Goal: Task Accomplishment & Management: Manage account settings

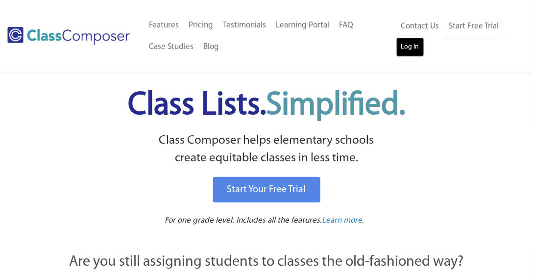
click at [410, 41] on link "Log In" at bounding box center [410, 47] width 28 height 20
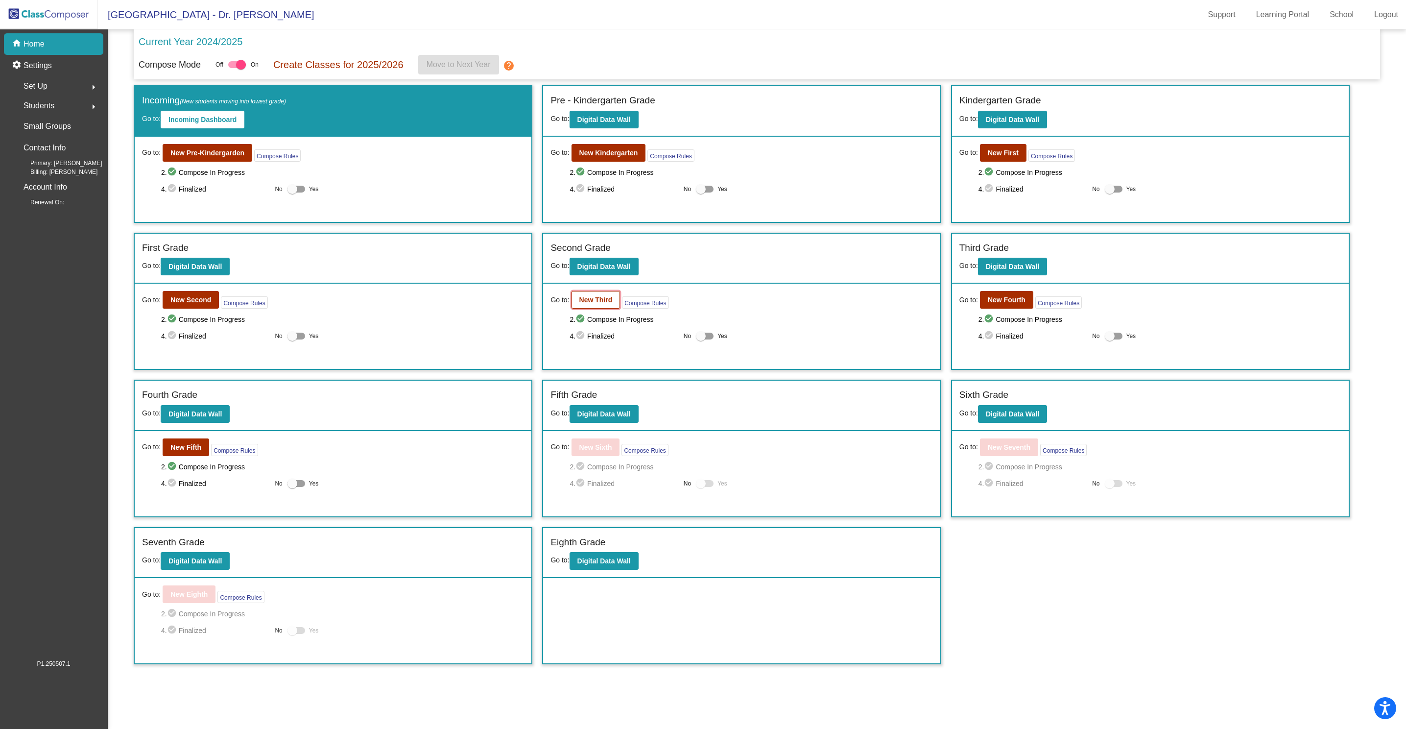
click at [603, 304] on b "New Third" at bounding box center [595, 300] width 33 height 8
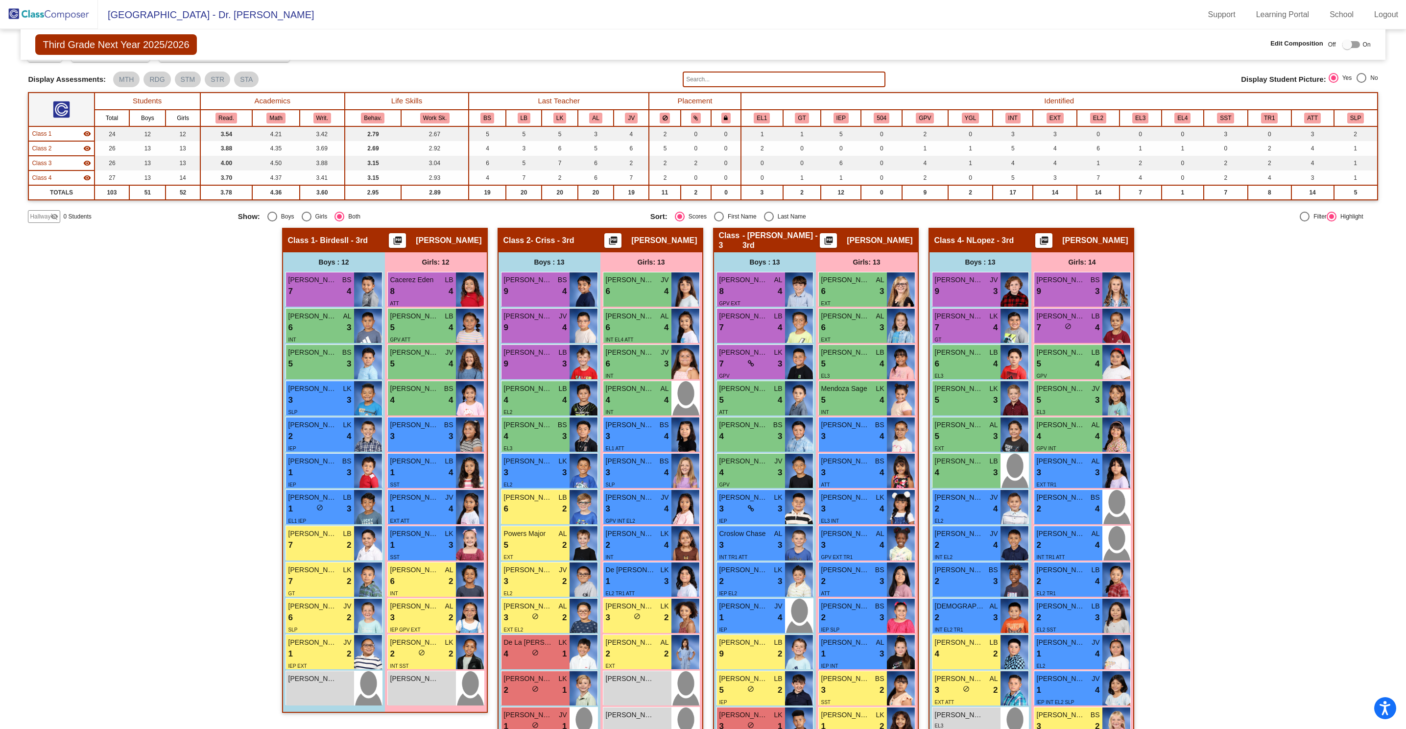
scroll to position [46, 0]
click at [757, 115] on button "EL1" at bounding box center [762, 118] width 16 height 11
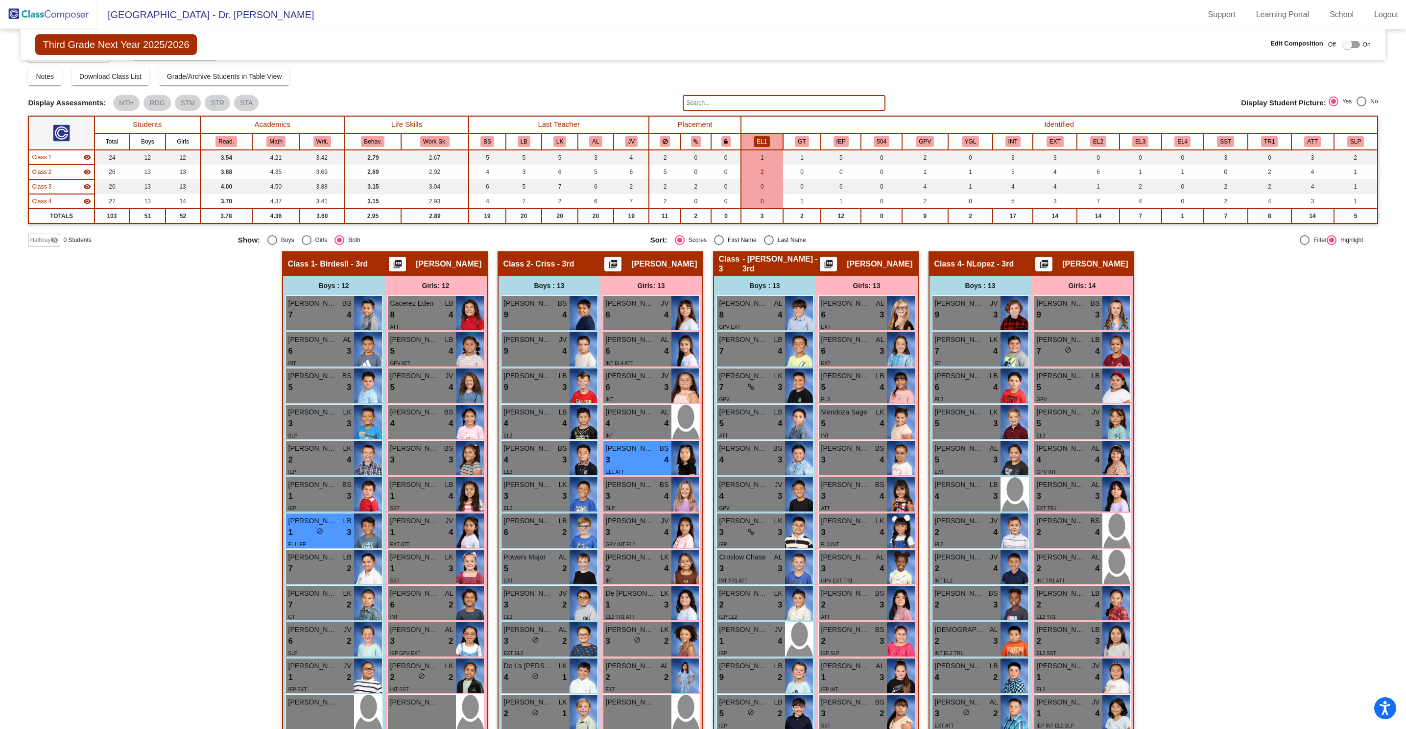
scroll to position [0, 0]
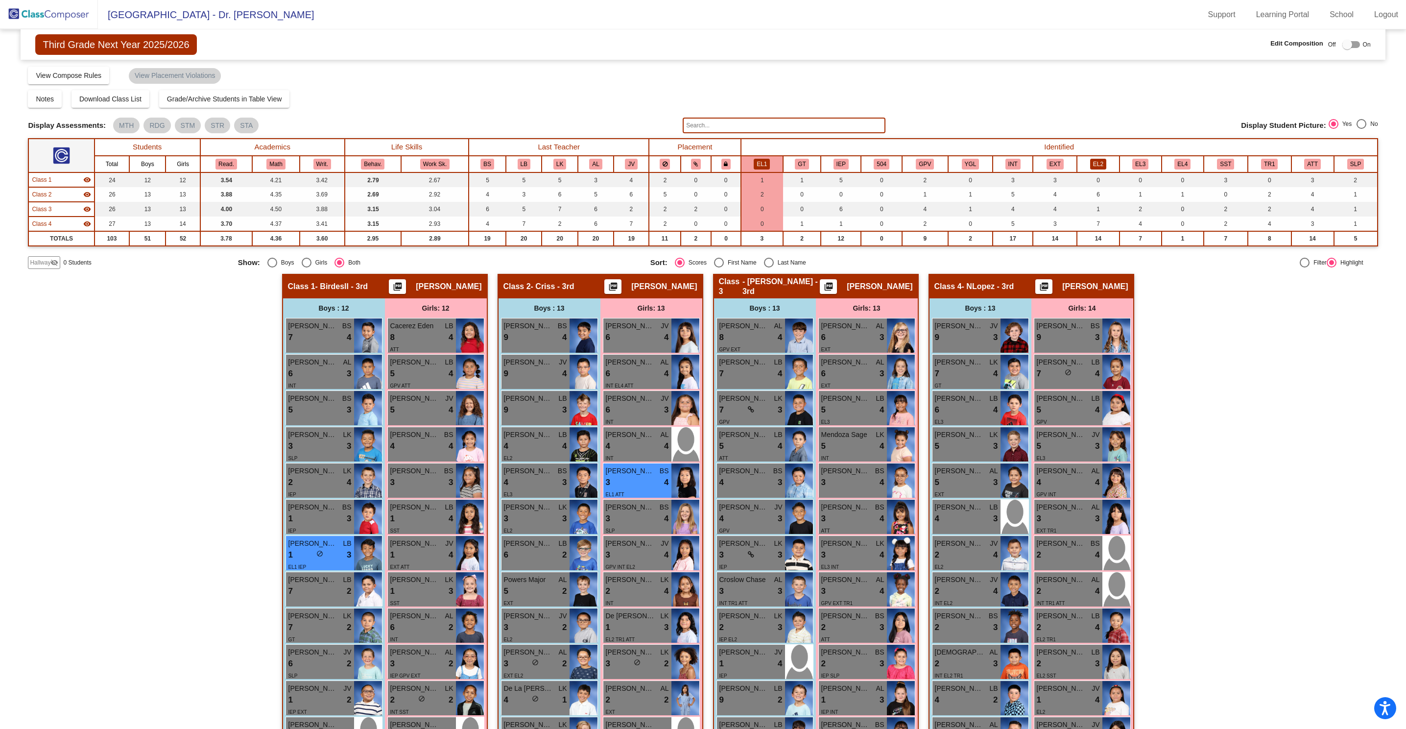
click at [1097, 165] on button "EL2" at bounding box center [1098, 164] width 16 height 11
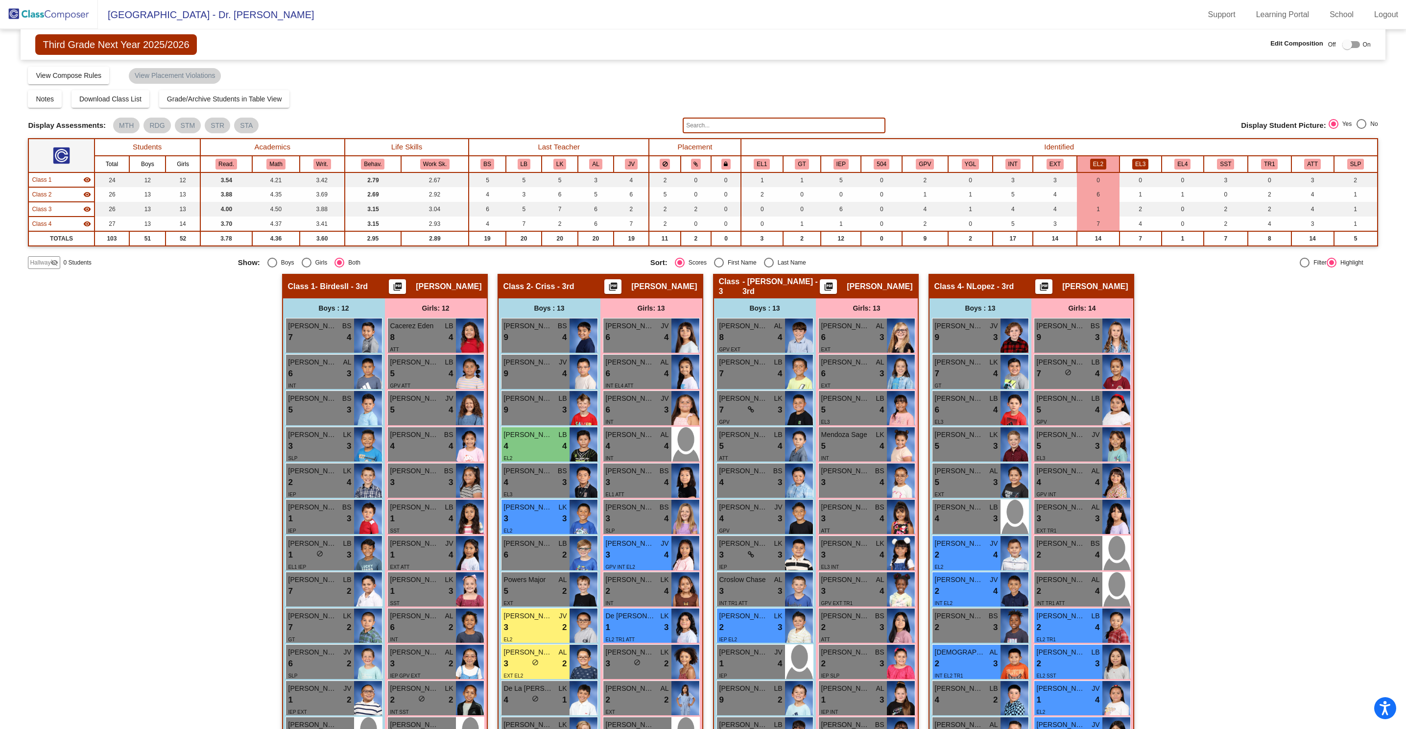
click at [1135, 163] on button "EL3" at bounding box center [1141, 164] width 16 height 11
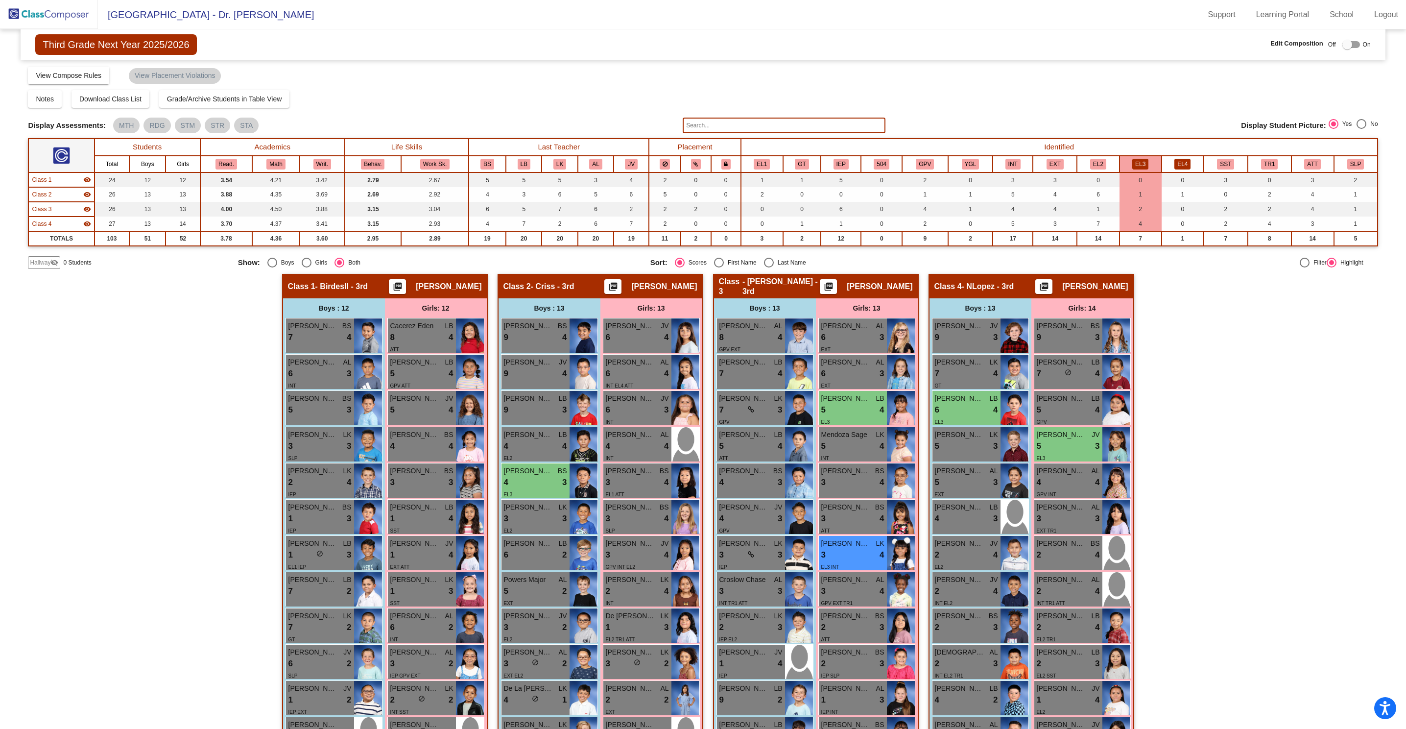
click at [1175, 163] on button "EL4" at bounding box center [1183, 164] width 16 height 11
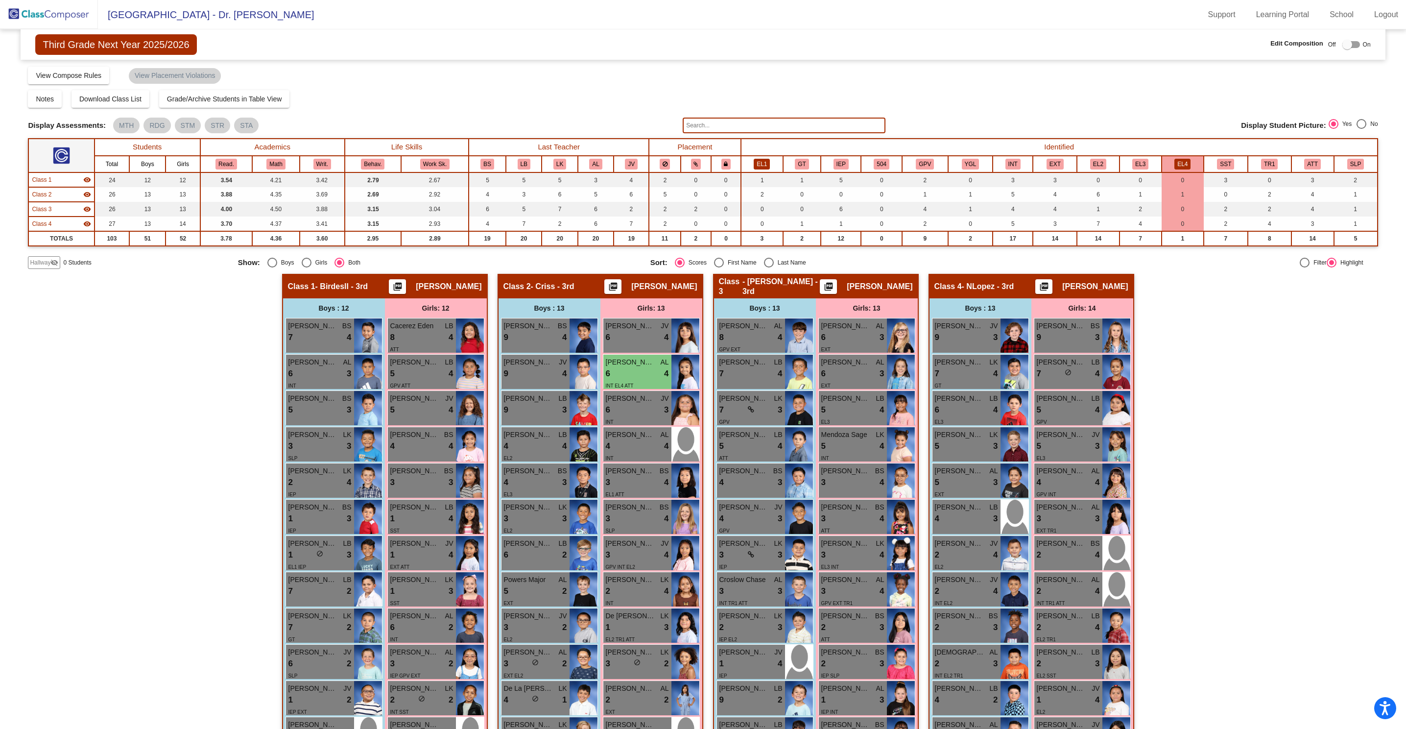
click at [762, 164] on button "EL1" at bounding box center [762, 164] width 16 height 11
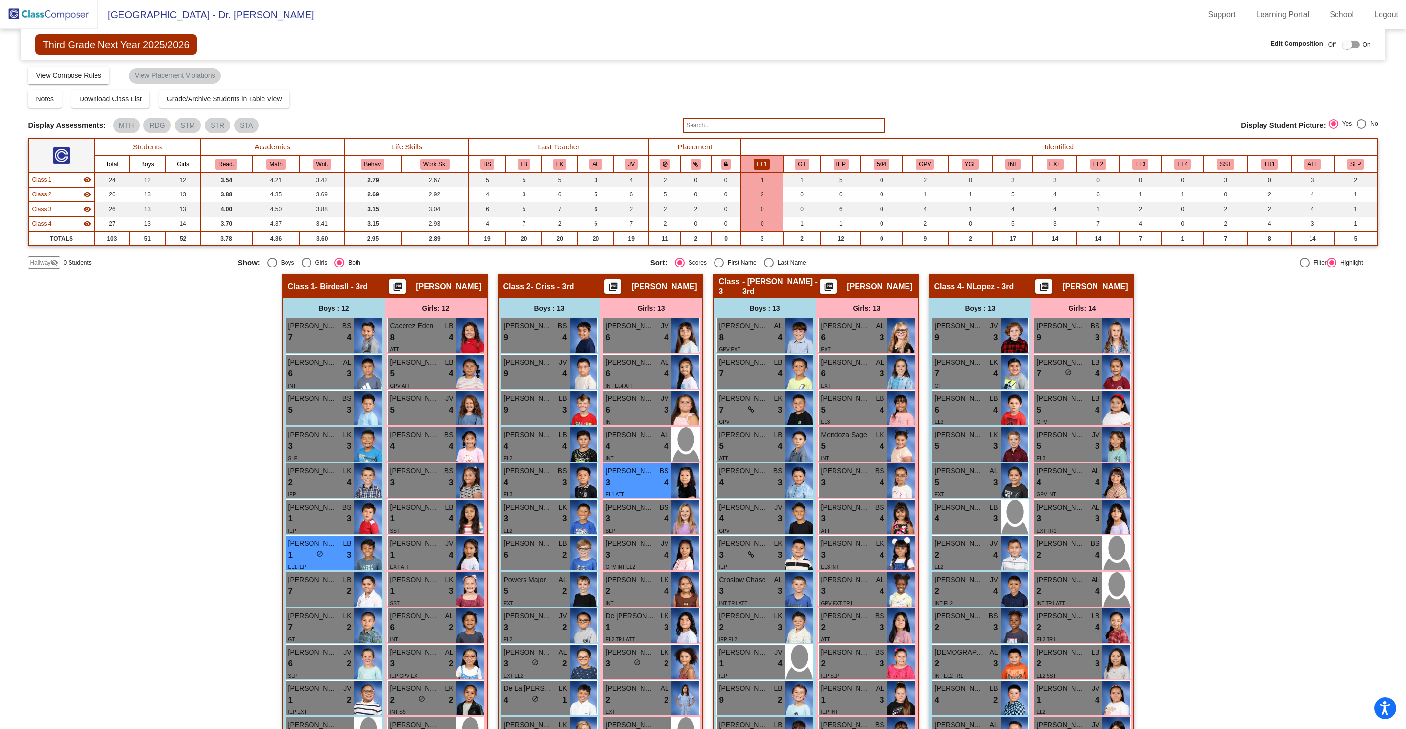
click at [74, 10] on img at bounding box center [49, 14] width 98 height 29
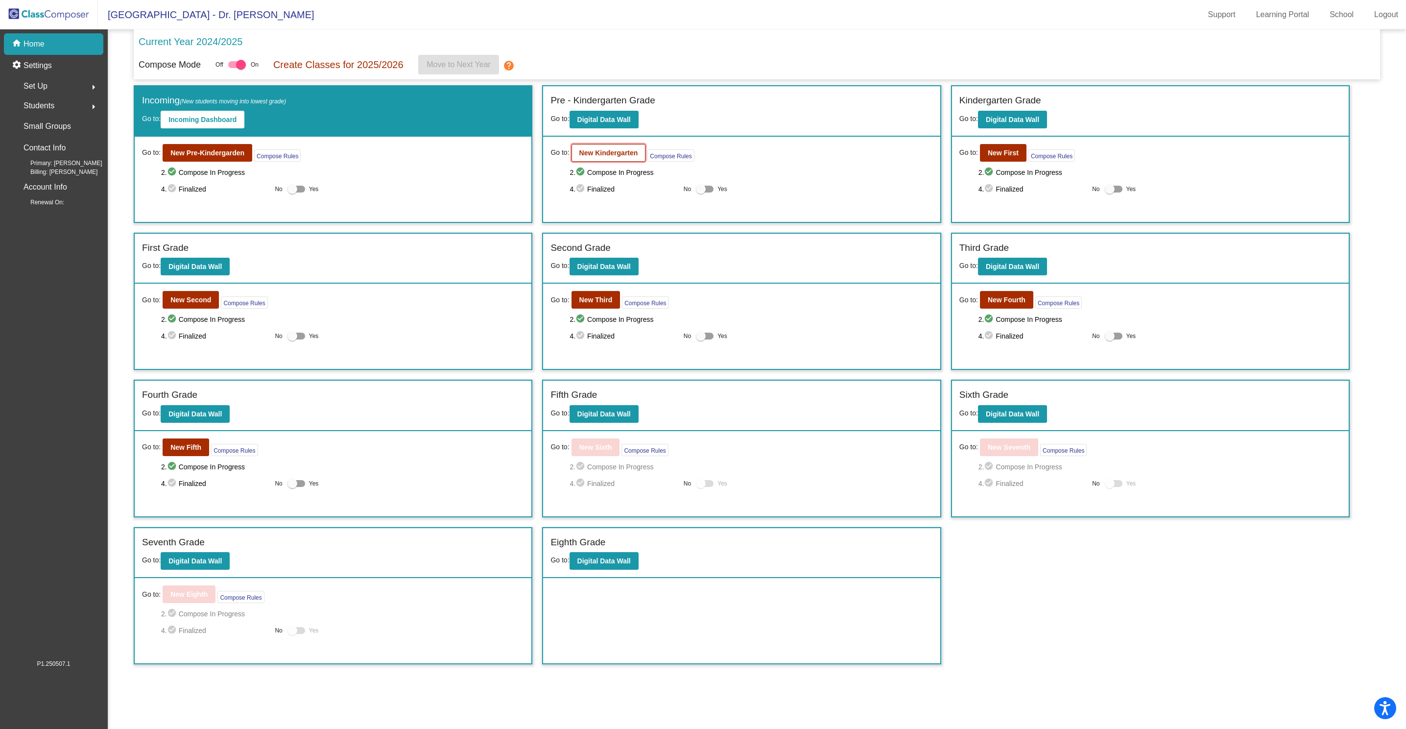
click at [594, 152] on b "New Kindergarten" at bounding box center [608, 153] width 59 height 8
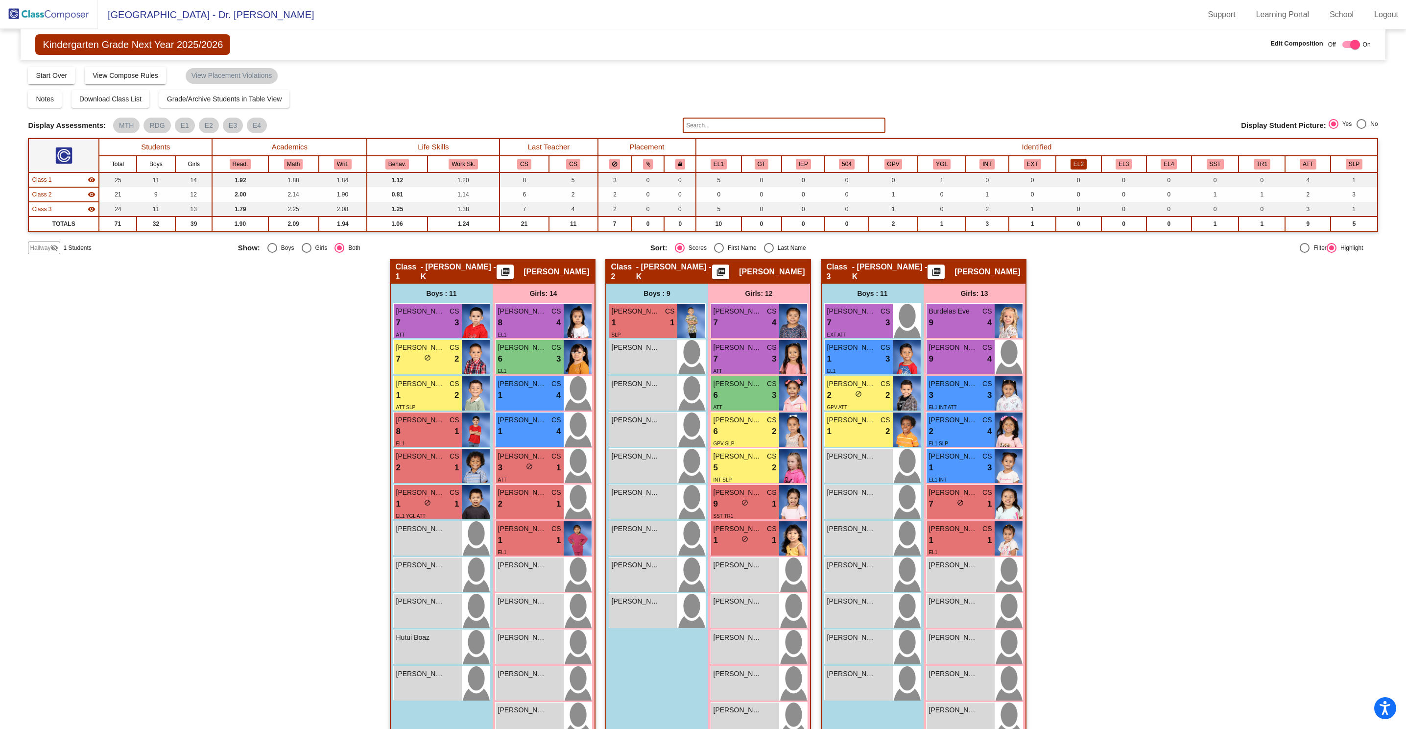
click at [1077, 164] on button "EL2" at bounding box center [1079, 164] width 16 height 11
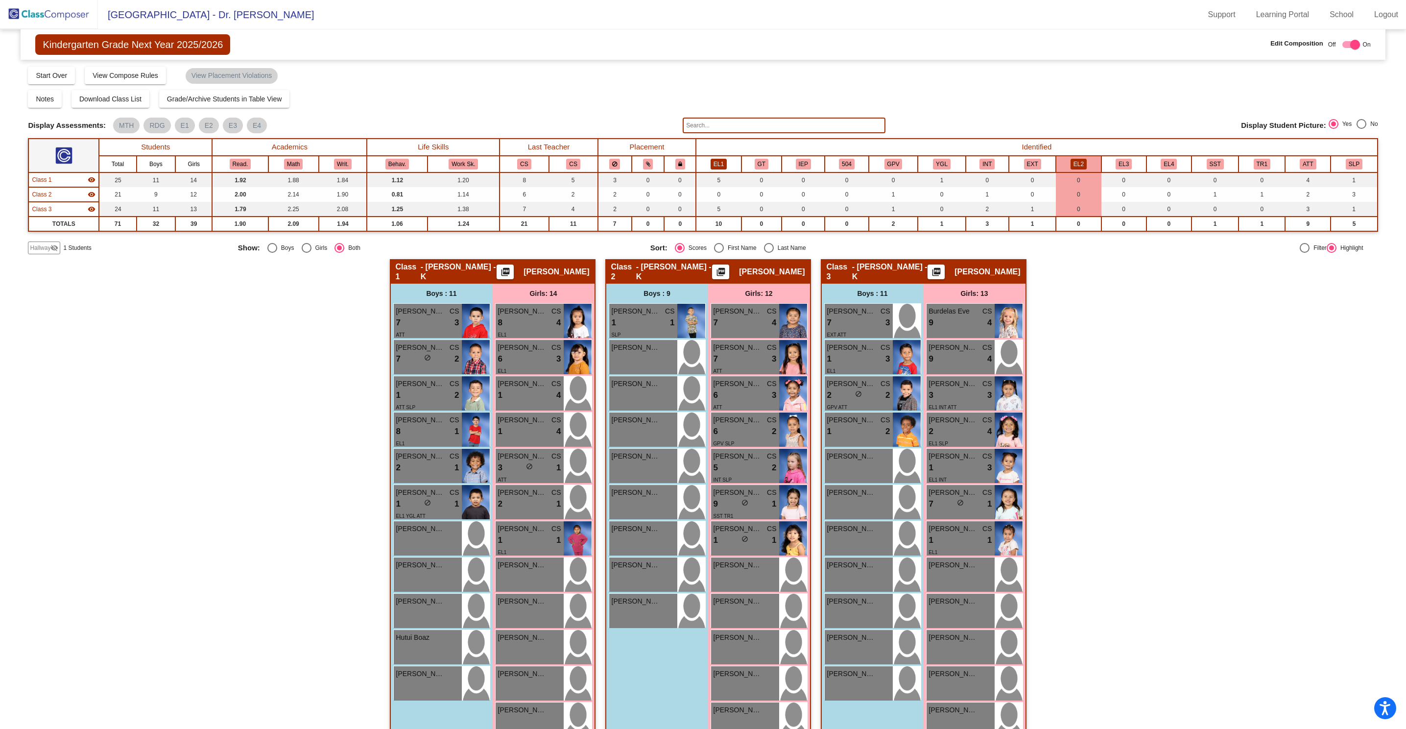
click at [711, 160] on button "EL1" at bounding box center [719, 164] width 16 height 11
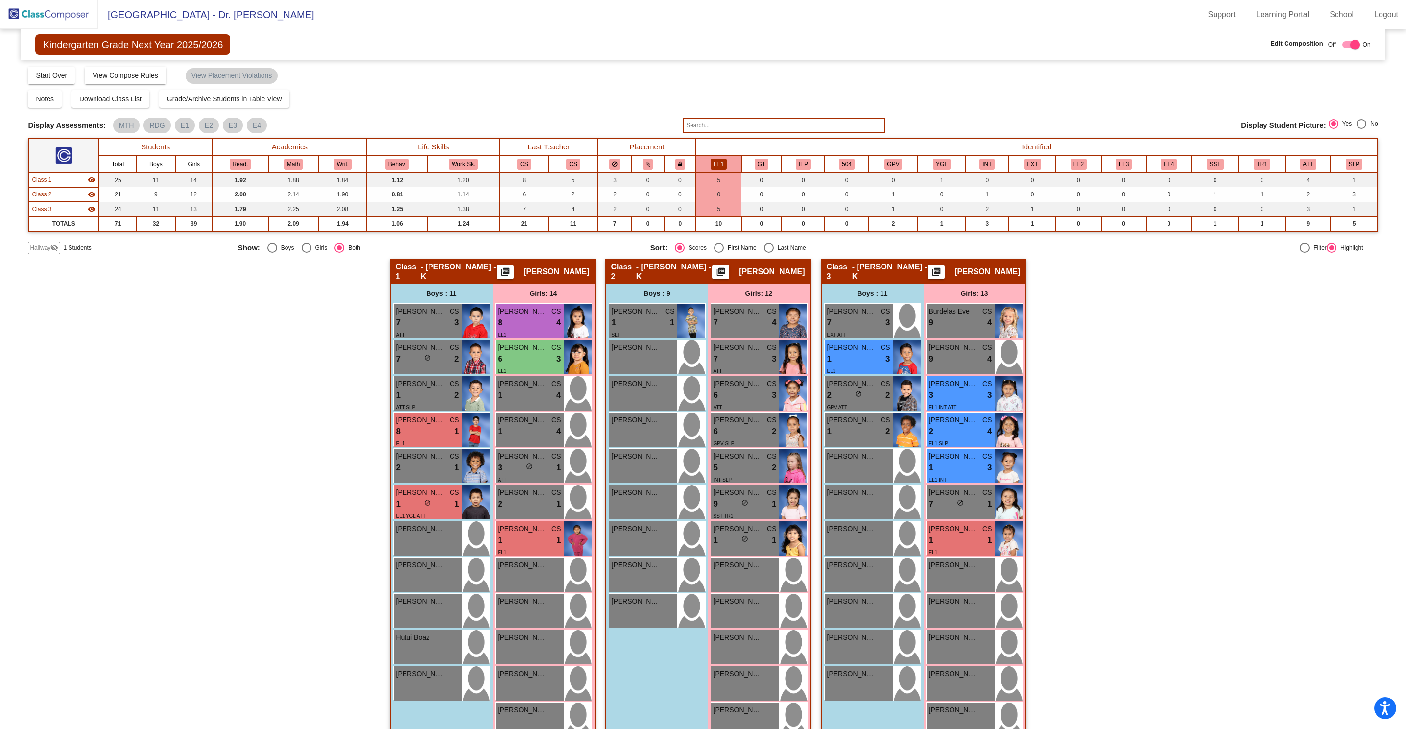
click at [722, 162] on button "EL1" at bounding box center [719, 164] width 16 height 11
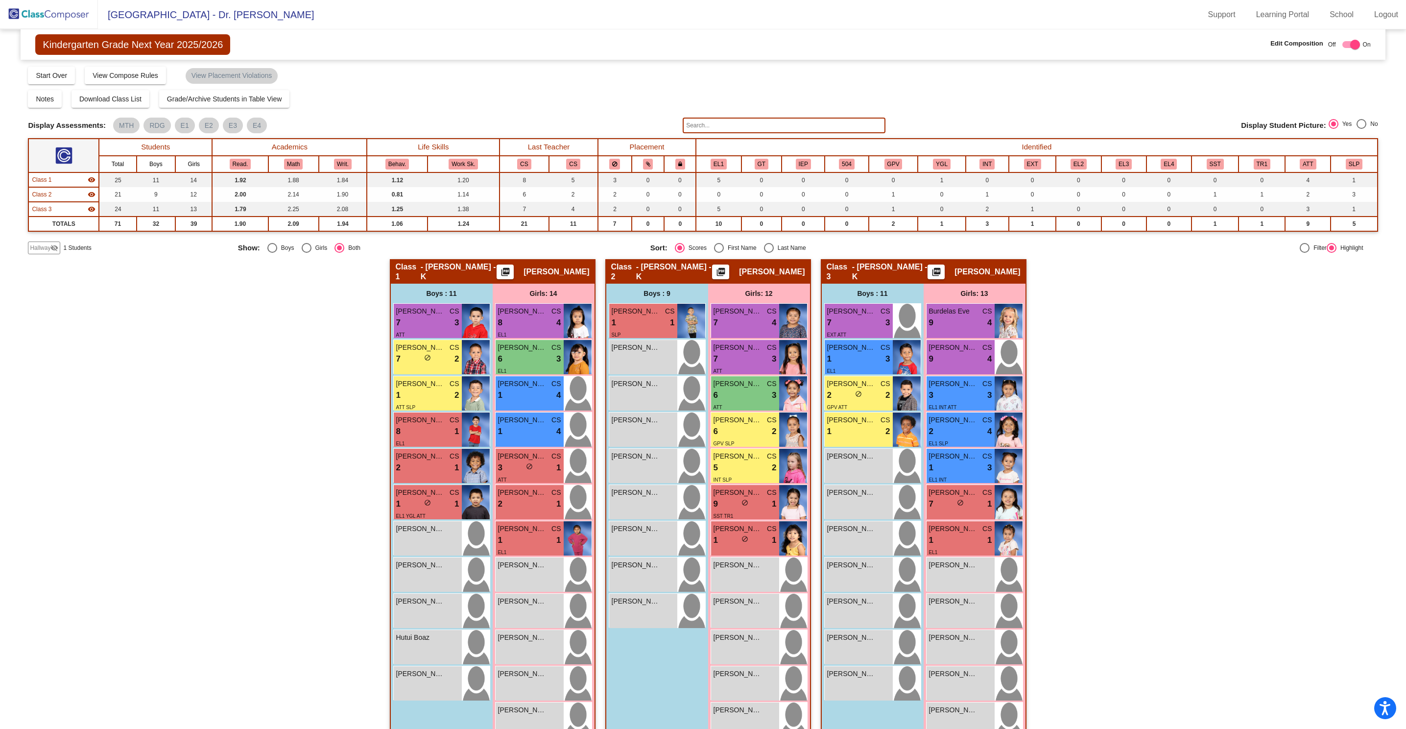
click at [726, 126] on input "text" at bounding box center [784, 126] width 202 height 16
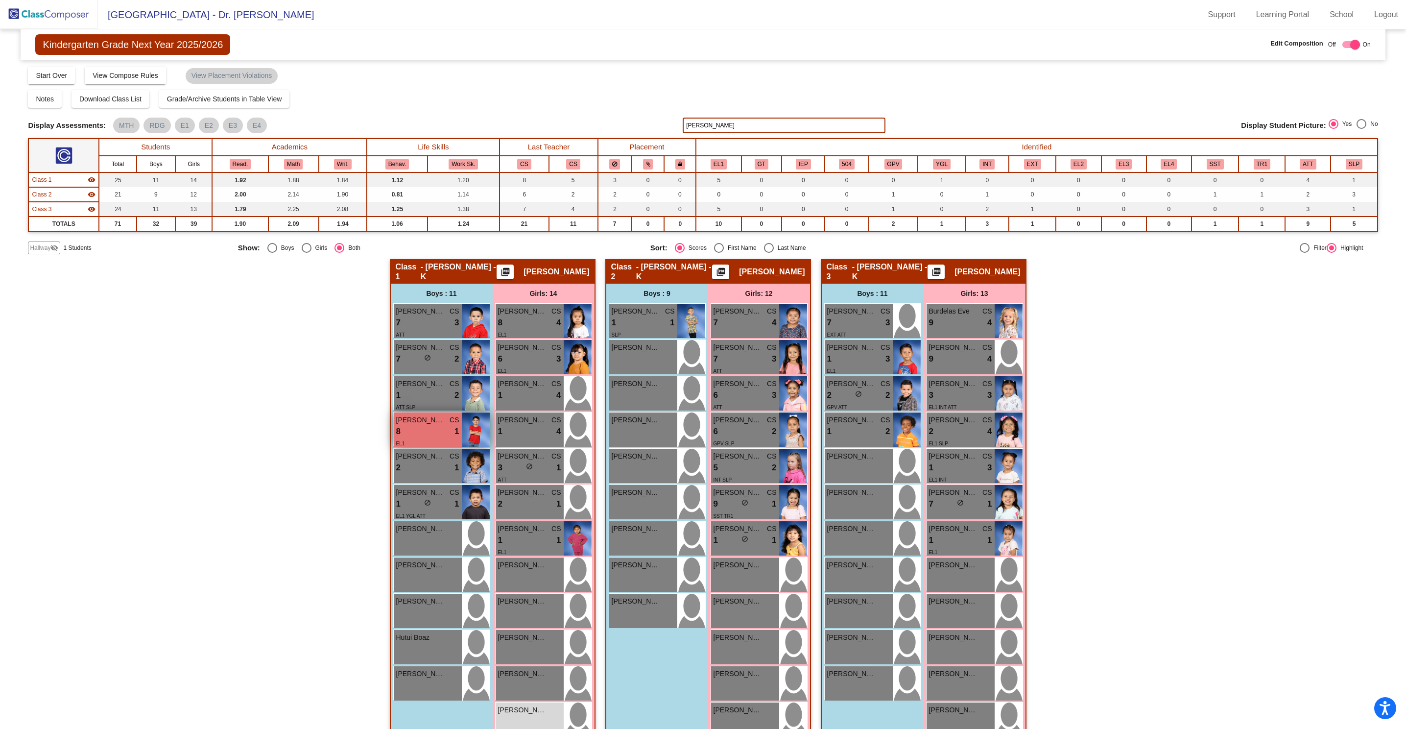
click at [421, 422] on span "Zetina De La Torre Jose" at bounding box center [420, 420] width 49 height 10
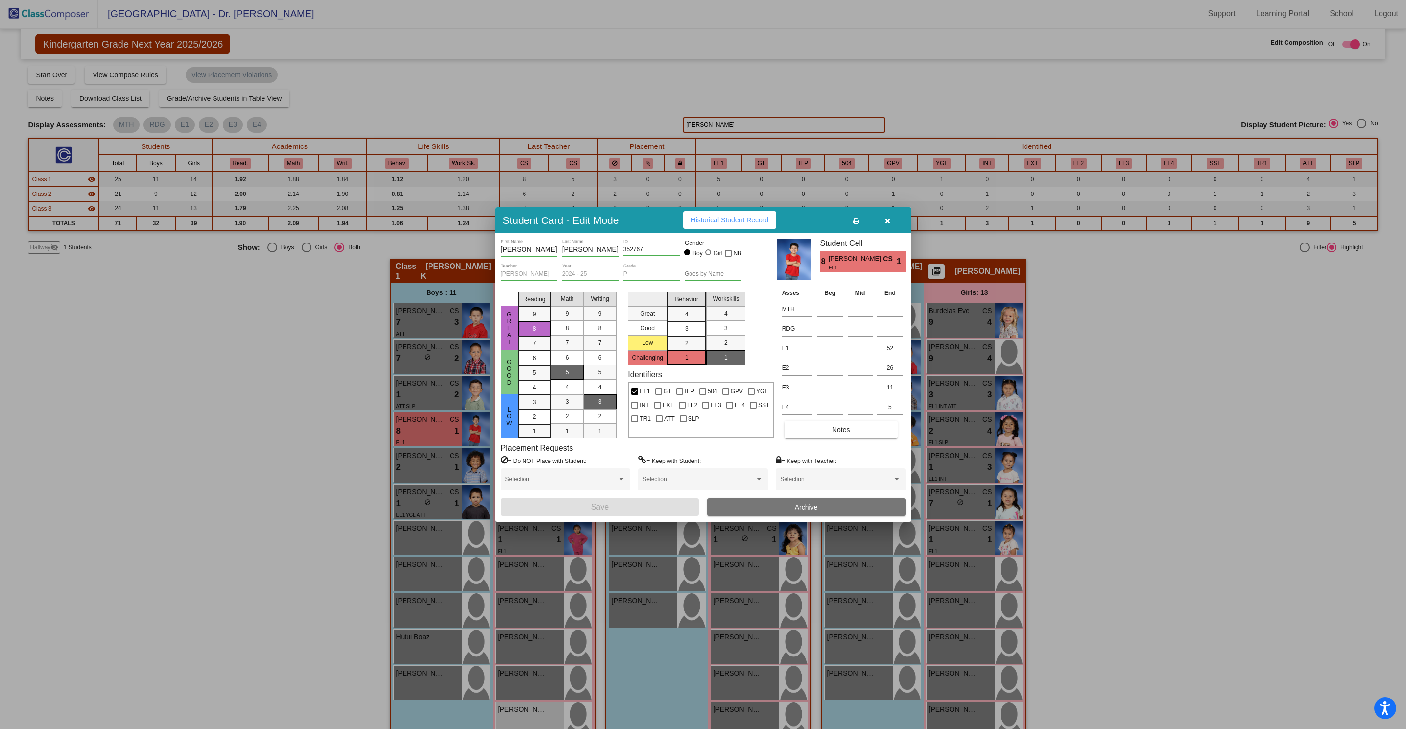
click at [889, 223] on icon "button" at bounding box center [887, 220] width 5 height 7
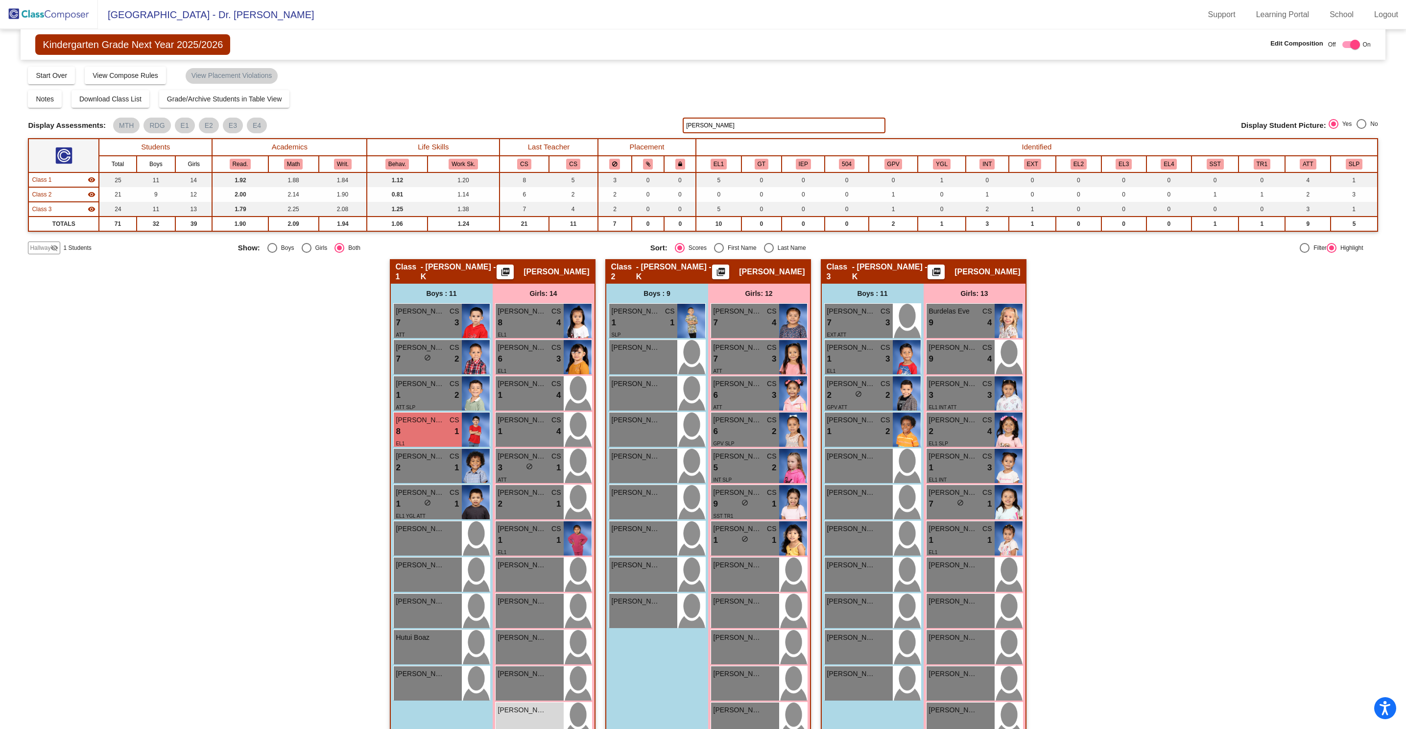
click at [729, 126] on input "zetina" at bounding box center [784, 126] width 202 height 16
type input "z"
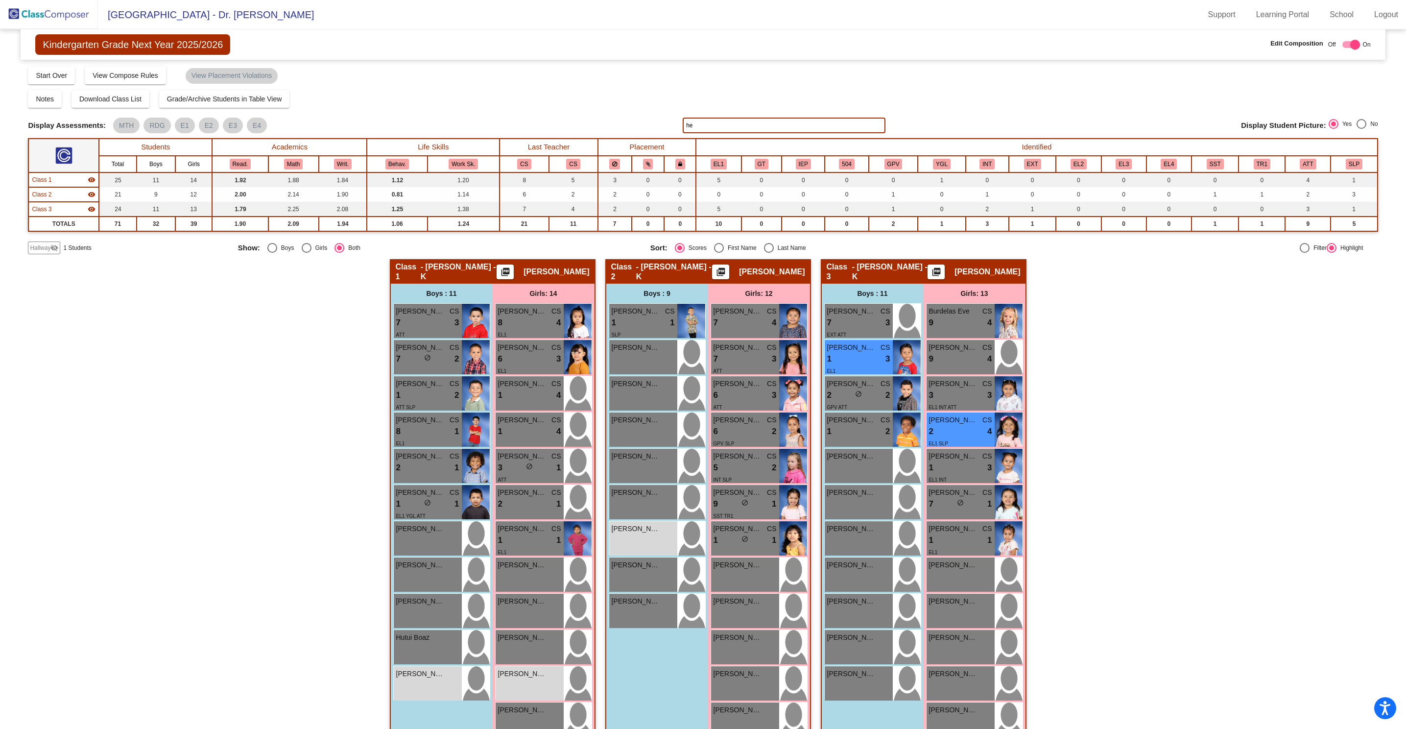
type input "h"
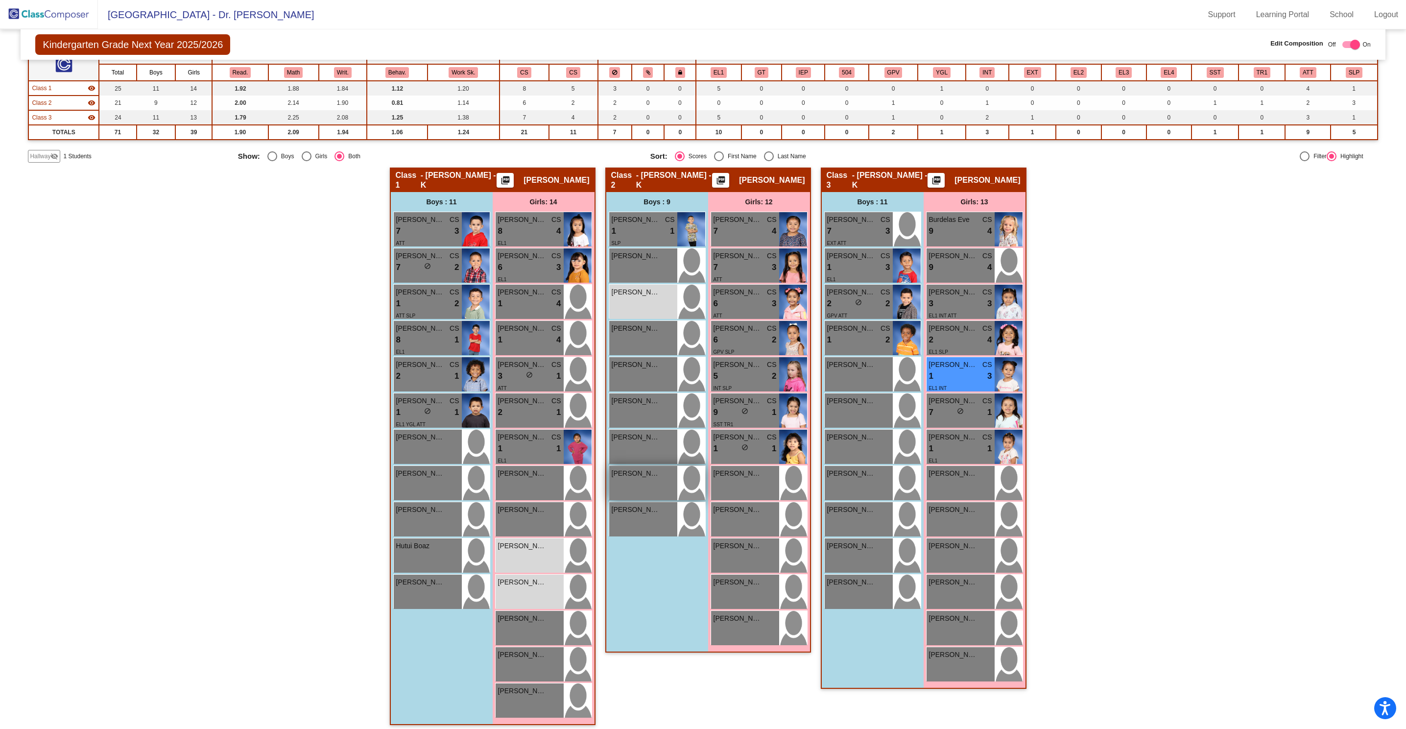
scroll to position [97, 0]
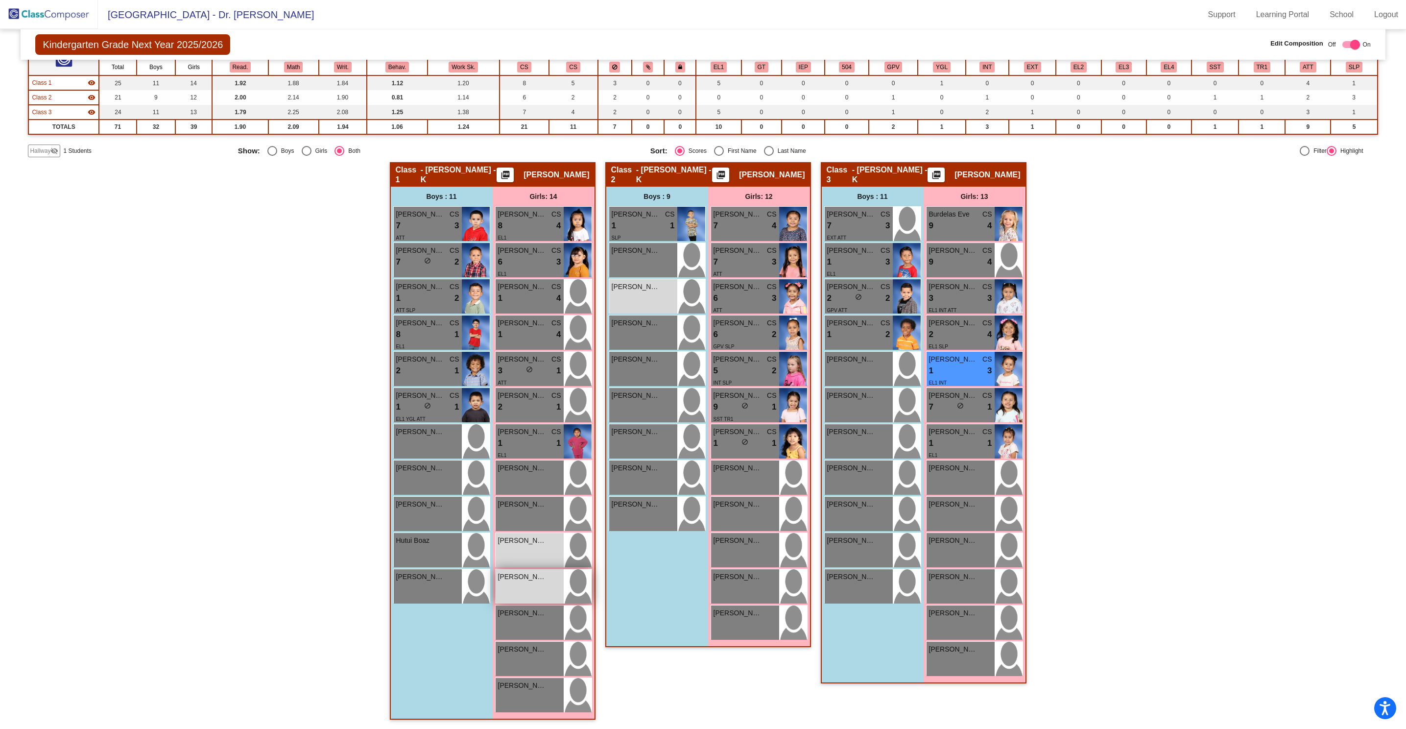
type input "martinez"
click at [525, 586] on div "Kaiailanni Martinez Hernandez lock do_not_disturb_alt" at bounding box center [530, 586] width 68 height 34
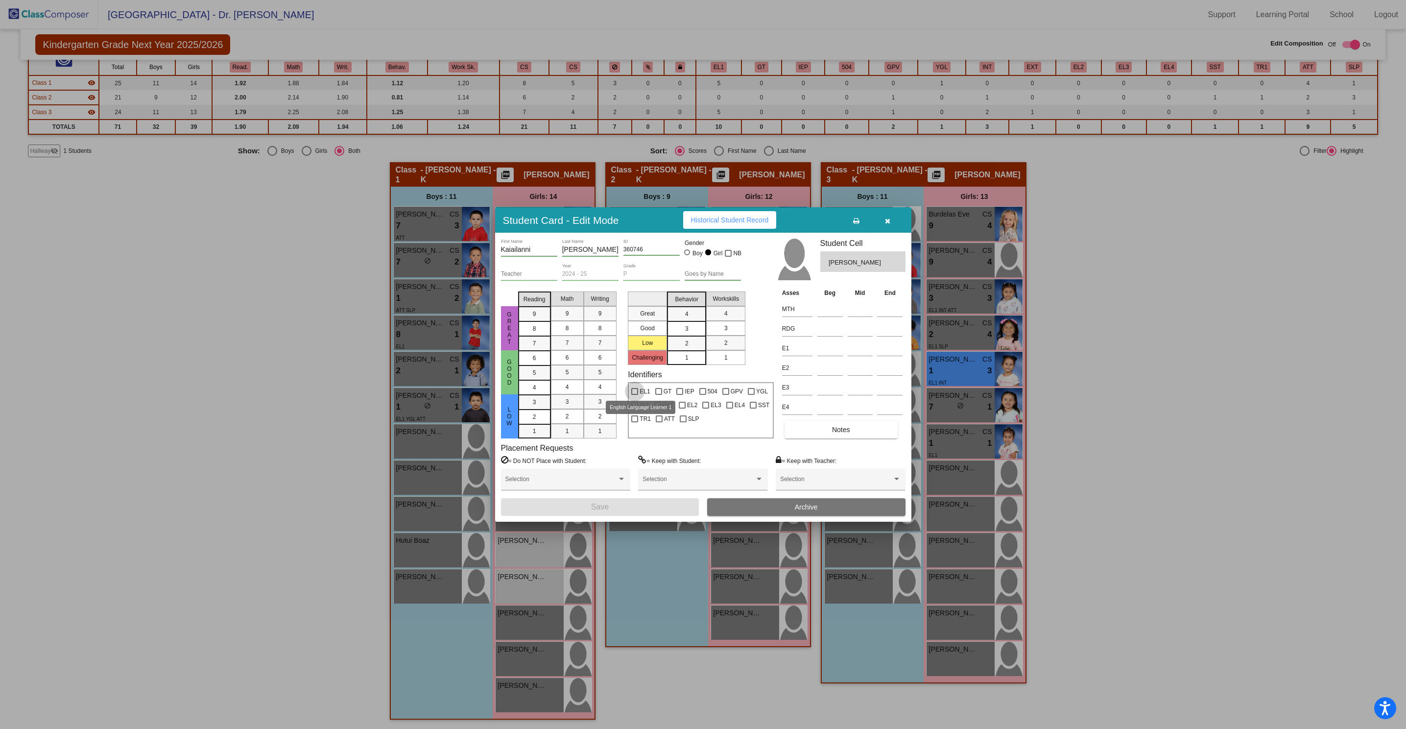
click at [635, 390] on div at bounding box center [634, 391] width 7 height 7
click at [635, 395] on input "EL1" at bounding box center [634, 395] width 0 height 0
checkbox input "true"
click at [590, 506] on button "Save" at bounding box center [600, 507] width 198 height 18
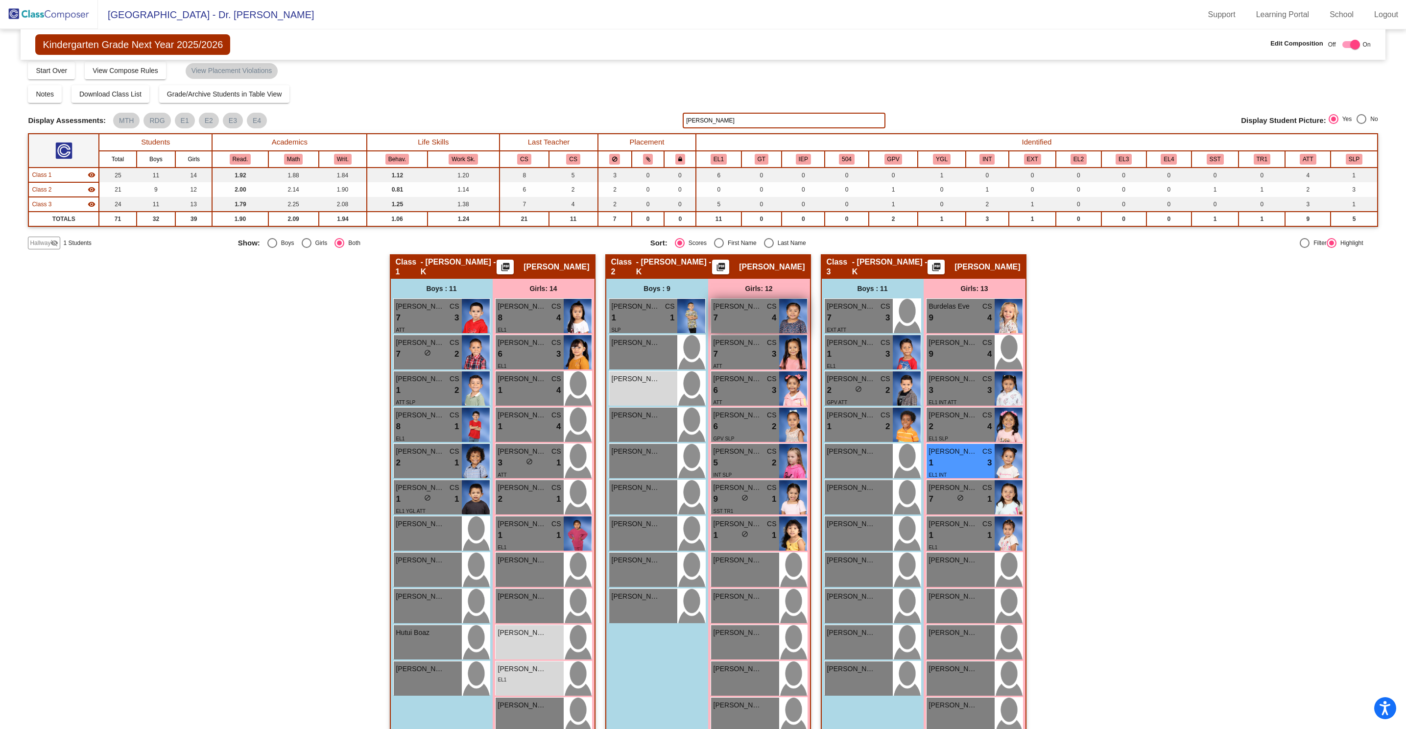
scroll to position [0, 0]
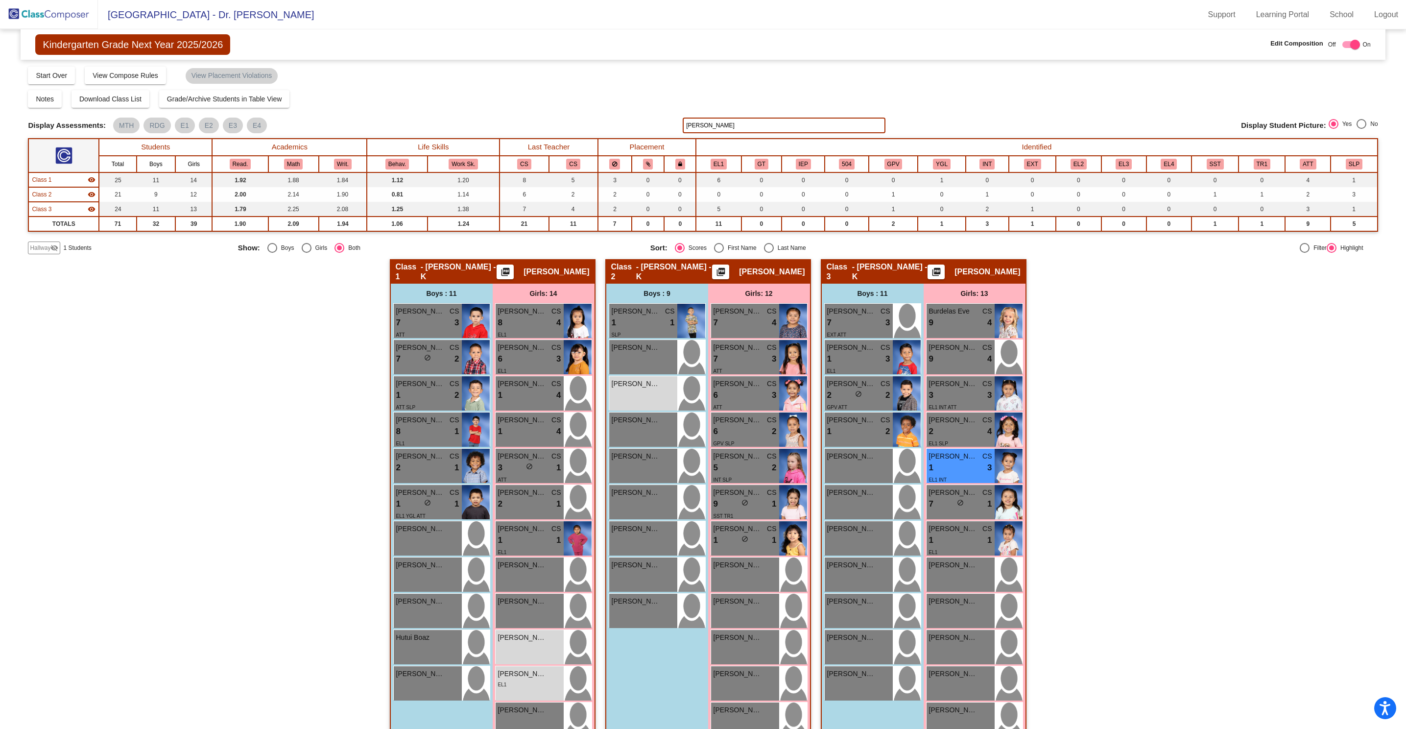
click at [713, 123] on input "martinez" at bounding box center [784, 126] width 202 height 16
type input "m"
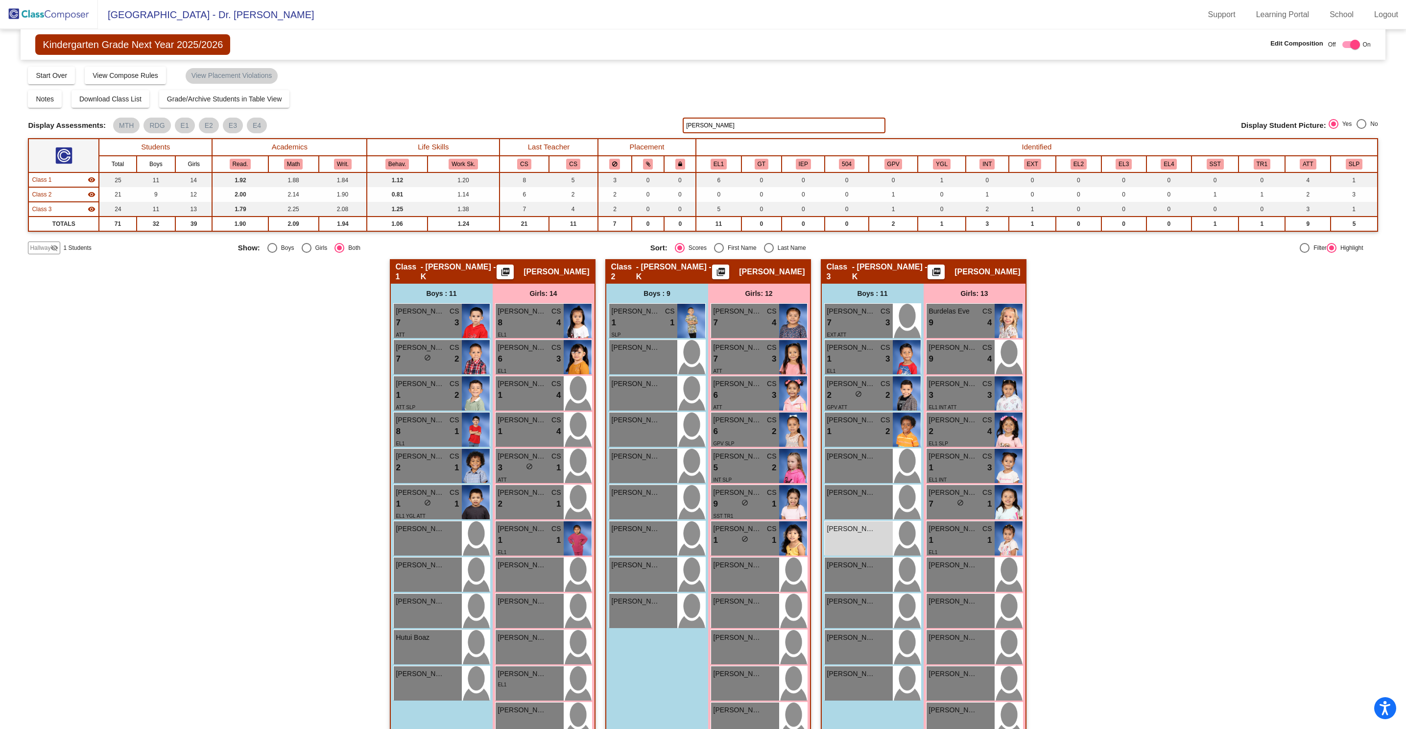
type input "jorge"
click at [856, 533] on span "Jorge Pascacio Alas" at bounding box center [851, 529] width 49 height 10
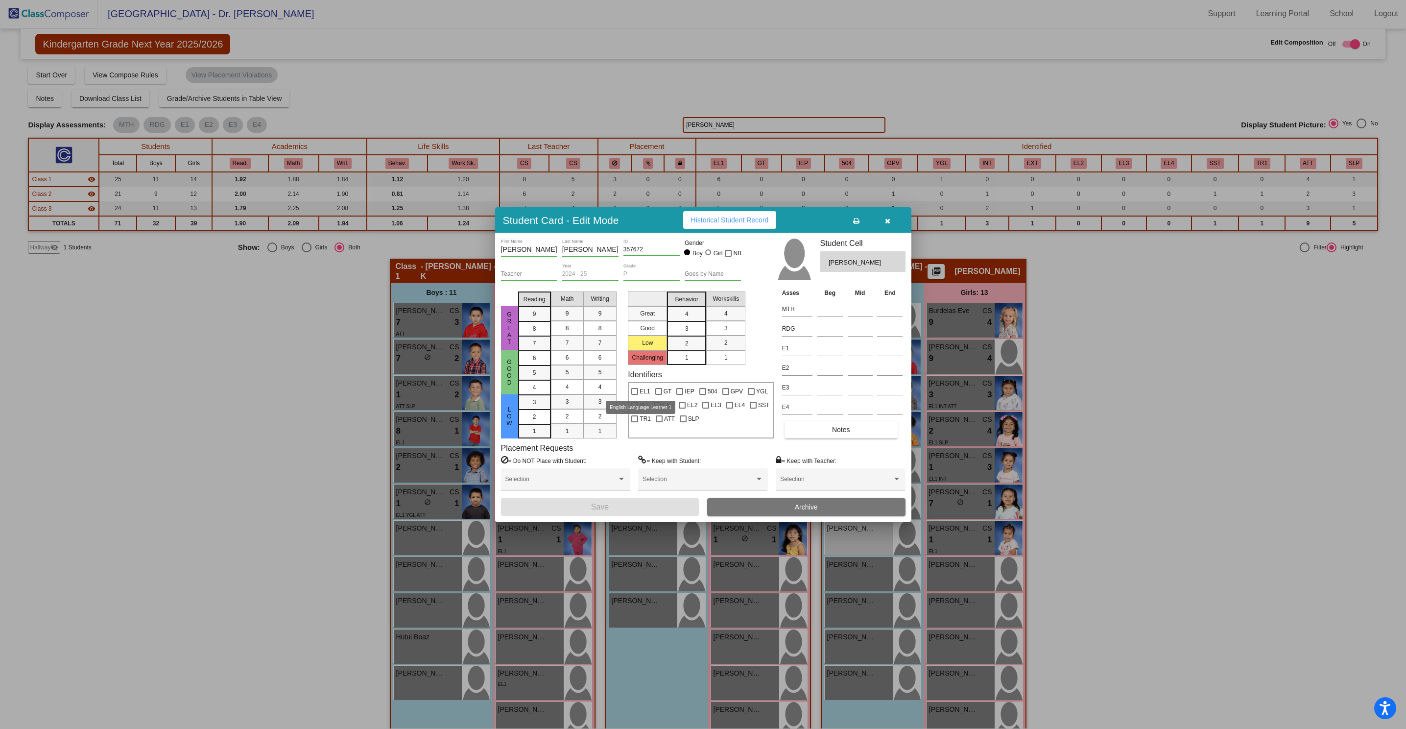
click at [635, 391] on div at bounding box center [634, 391] width 7 height 7
click at [635, 395] on input "EL1" at bounding box center [634, 395] width 0 height 0
checkbox input "true"
click at [640, 505] on button "Save" at bounding box center [600, 507] width 198 height 18
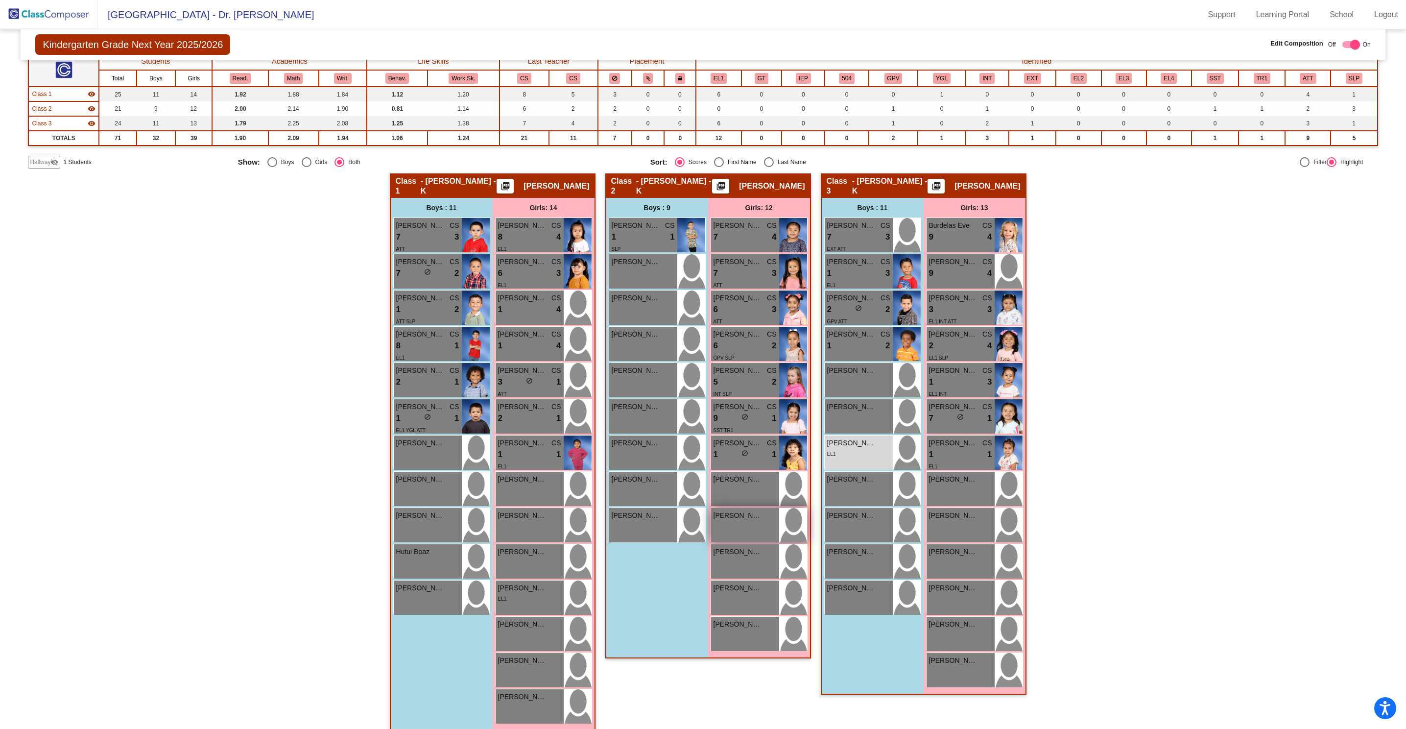
scroll to position [97, 0]
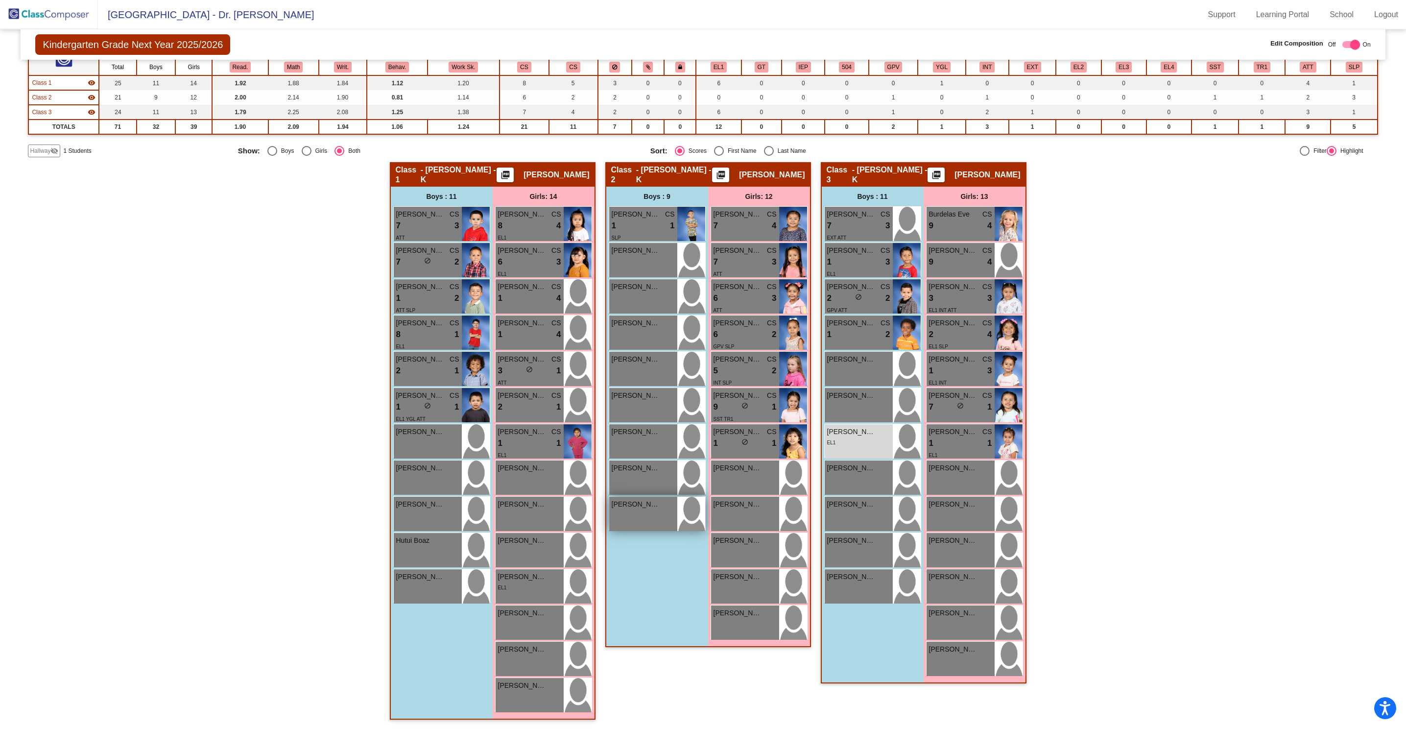
click at [628, 511] on div "Yonder Schaeffer lock do_not_disturb_alt" at bounding box center [643, 514] width 68 height 34
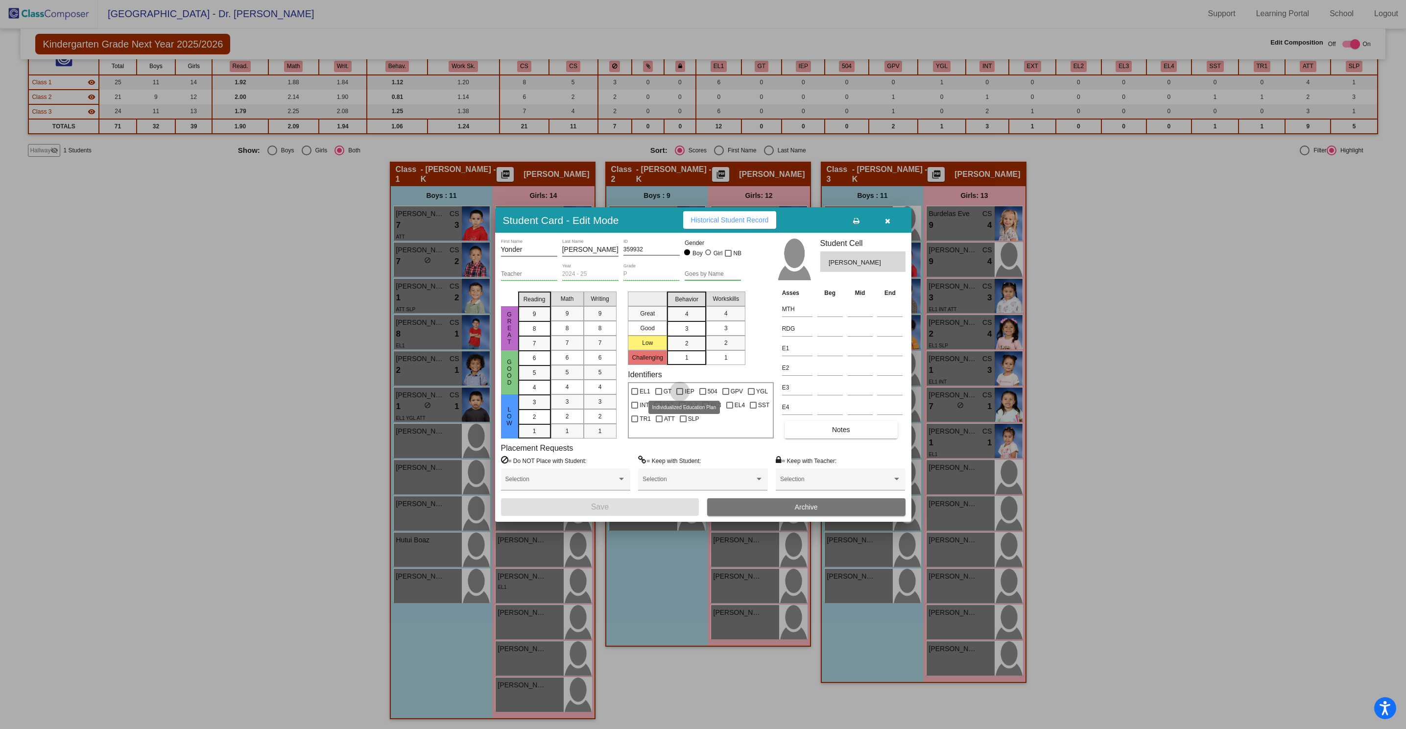
click at [681, 390] on div at bounding box center [679, 391] width 7 height 7
click at [680, 395] on input "IEP" at bounding box center [679, 395] width 0 height 0
checkbox input "true"
click at [645, 502] on button "Save" at bounding box center [600, 507] width 198 height 18
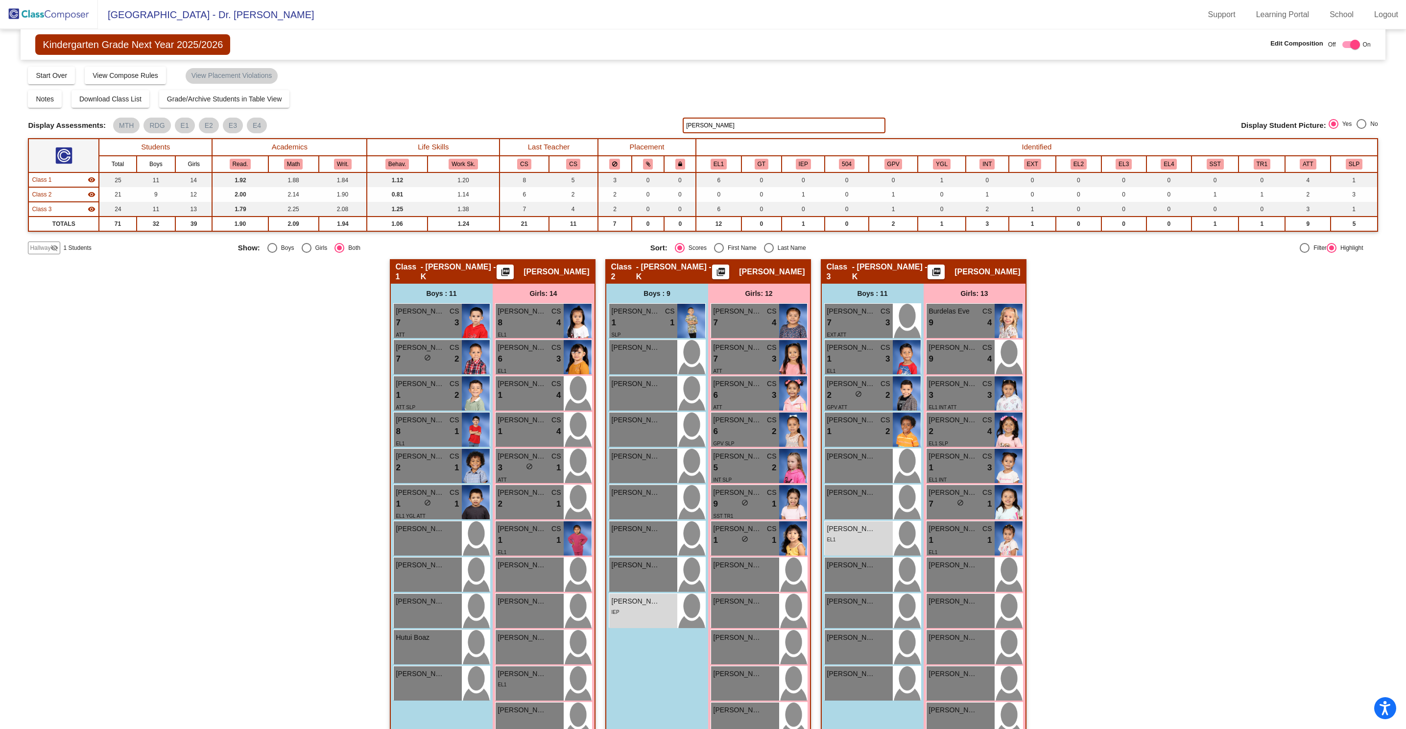
click at [710, 123] on input "jorge" at bounding box center [784, 126] width 202 height 16
type input "j"
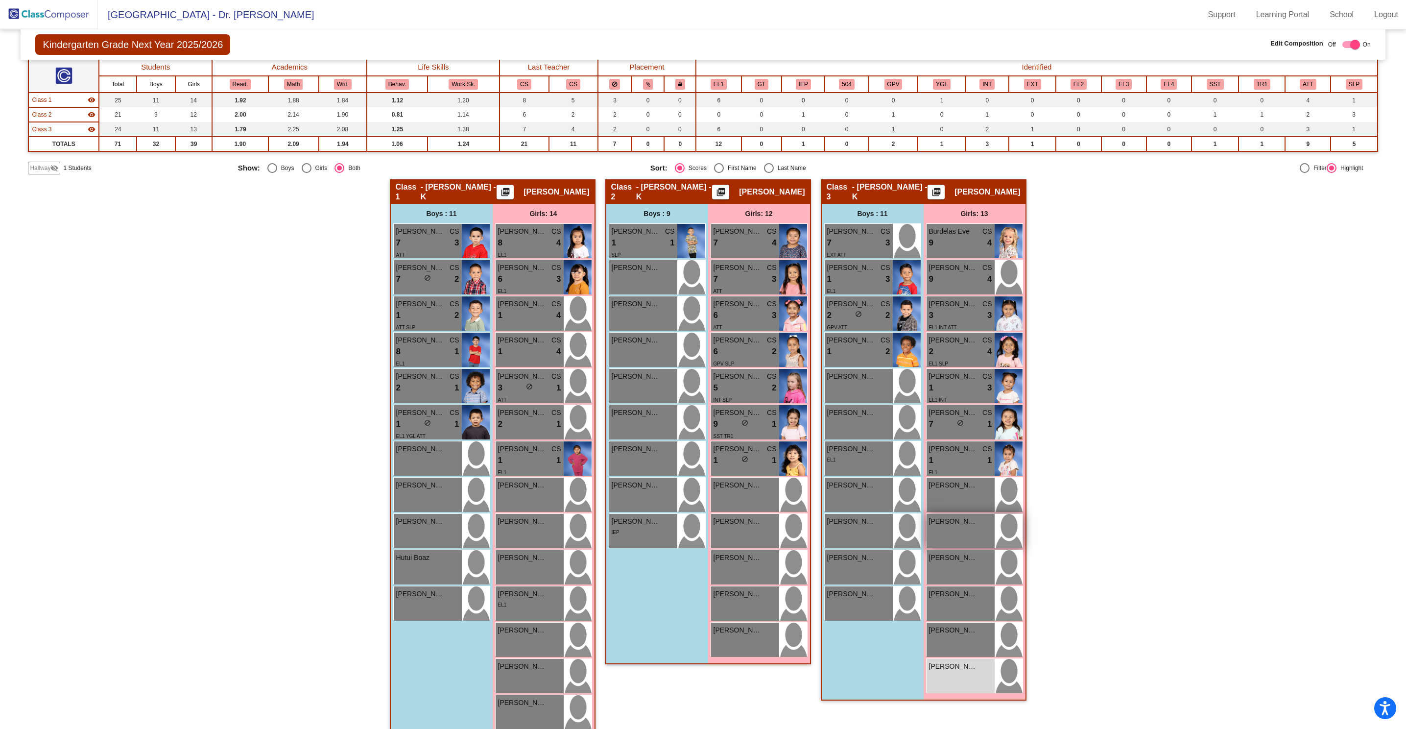
scroll to position [97, 0]
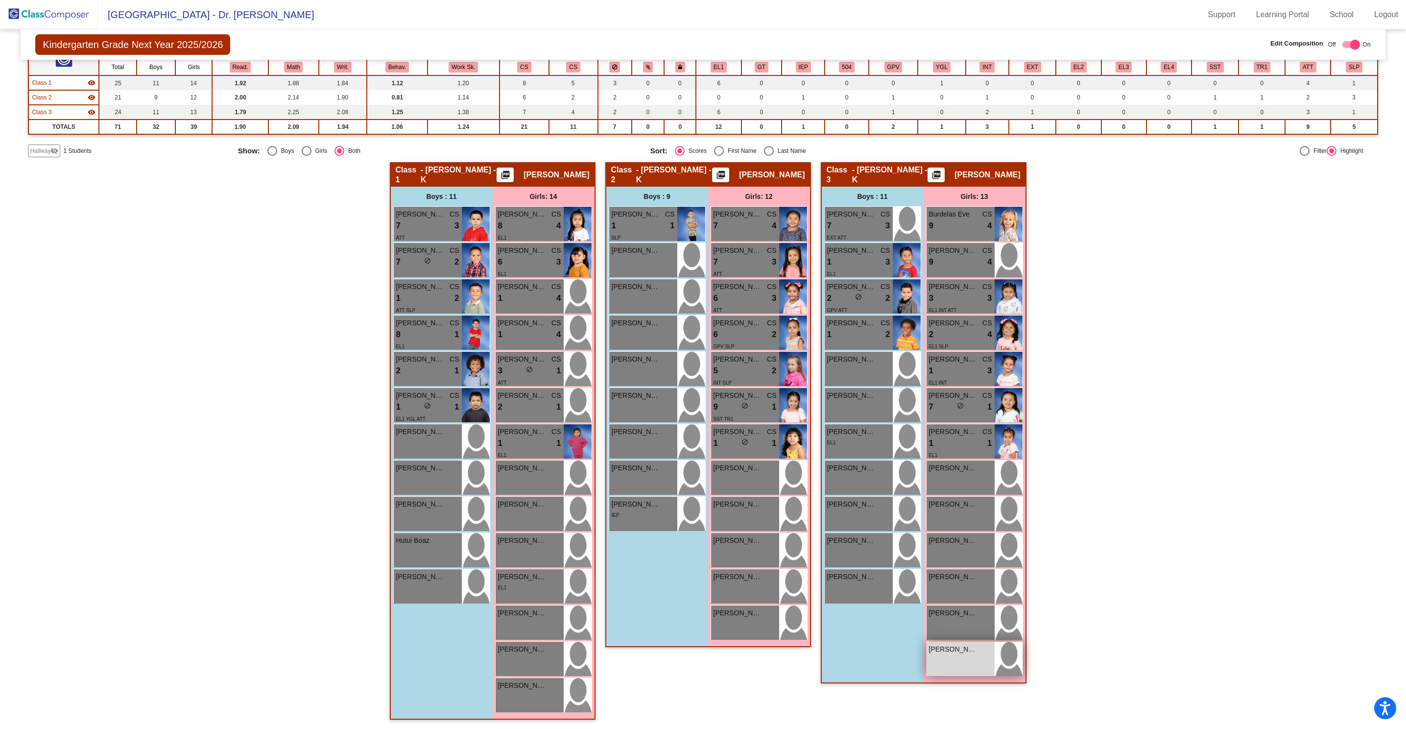
click at [949, 661] on div "Valentina Chavez lock do_not_disturb_alt" at bounding box center [961, 659] width 68 height 34
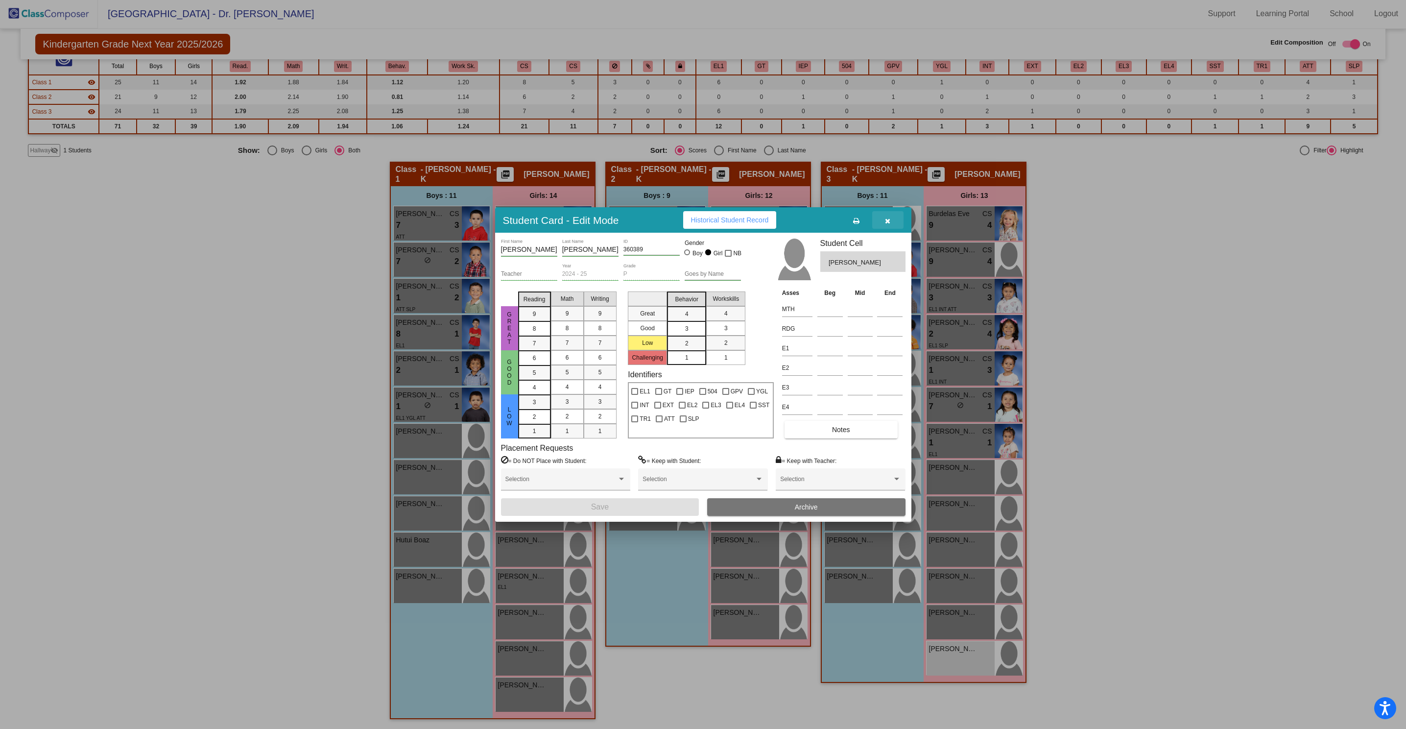
click at [887, 223] on icon "button" at bounding box center [887, 220] width 5 height 7
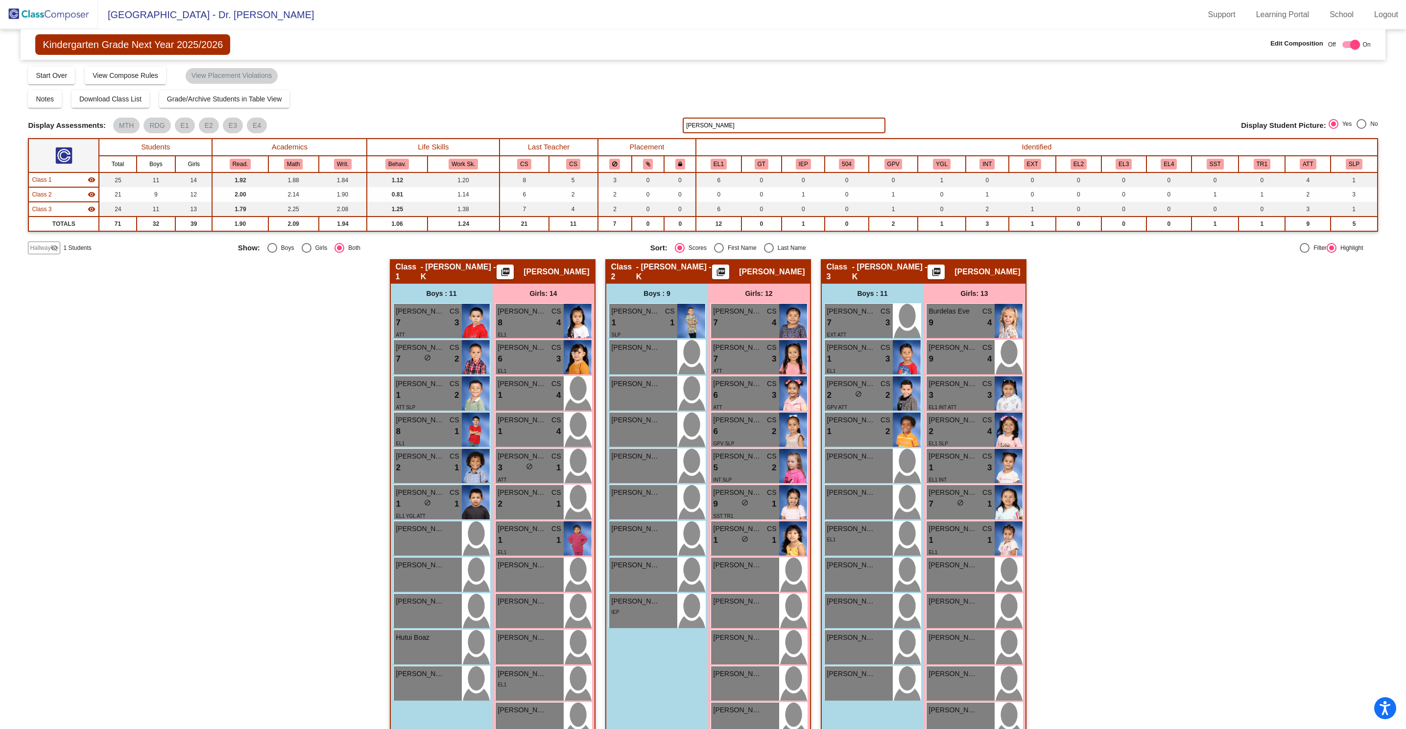
click at [733, 132] on input "valentina" at bounding box center [784, 126] width 202 height 16
type input "v"
type input "madeline"
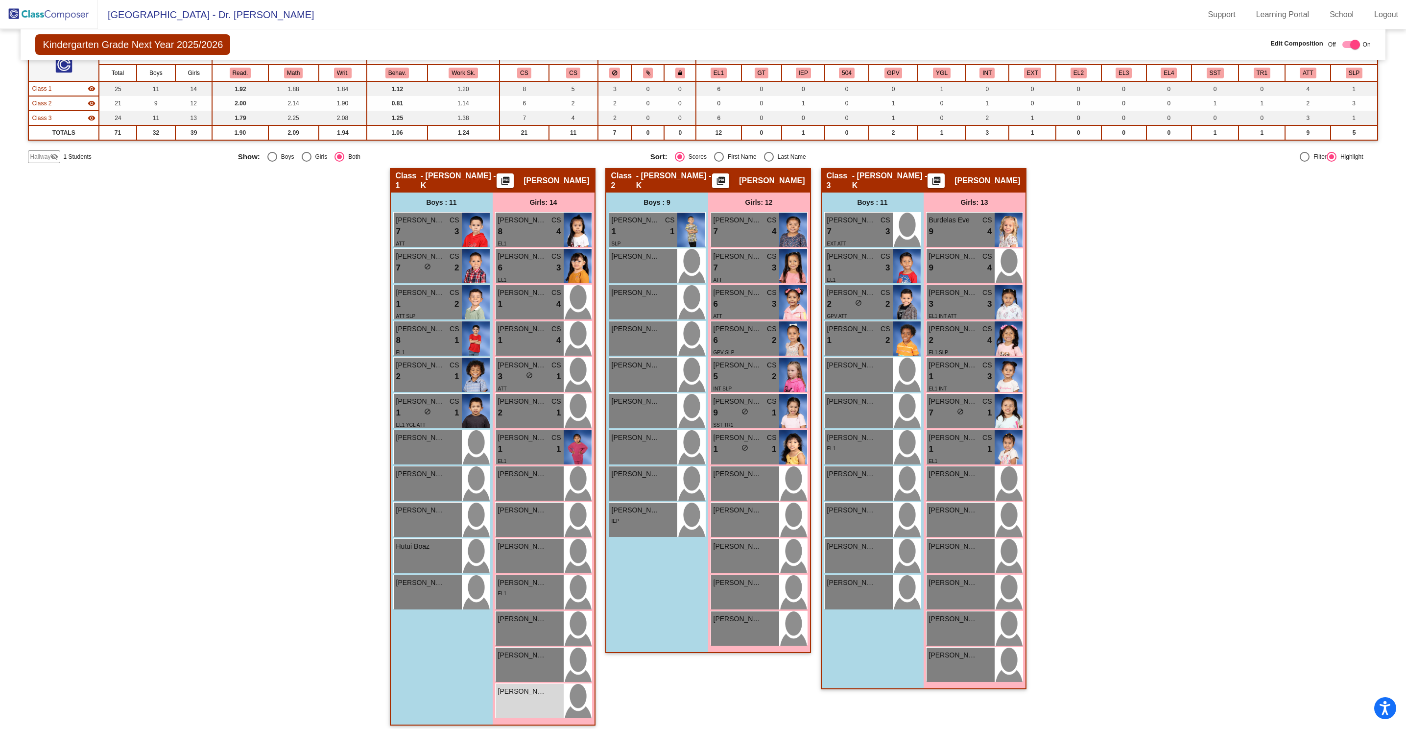
scroll to position [97, 0]
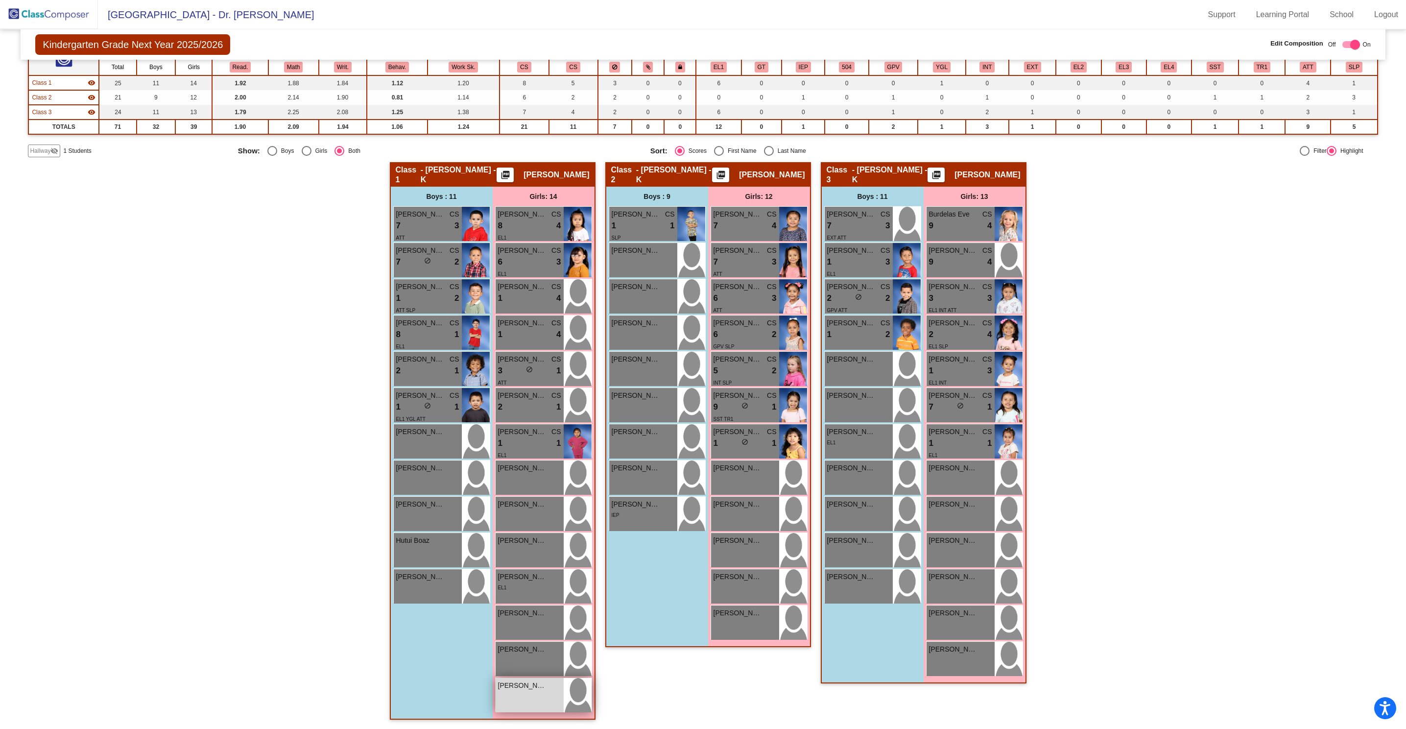
click at [518, 690] on span "Madeline Lareau" at bounding box center [522, 685] width 49 height 10
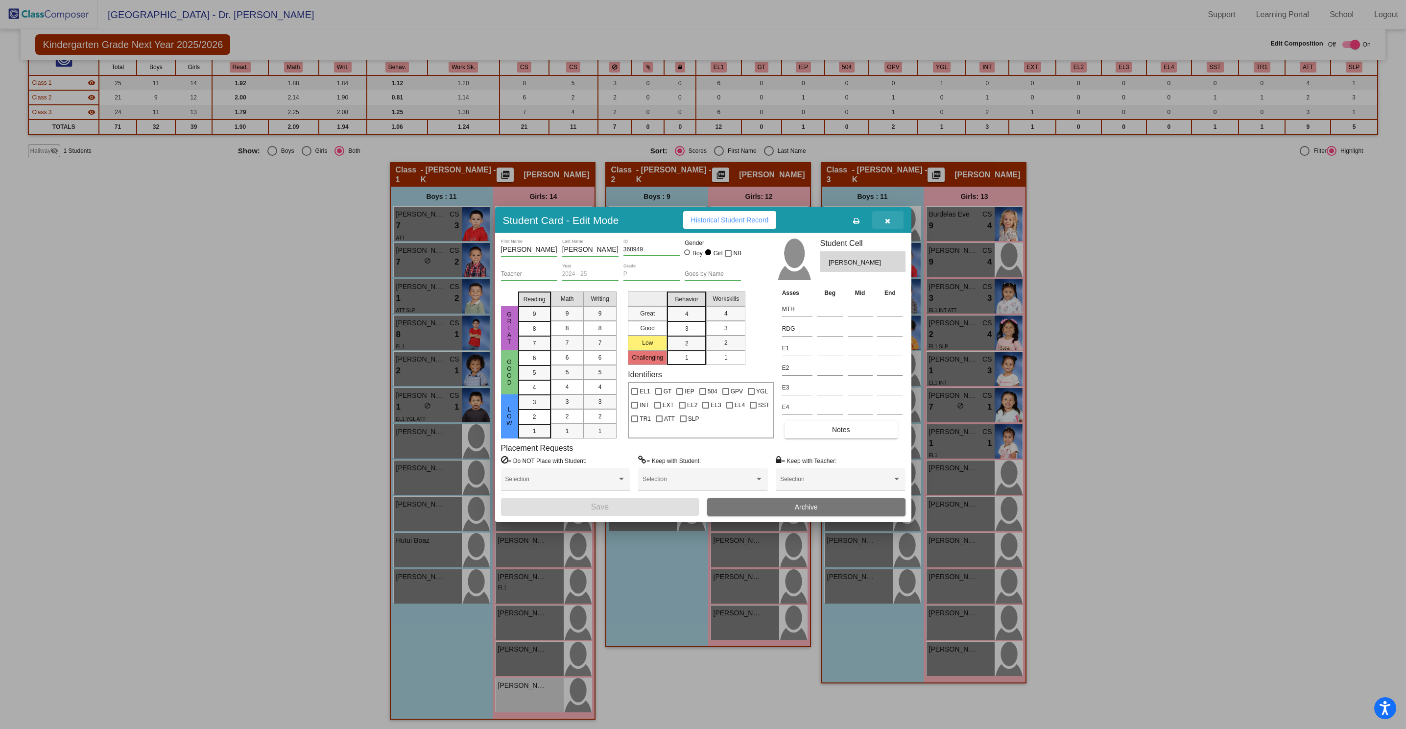
drag, startPoint x: 892, startPoint y: 217, endPoint x: 889, endPoint y: 225, distance: 8.4
click at [891, 218] on button "button" at bounding box center [887, 220] width 31 height 18
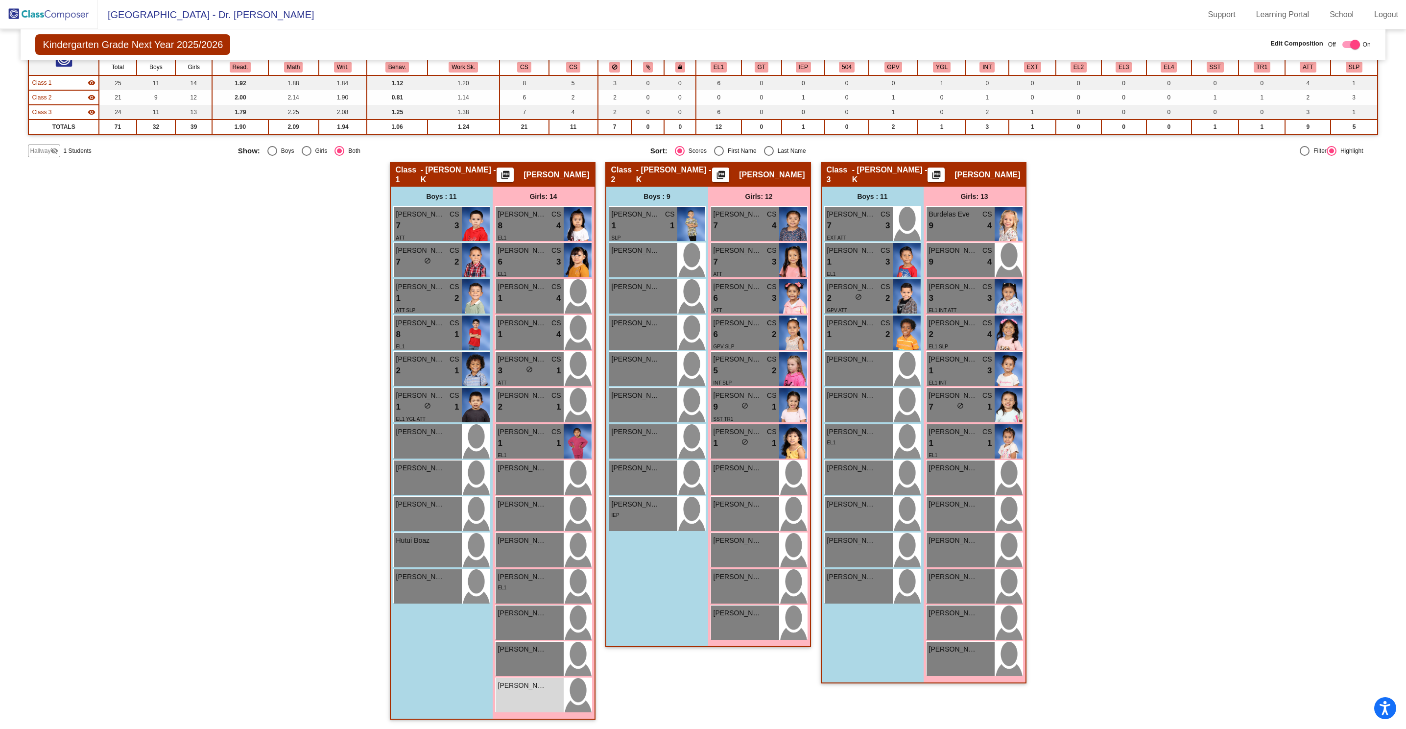
scroll to position [0, 0]
click at [48, 154] on span "Hallway" at bounding box center [40, 150] width 21 height 9
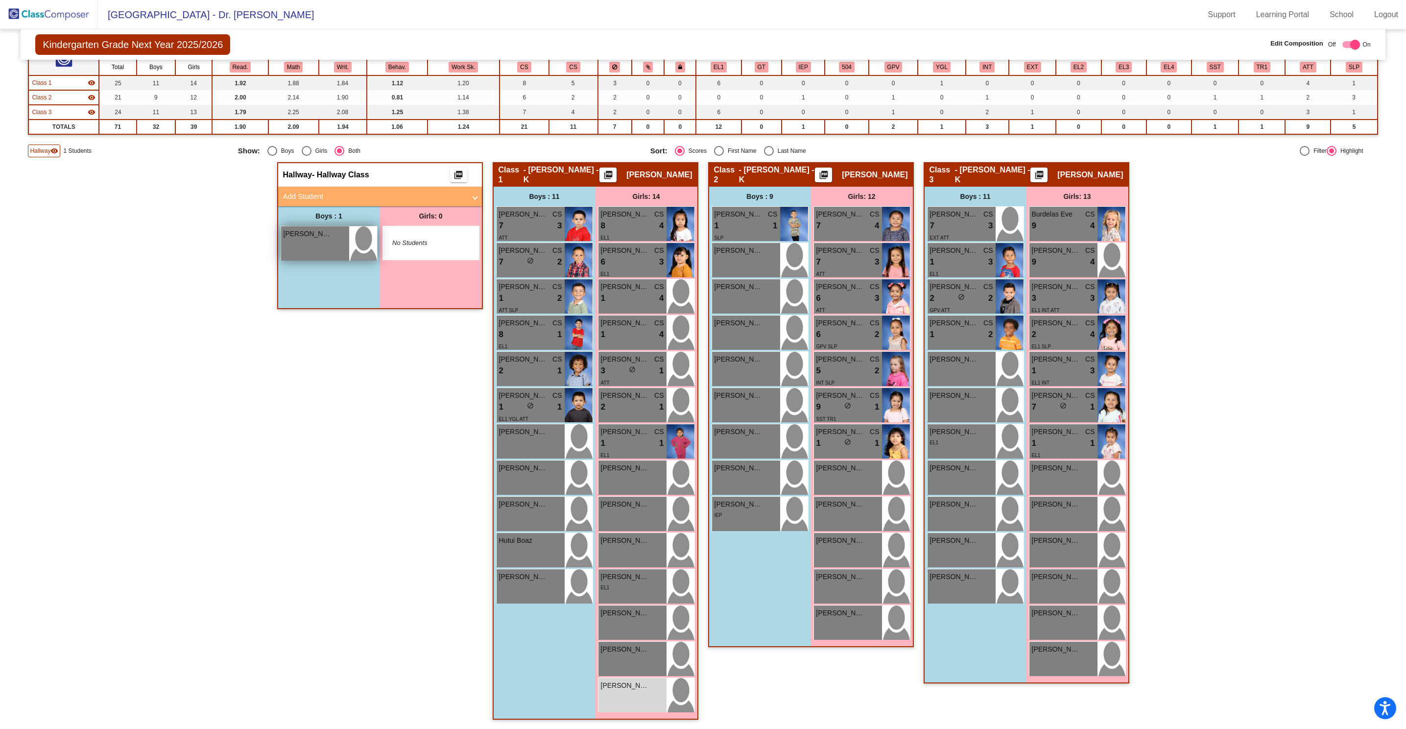
click at [319, 248] on div "Adrian Estrada Sanchez lock do_not_disturb_alt" at bounding box center [315, 243] width 68 height 34
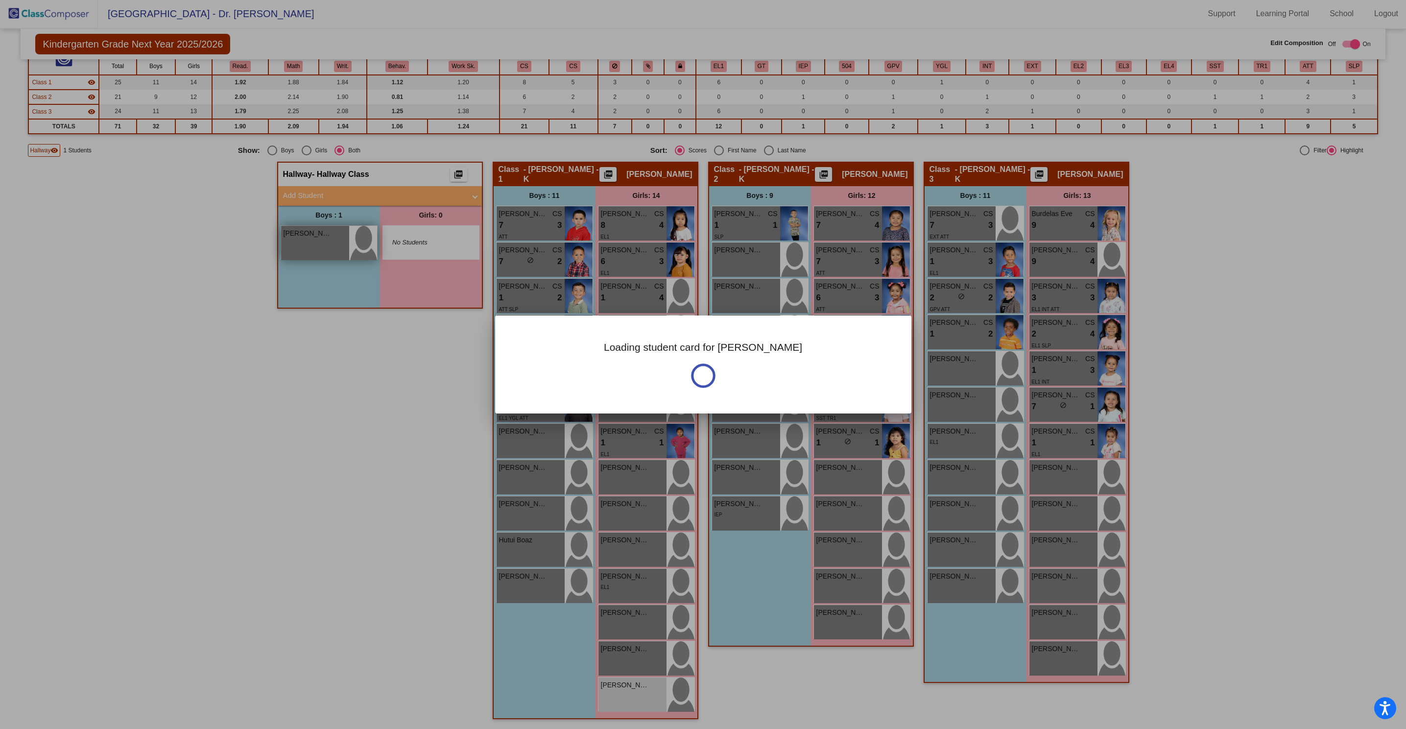
scroll to position [0, 0]
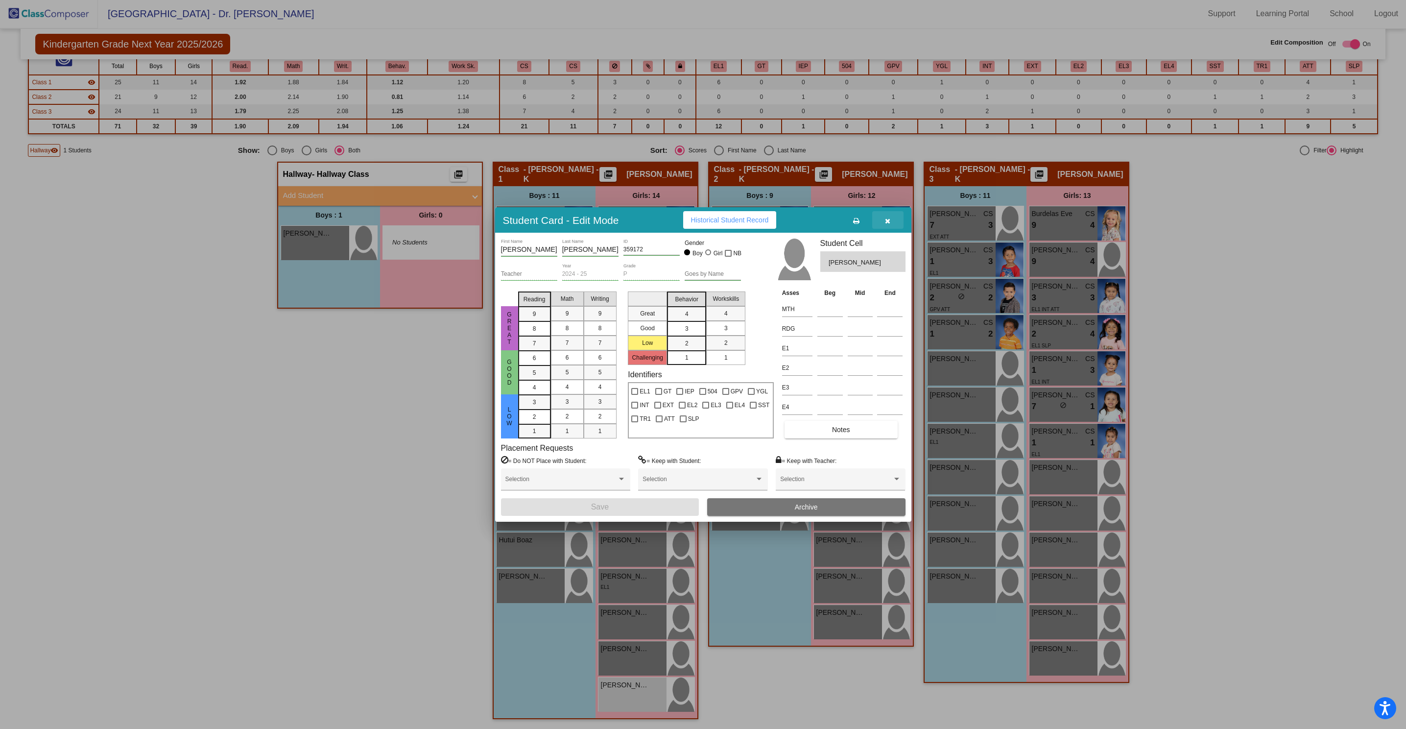
click at [886, 221] on icon "button" at bounding box center [887, 220] width 5 height 7
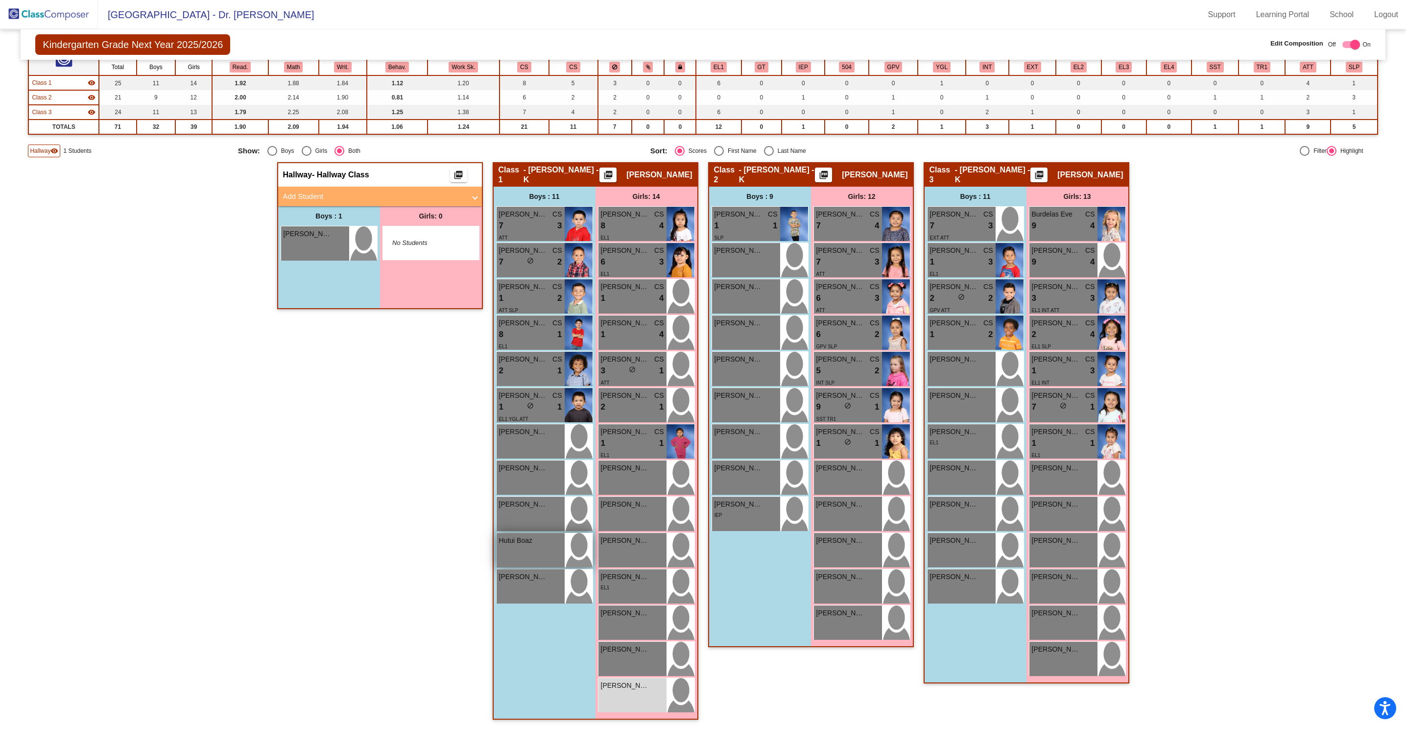
click at [540, 545] on div "Hutui Boaz lock do_not_disturb_alt" at bounding box center [531, 550] width 68 height 34
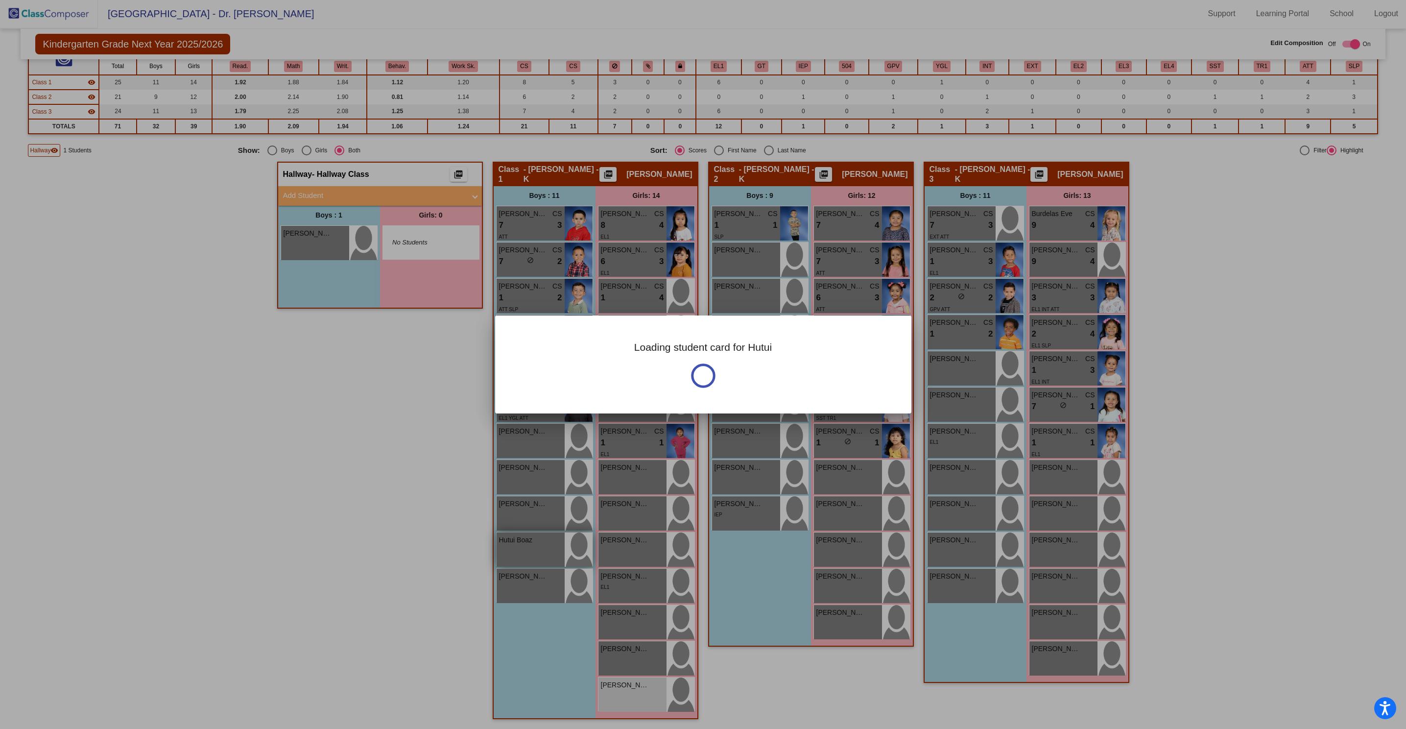
scroll to position [0, 0]
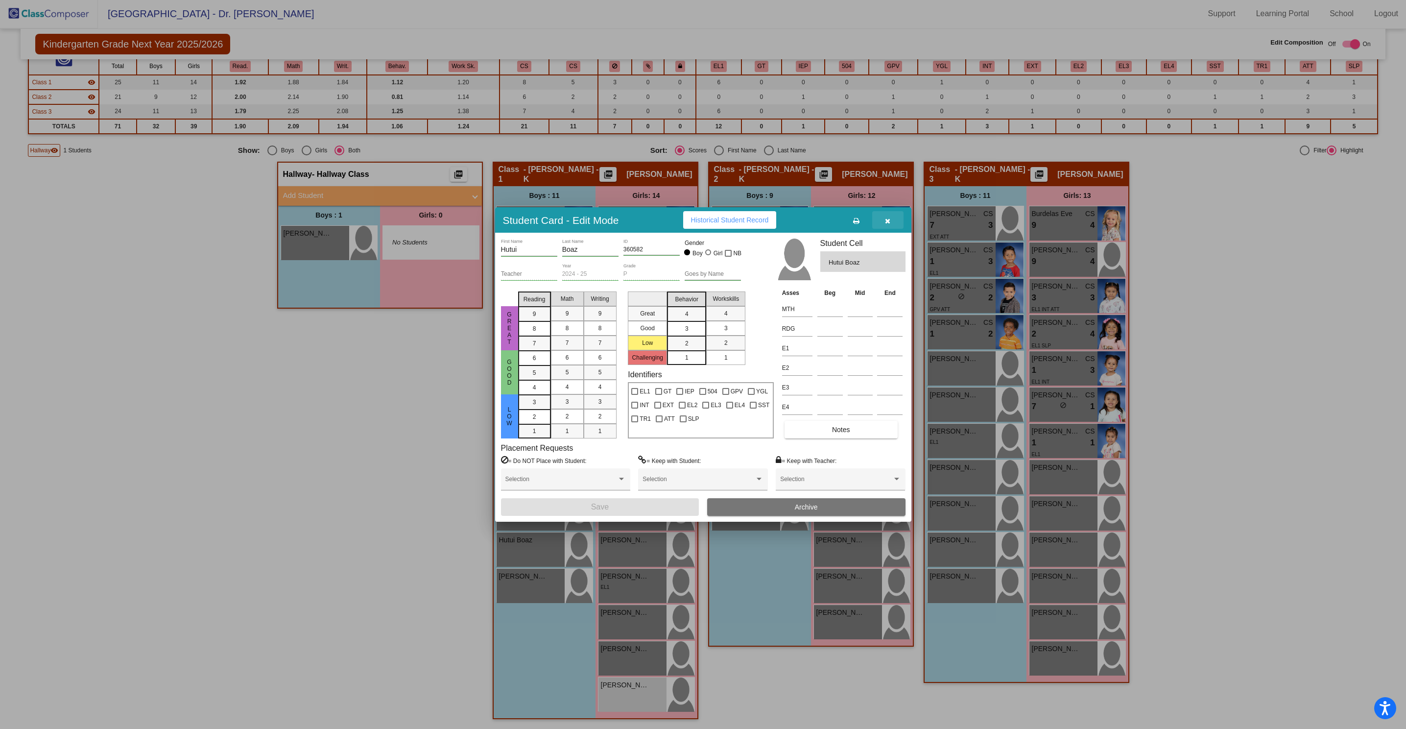
click at [886, 219] on icon "button" at bounding box center [887, 220] width 5 height 7
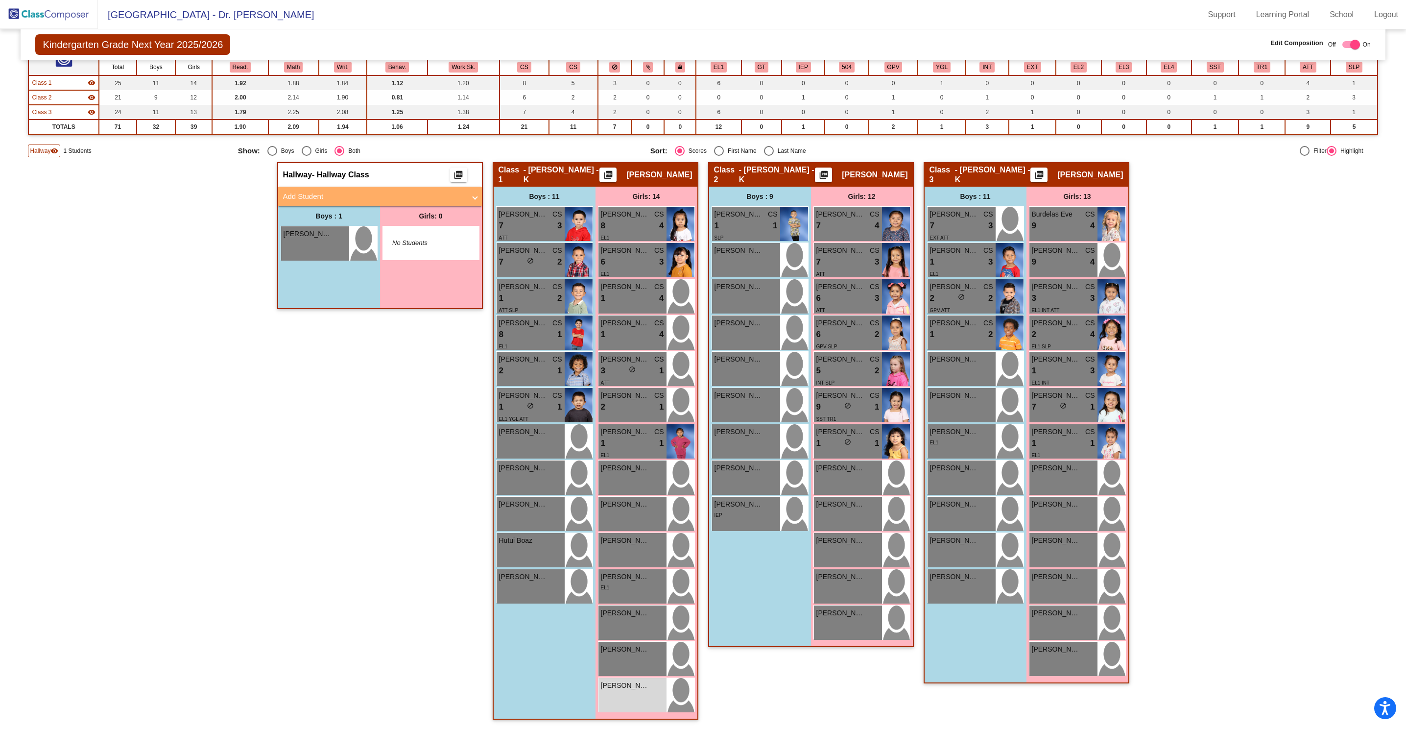
scroll to position [0, 0]
click at [509, 511] on div "Dominic Sanchez lock do_not_disturb_alt" at bounding box center [531, 514] width 68 height 34
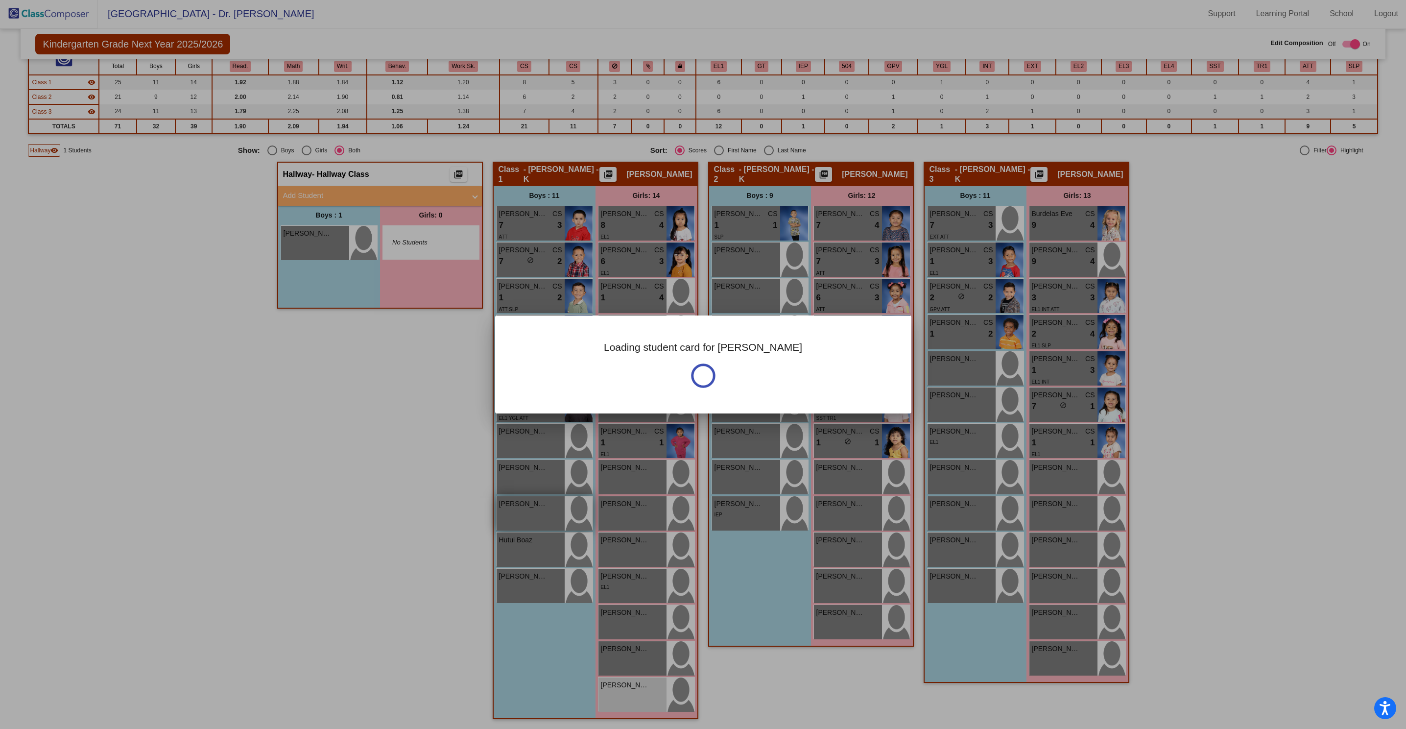
scroll to position [0, 0]
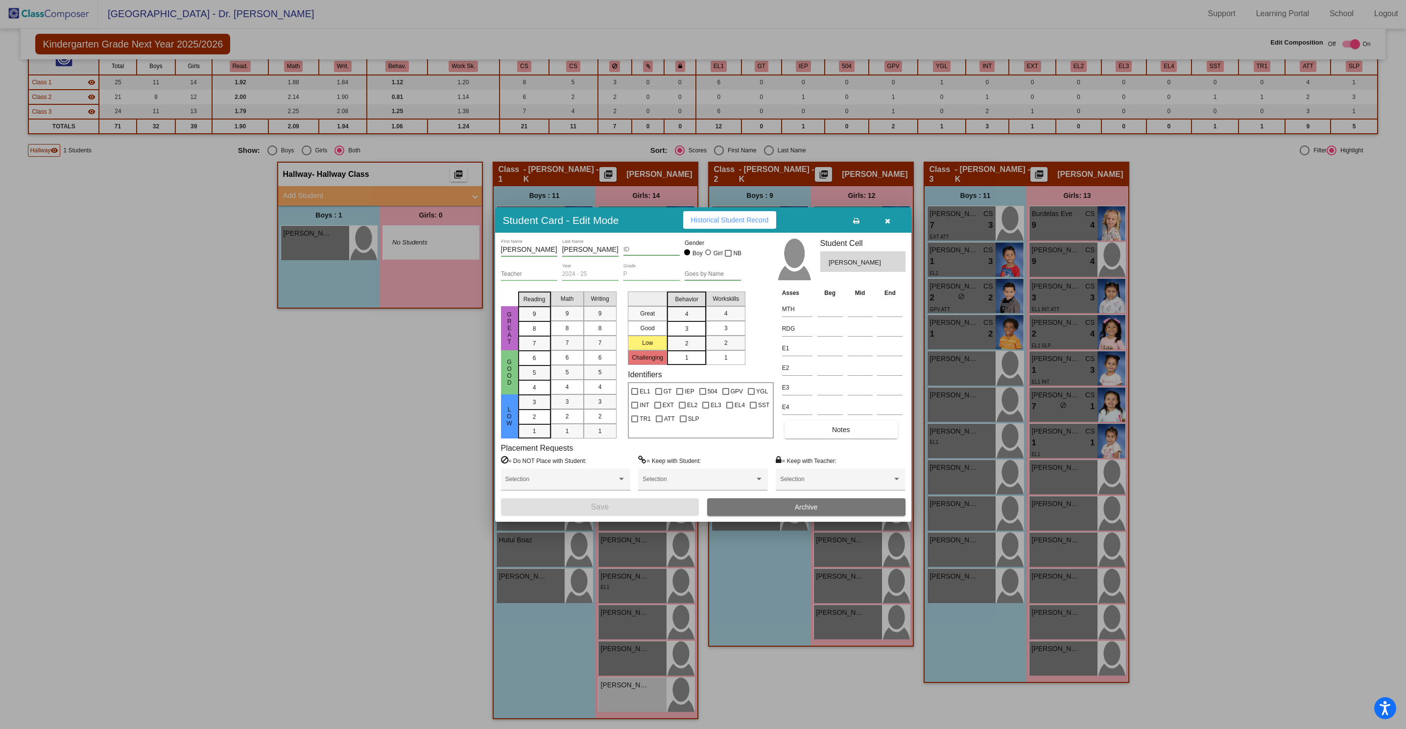
click at [893, 222] on button "button" at bounding box center [887, 220] width 31 height 18
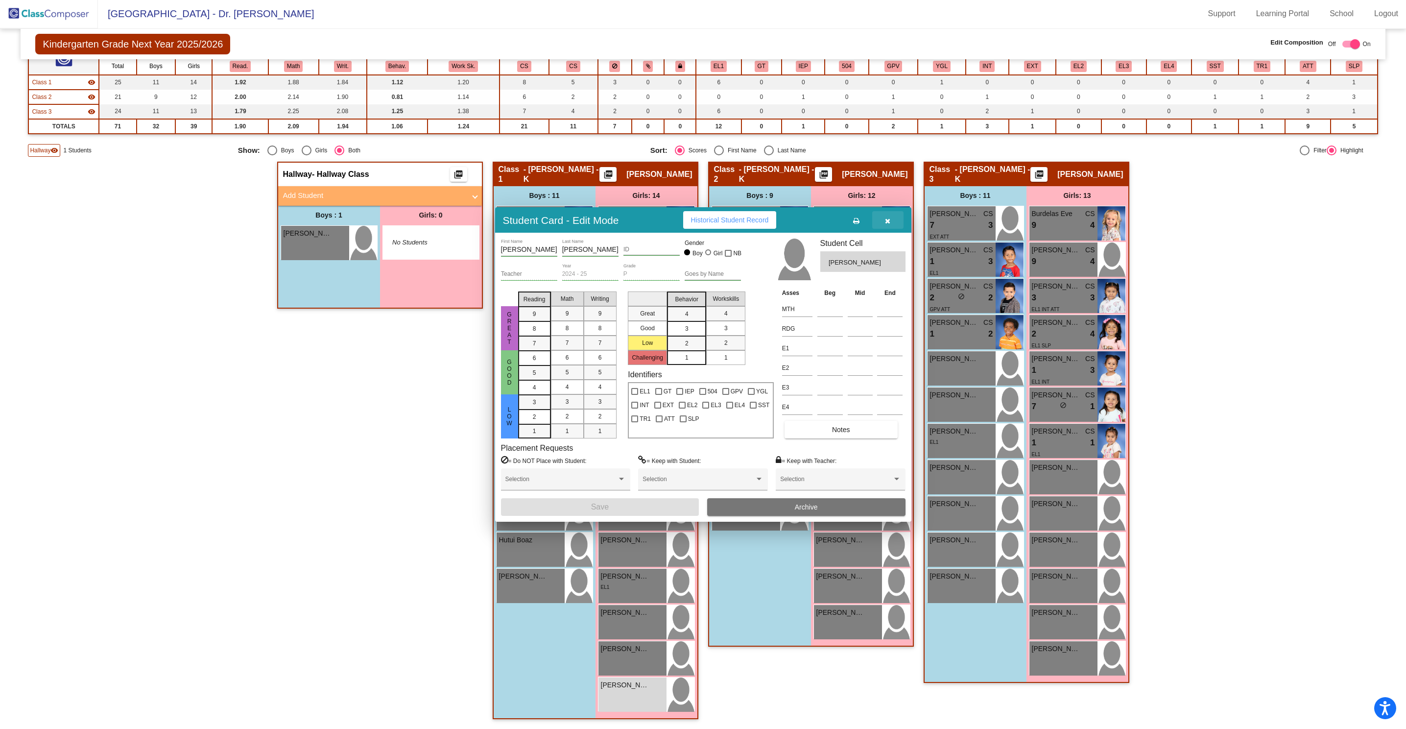
scroll to position [0, 0]
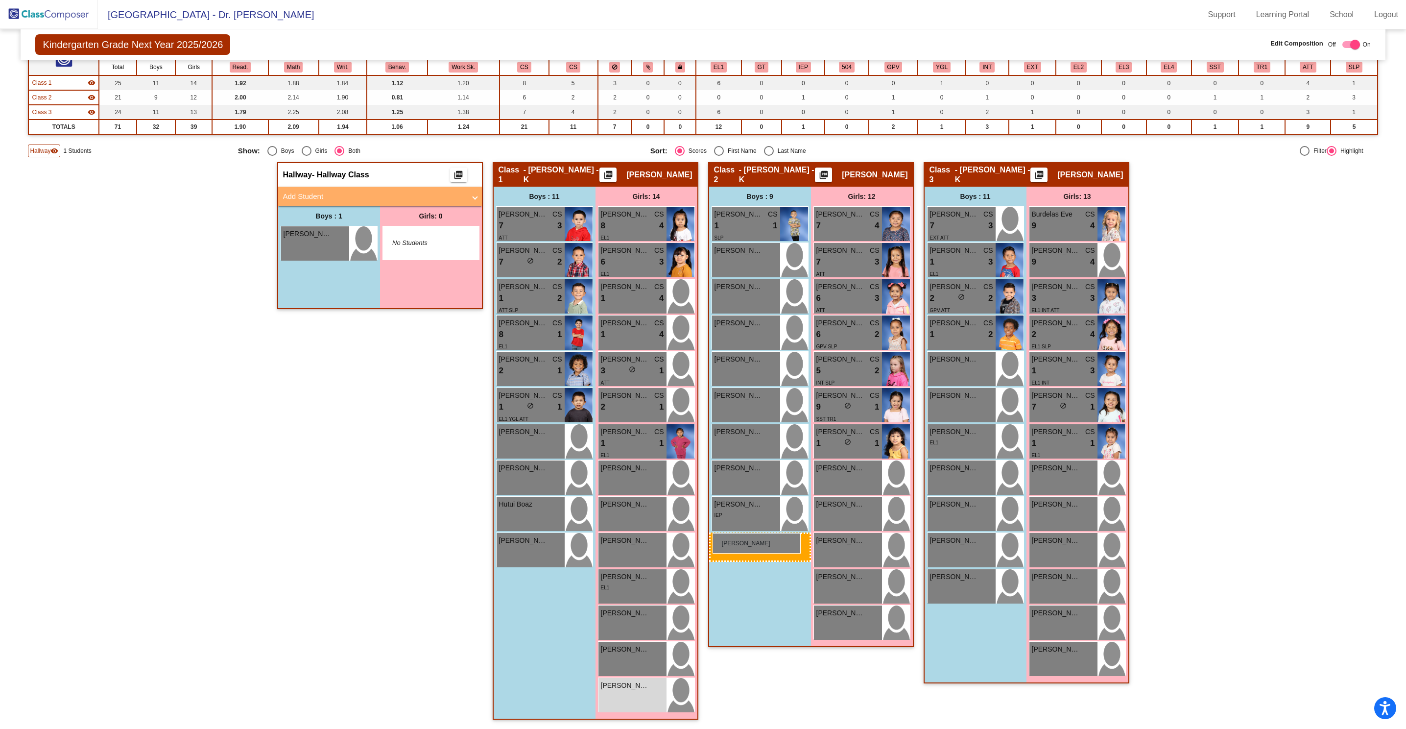
drag, startPoint x: 529, startPoint y: 515, endPoint x: 713, endPoint y: 532, distance: 185.0
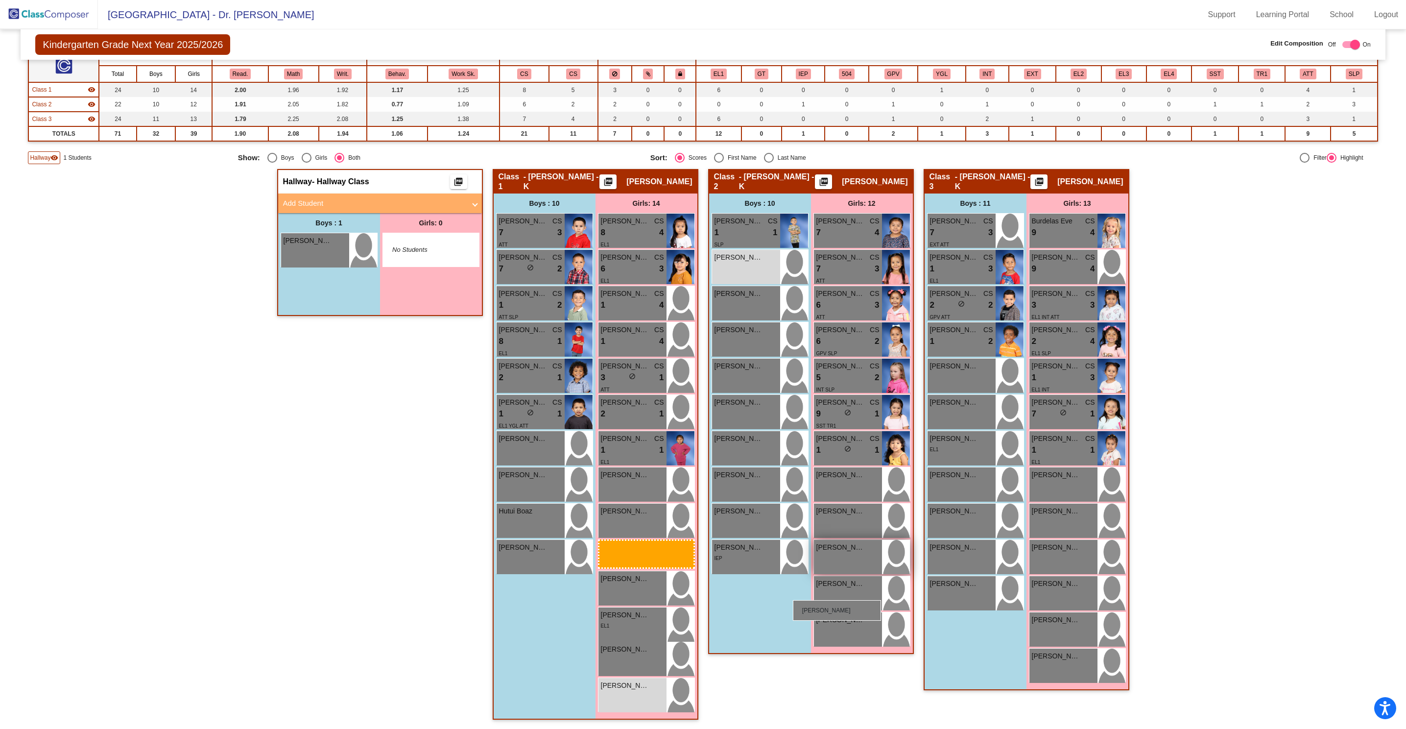
scroll to position [61, 0]
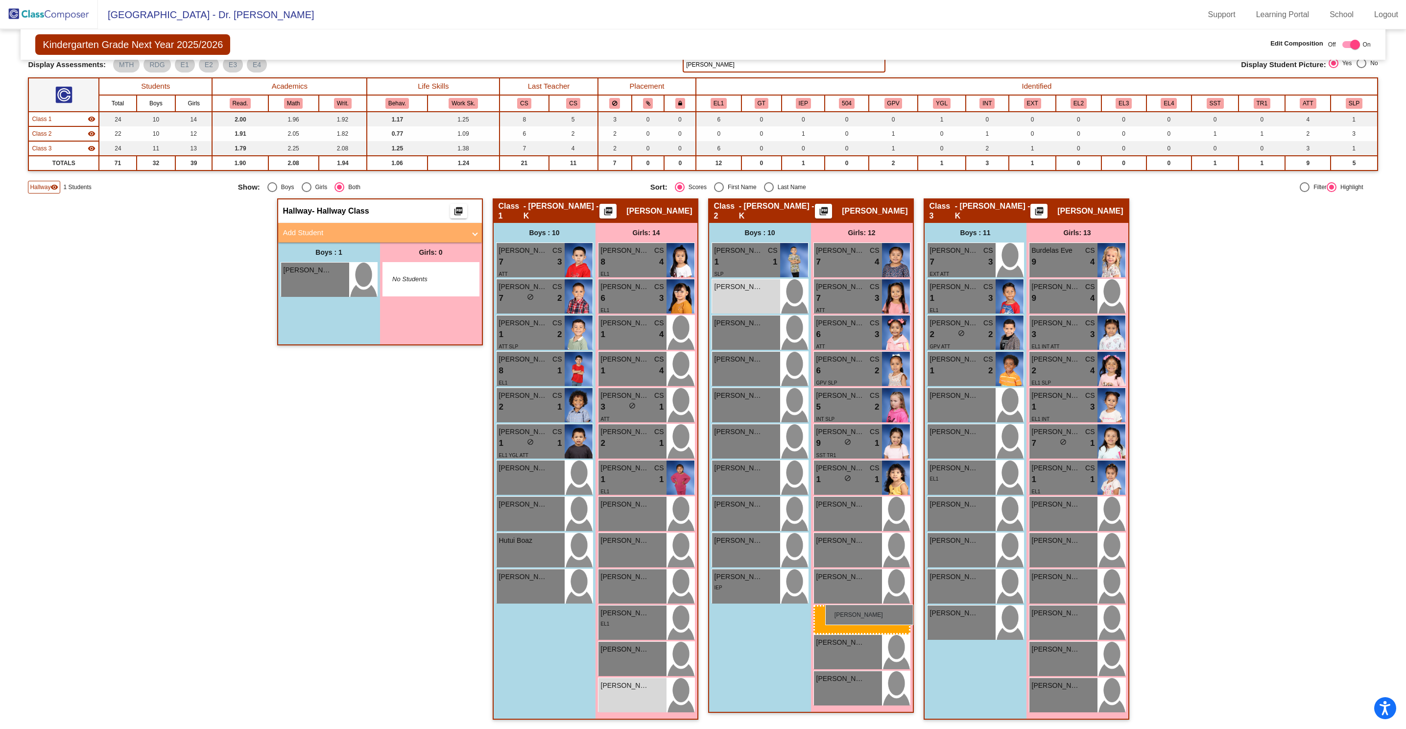
drag, startPoint x: 625, startPoint y: 618, endPoint x: 825, endPoint y: 604, distance: 201.3
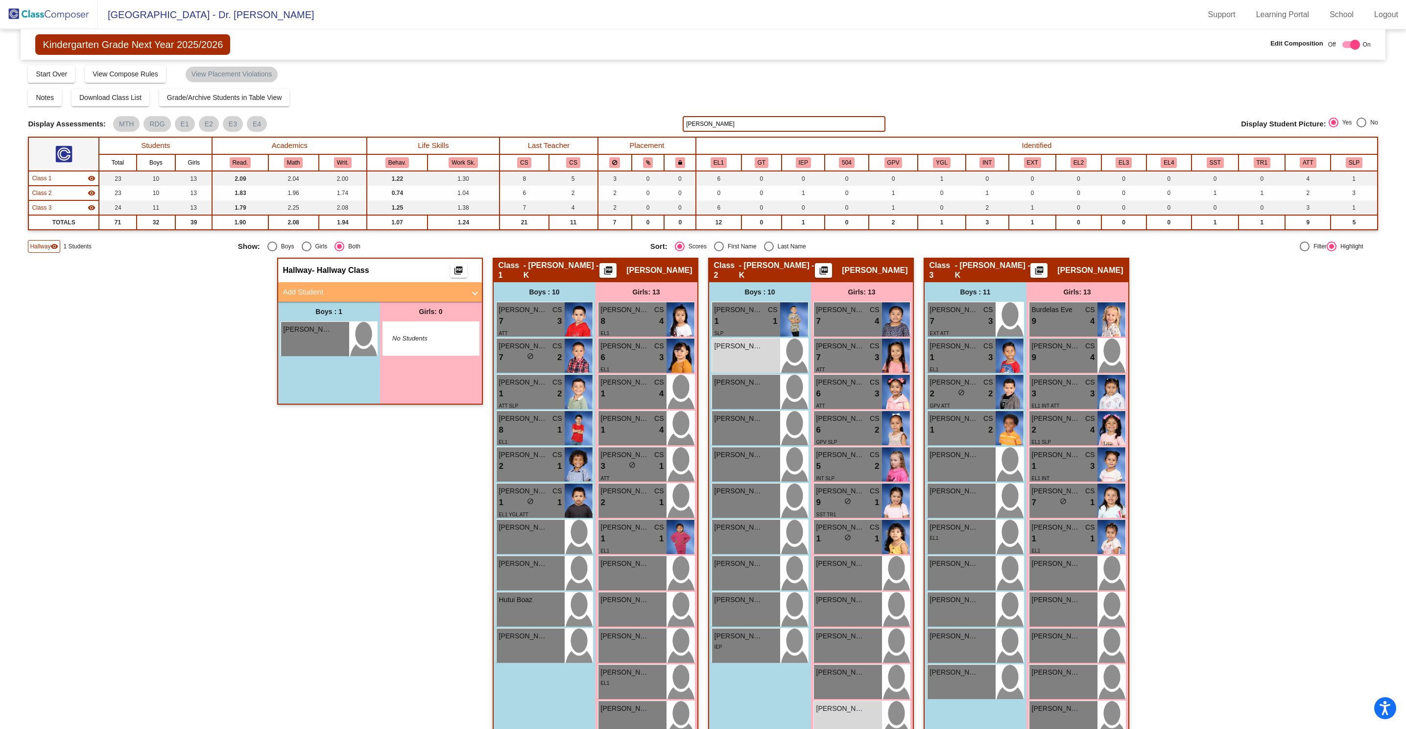
scroll to position [0, 0]
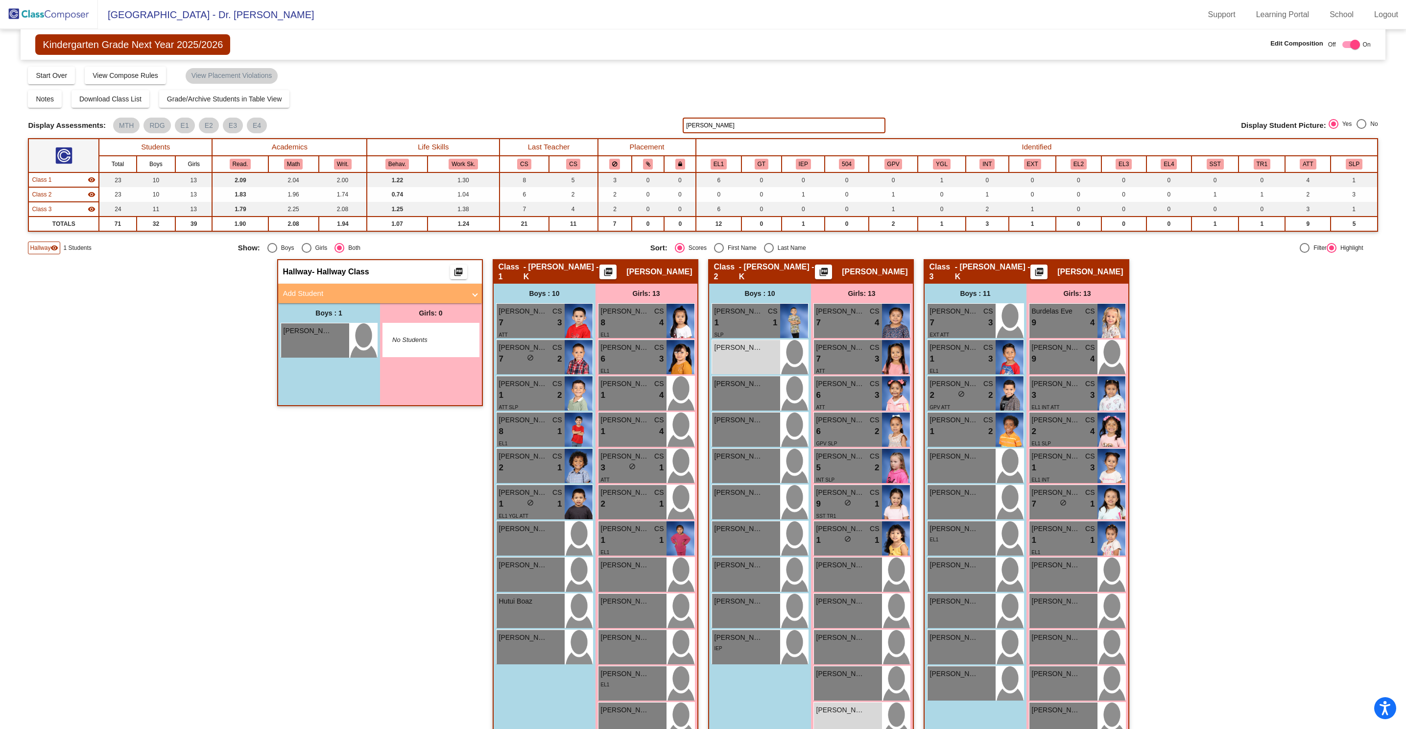
click at [57, 16] on img at bounding box center [49, 14] width 98 height 29
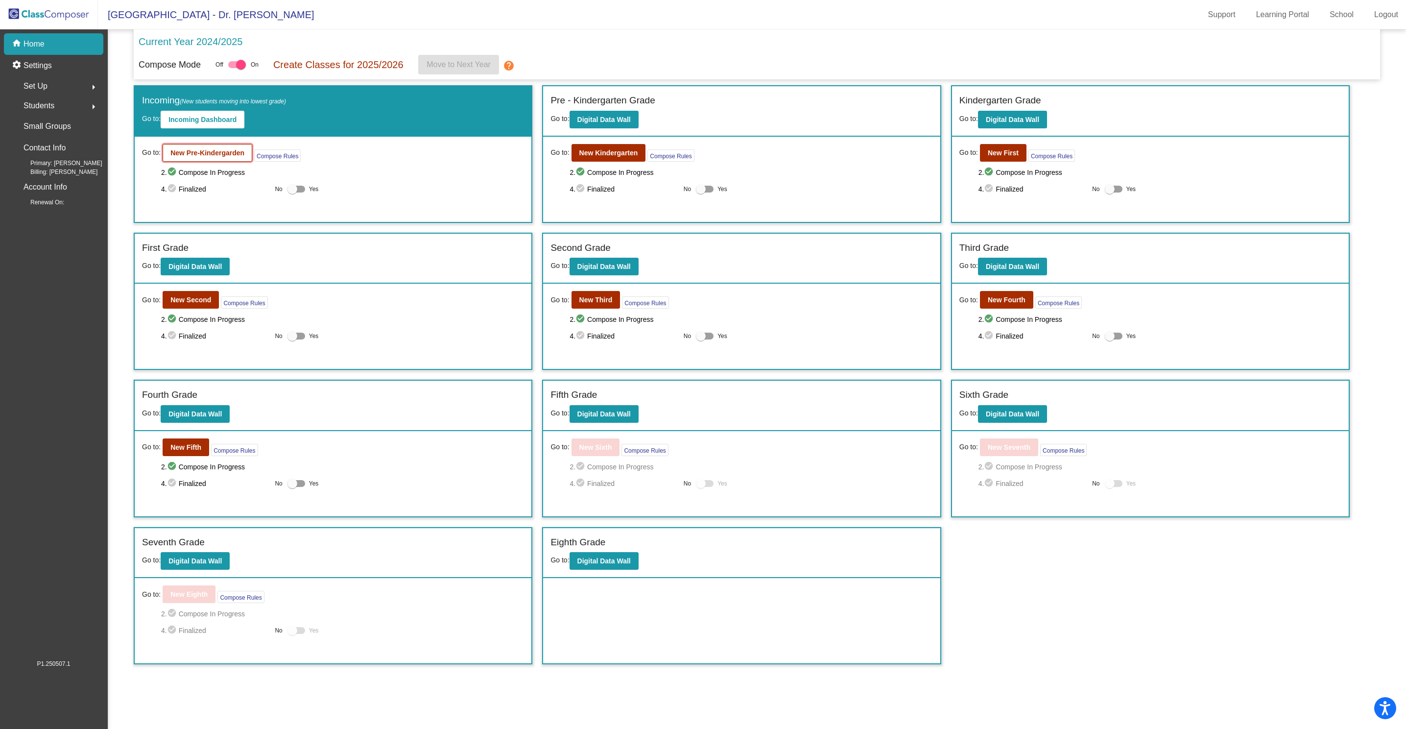
click at [191, 154] on b "New Pre-Kindergarden" at bounding box center [207, 153] width 74 height 8
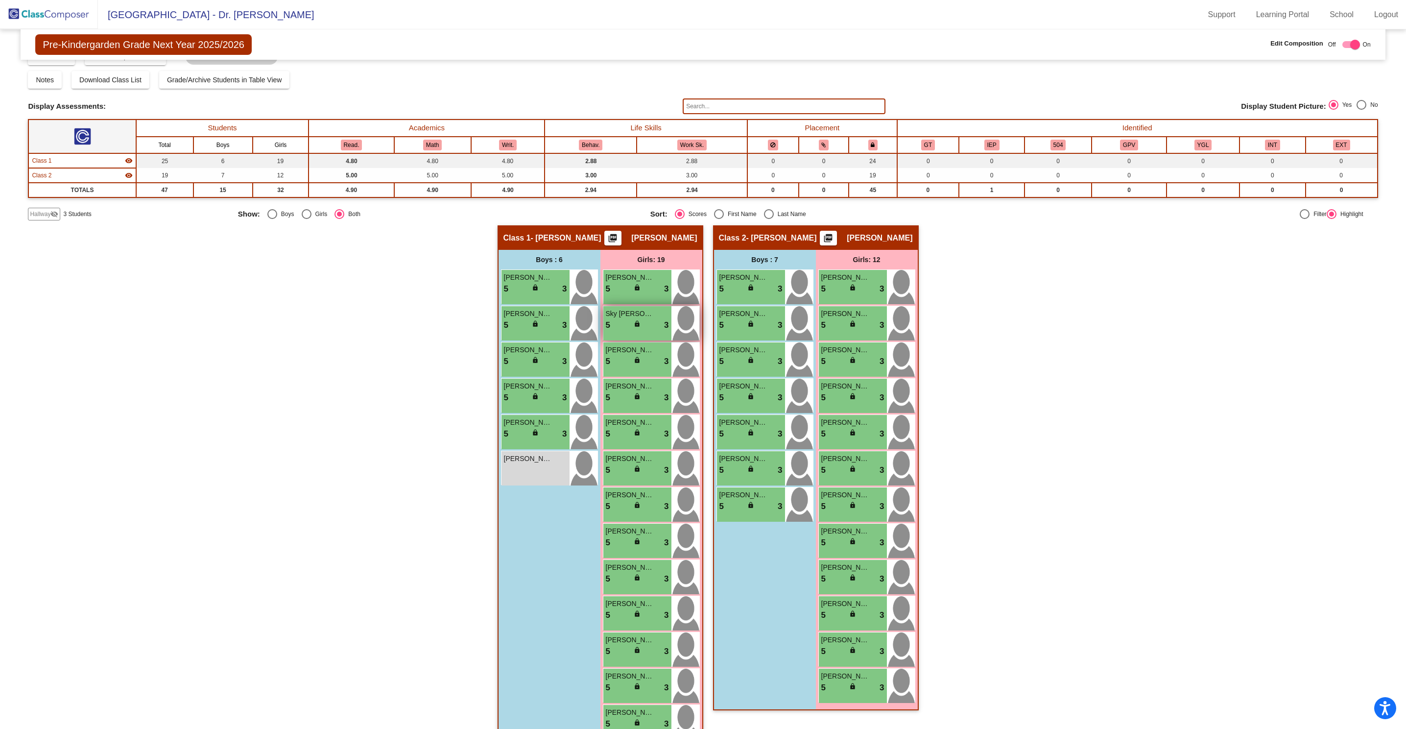
scroll to position [46, 0]
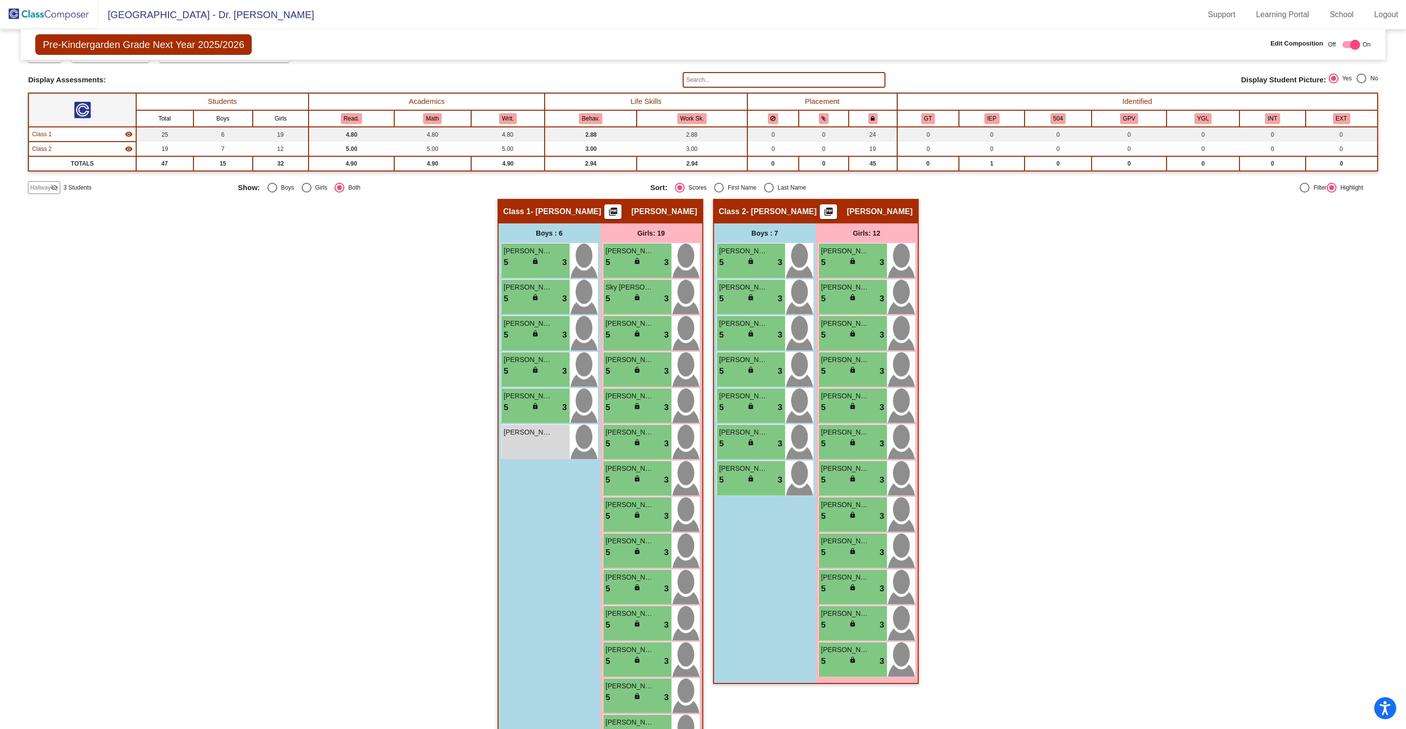
click at [45, 187] on span "Hallway" at bounding box center [40, 187] width 21 height 9
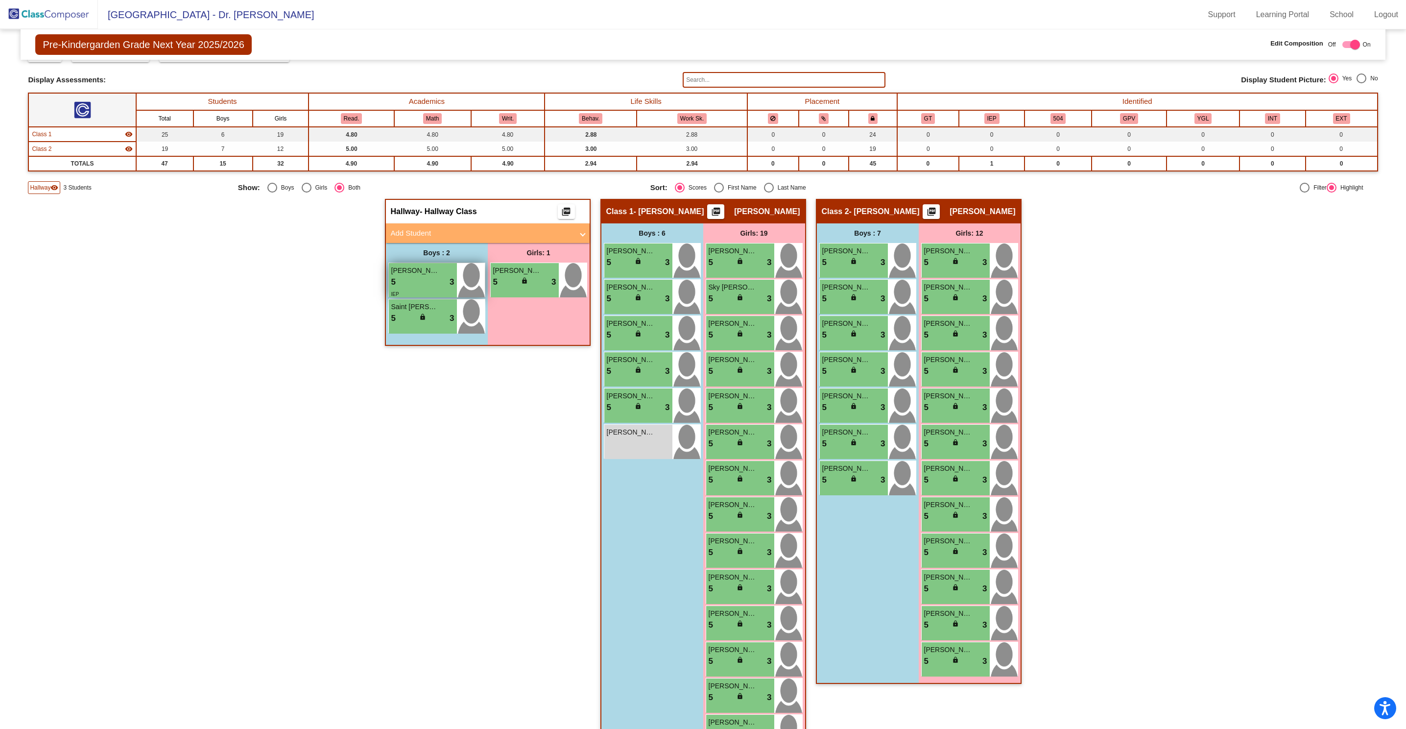
click at [409, 278] on div "5 lock do_not_disturb_alt 3" at bounding box center [422, 282] width 63 height 13
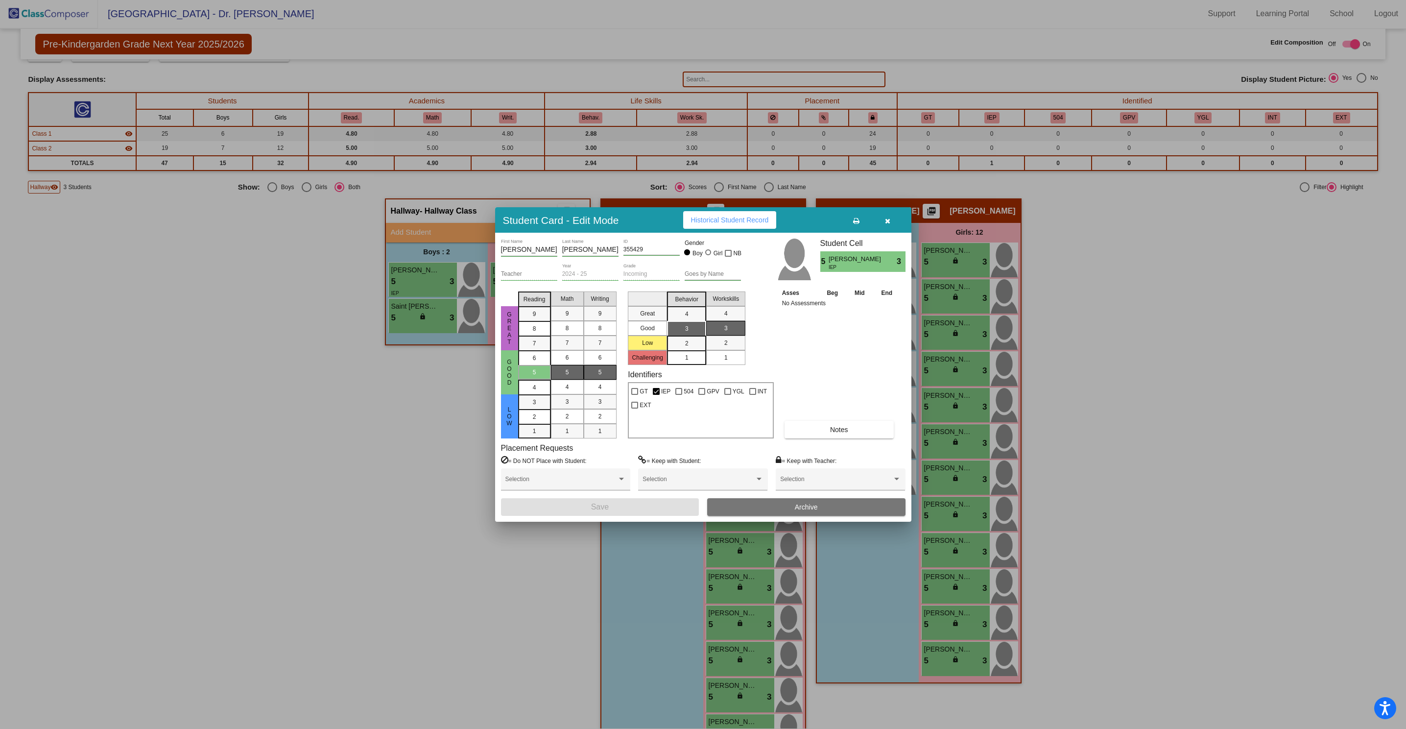
click at [823, 505] on button "Archive" at bounding box center [806, 507] width 198 height 18
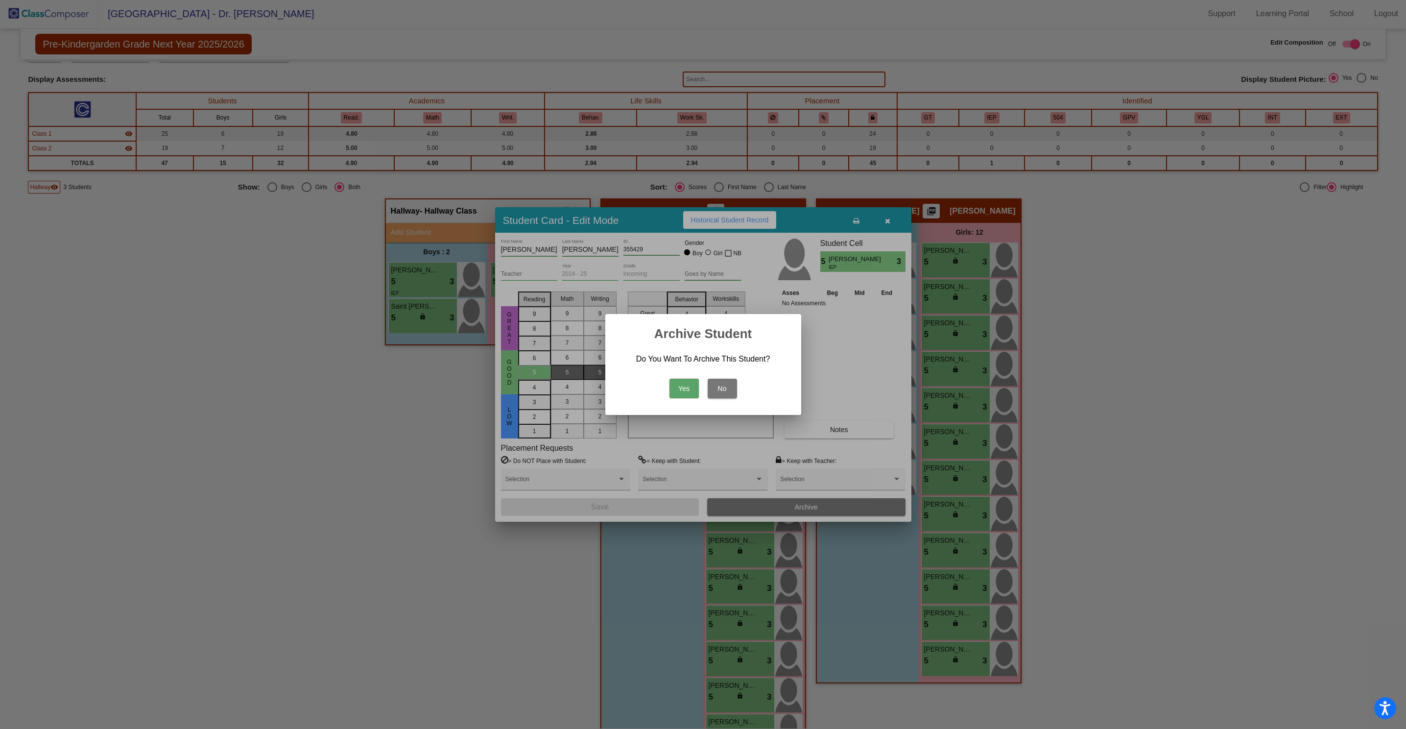
click at [679, 386] on button "Yes" at bounding box center [684, 389] width 29 height 20
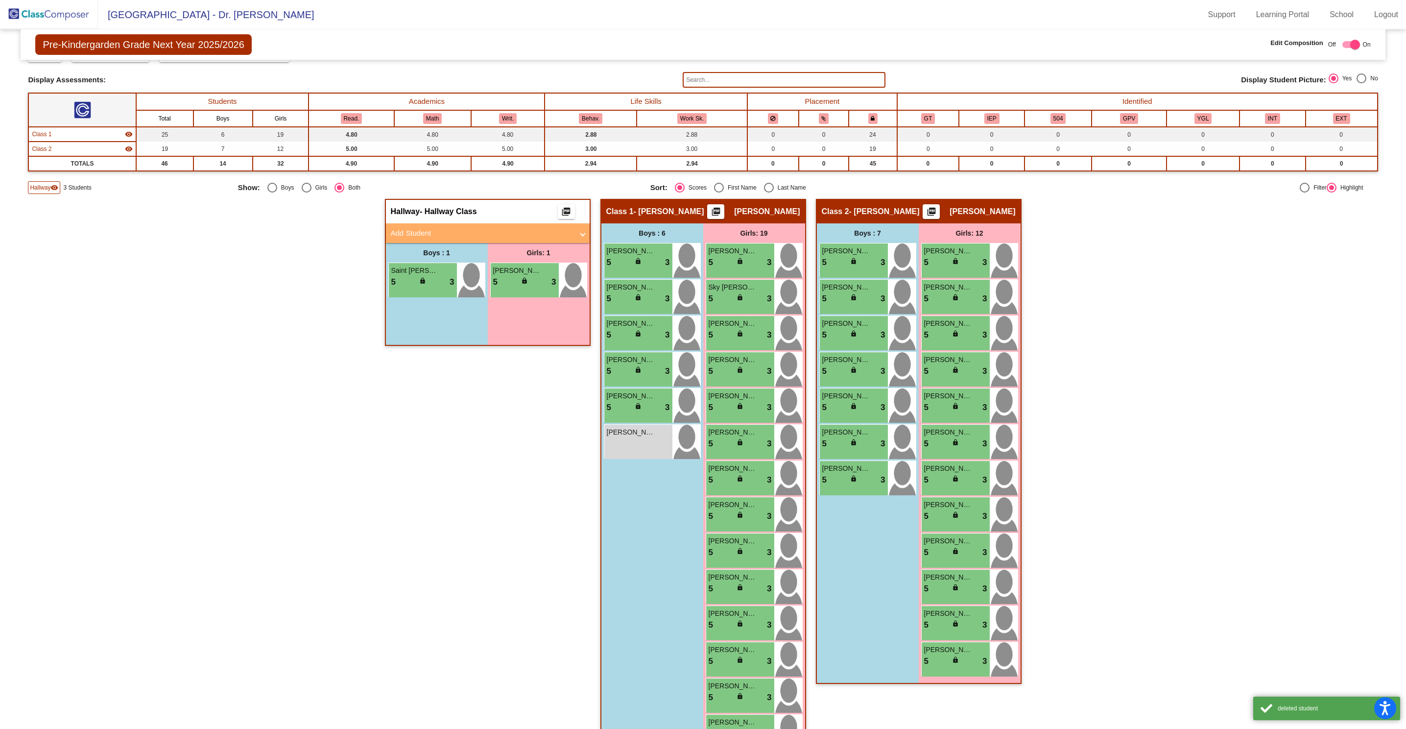
scroll to position [0, 0]
click at [53, 16] on img at bounding box center [49, 14] width 98 height 29
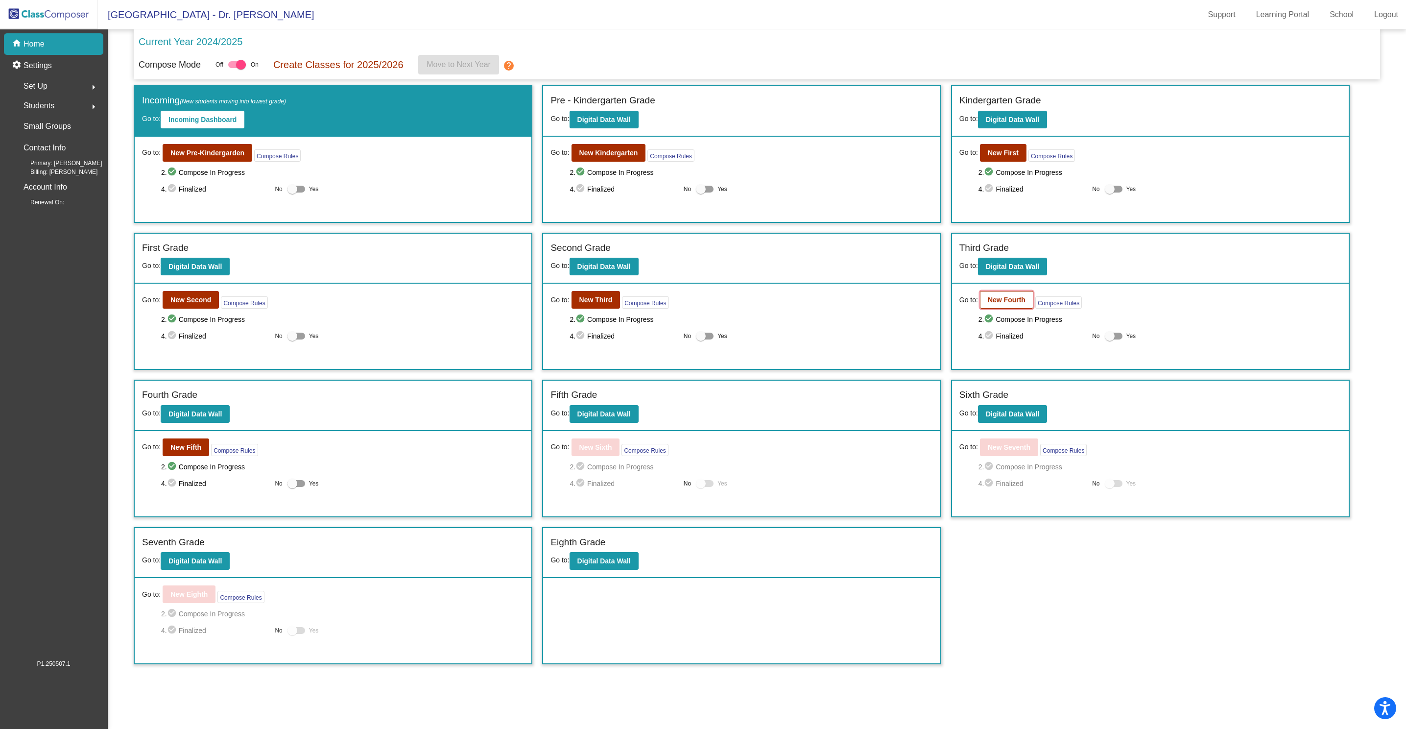
click at [1000, 301] on b "New Fourth" at bounding box center [1007, 300] width 38 height 8
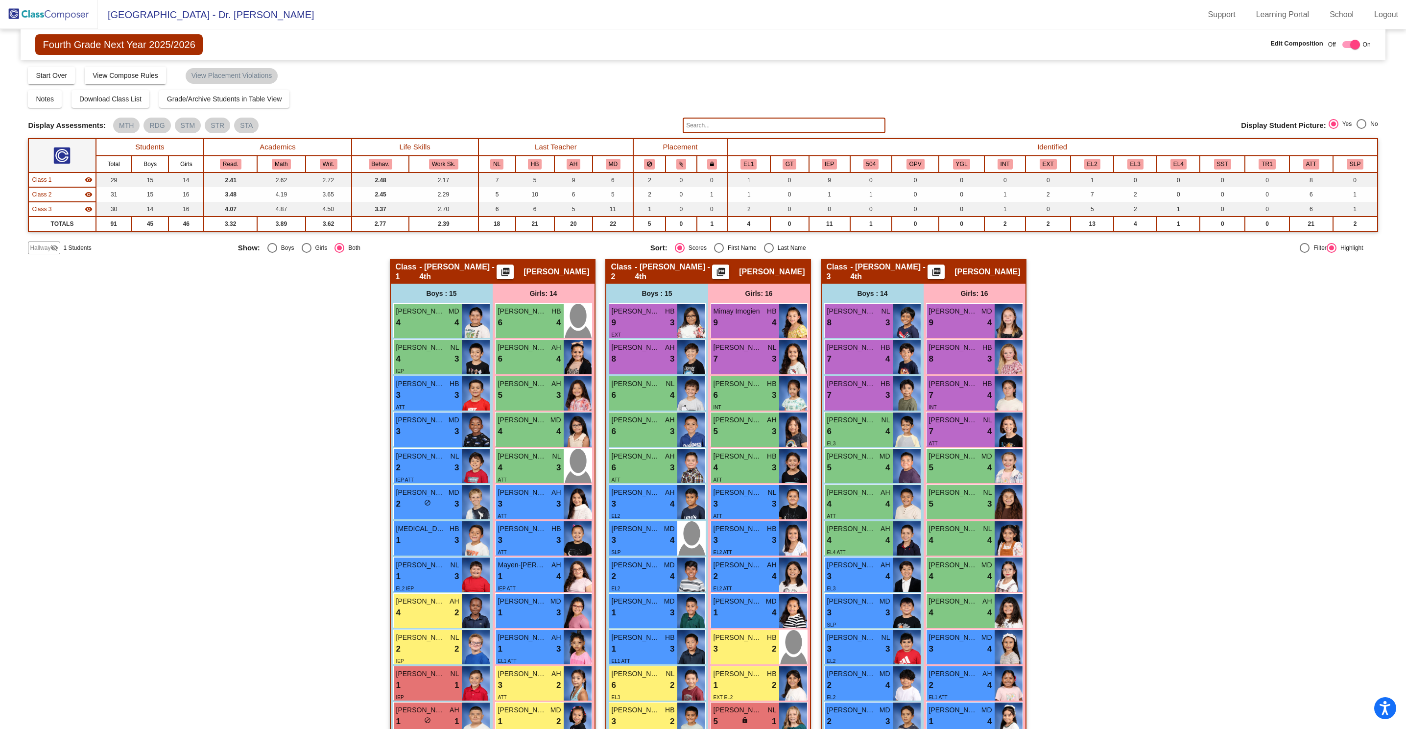
click at [787, 127] on input "text" at bounding box center [784, 126] width 202 height 16
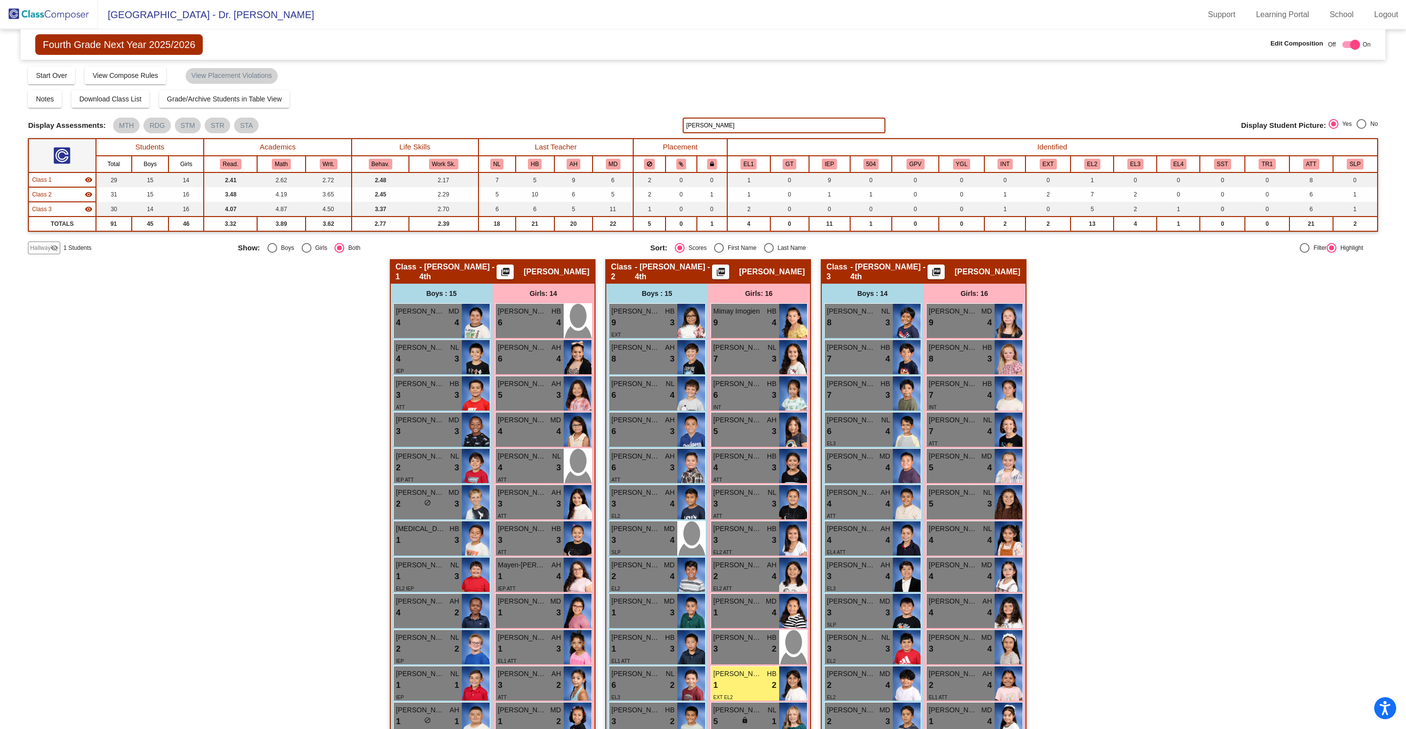
type input "milagros"
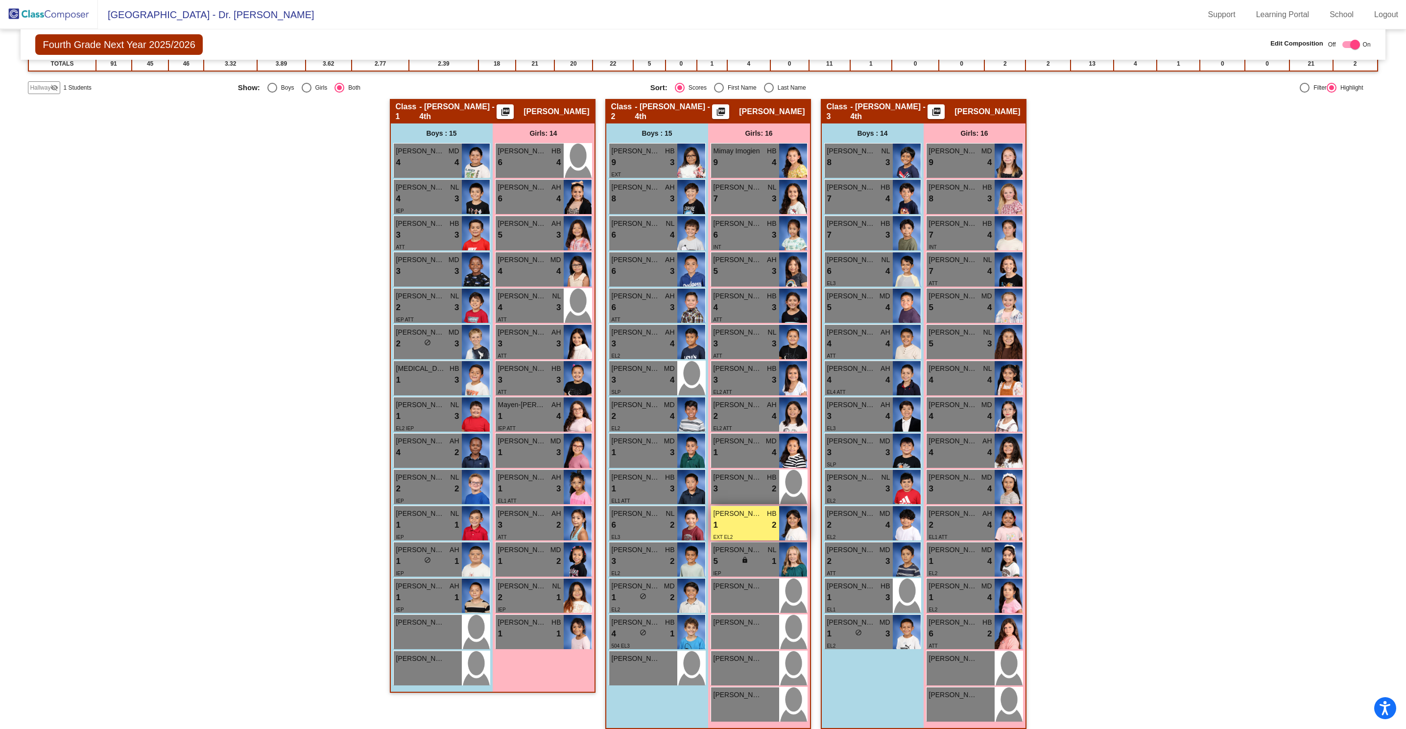
scroll to position [169, 0]
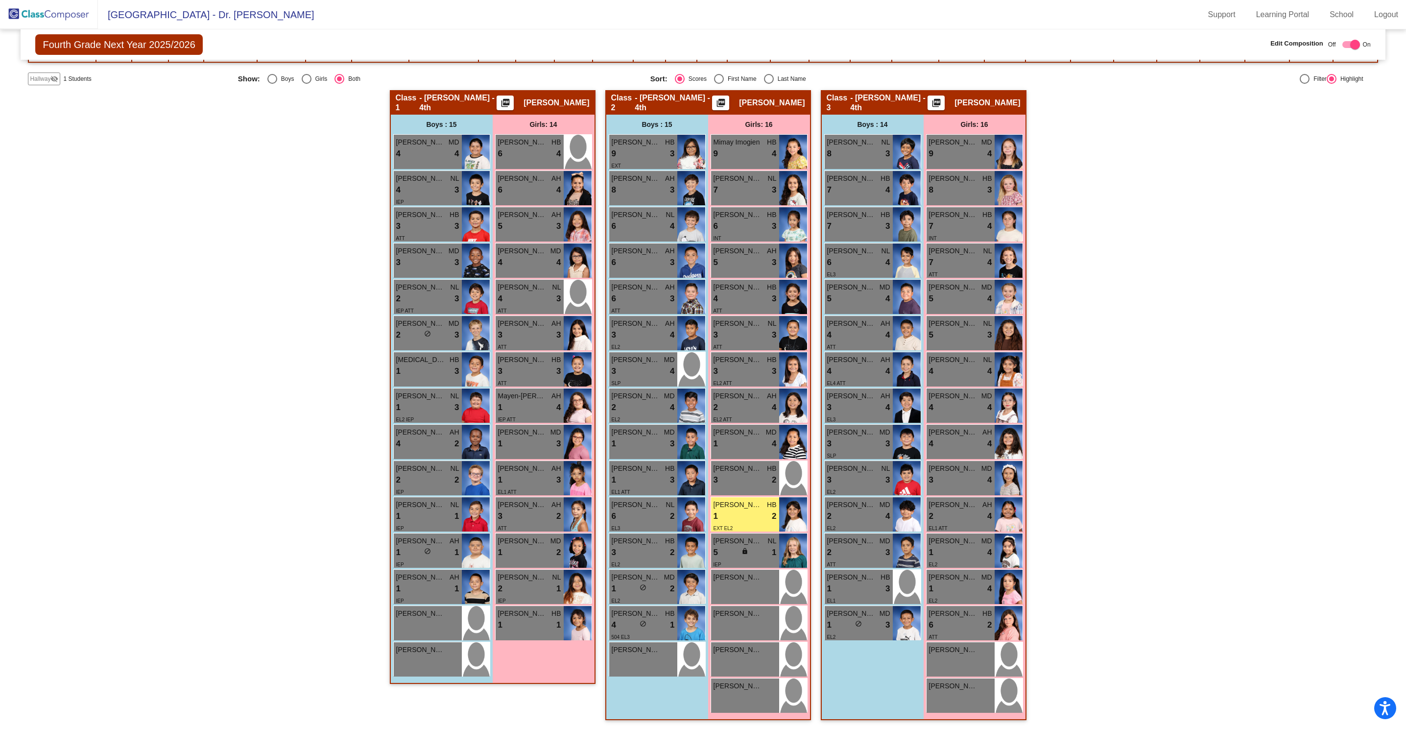
click at [1187, 467] on div "Hallway - Hallway Class picture_as_pdf Add Student First Name Last Name Student…" at bounding box center [703, 410] width 1350 height 640
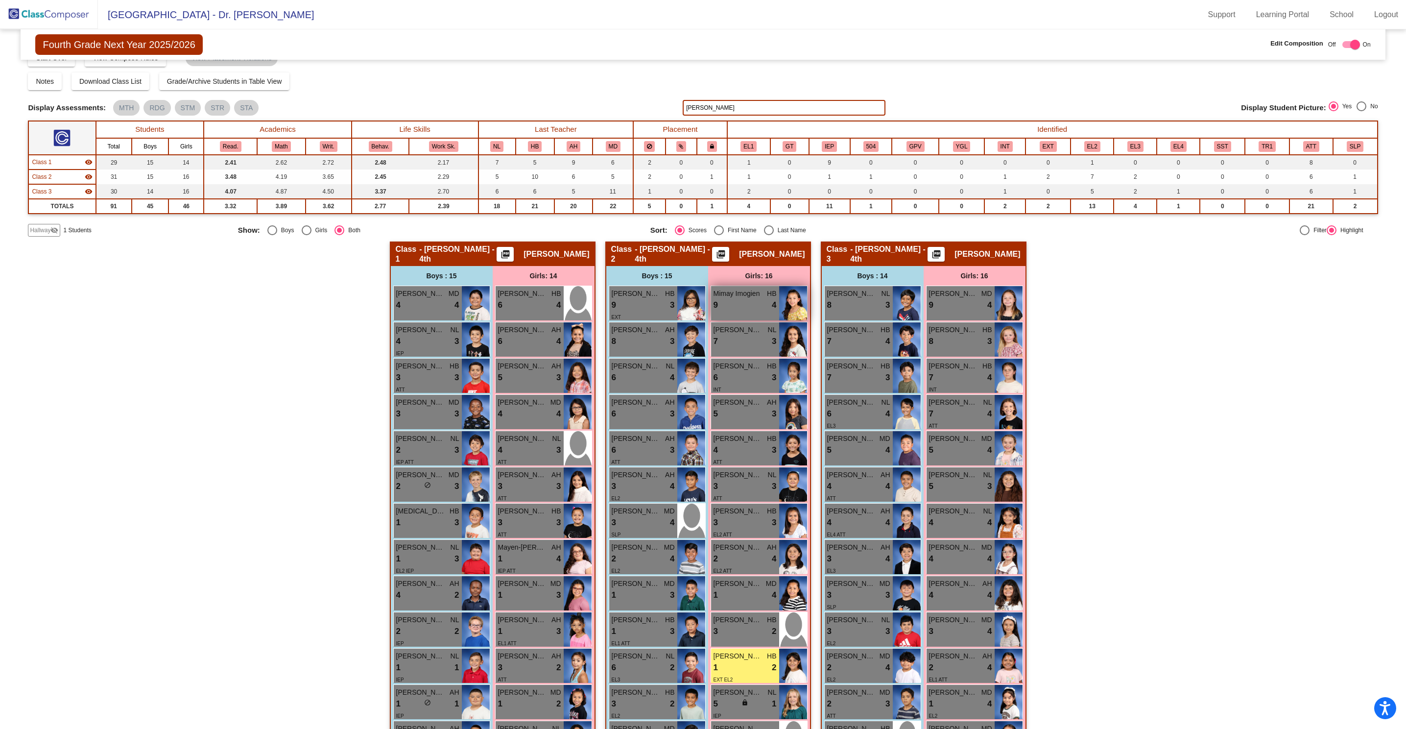
scroll to position [0, 0]
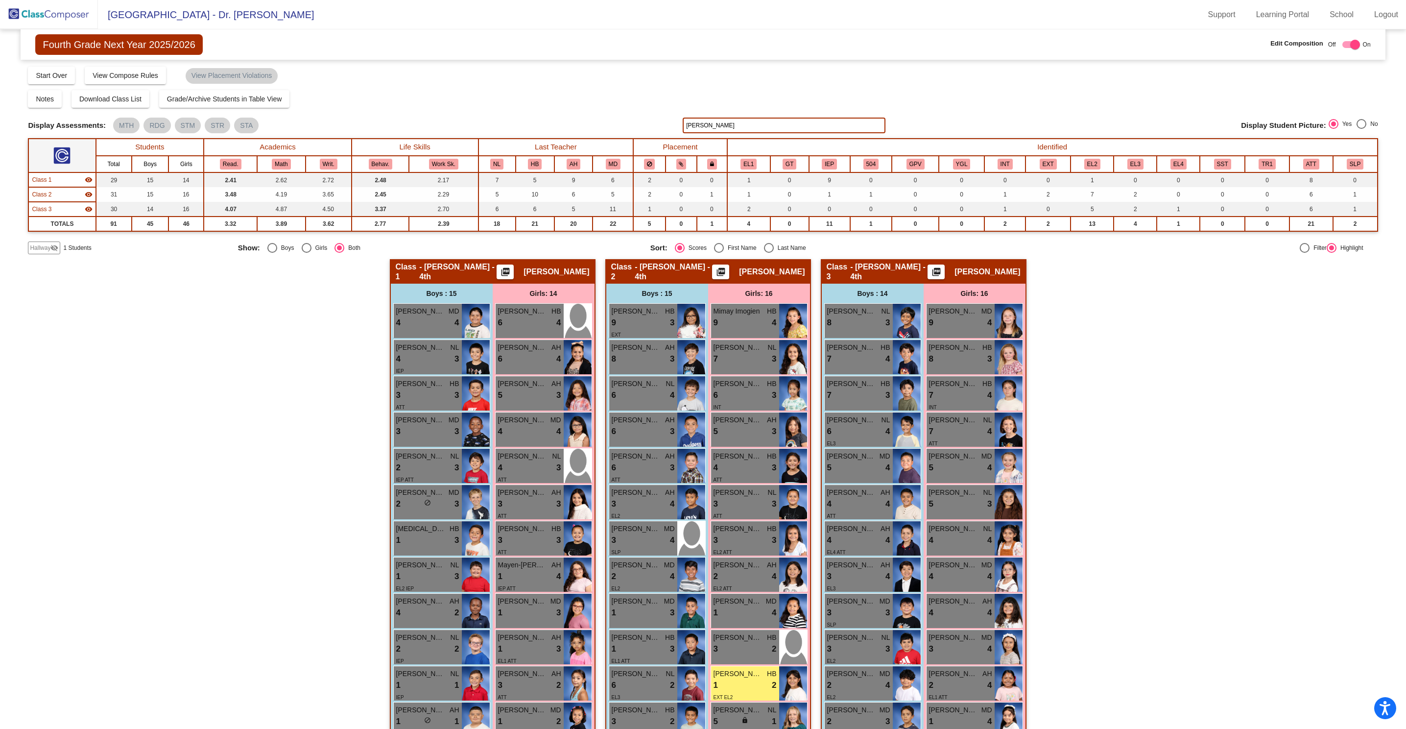
click at [753, 122] on input "milagros" at bounding box center [784, 126] width 202 height 16
type input "sky"
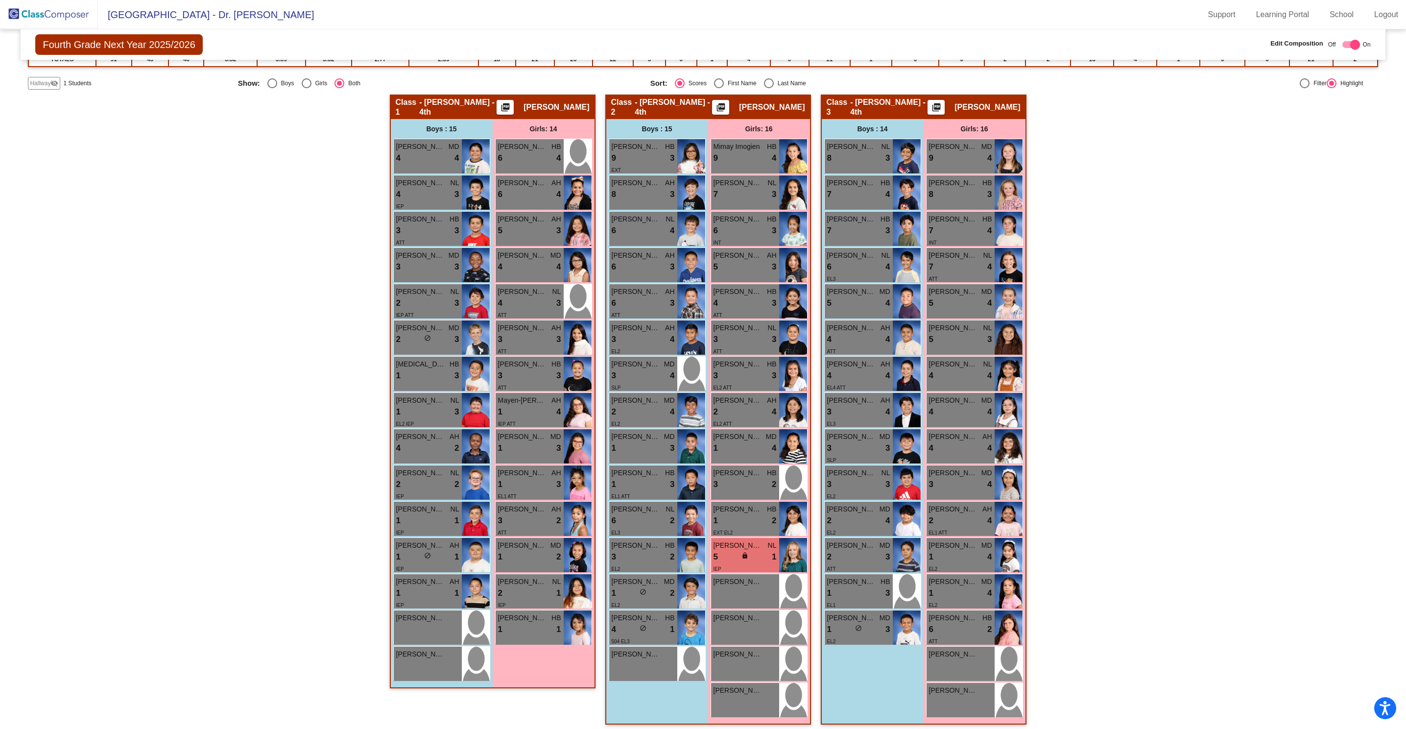
scroll to position [169, 0]
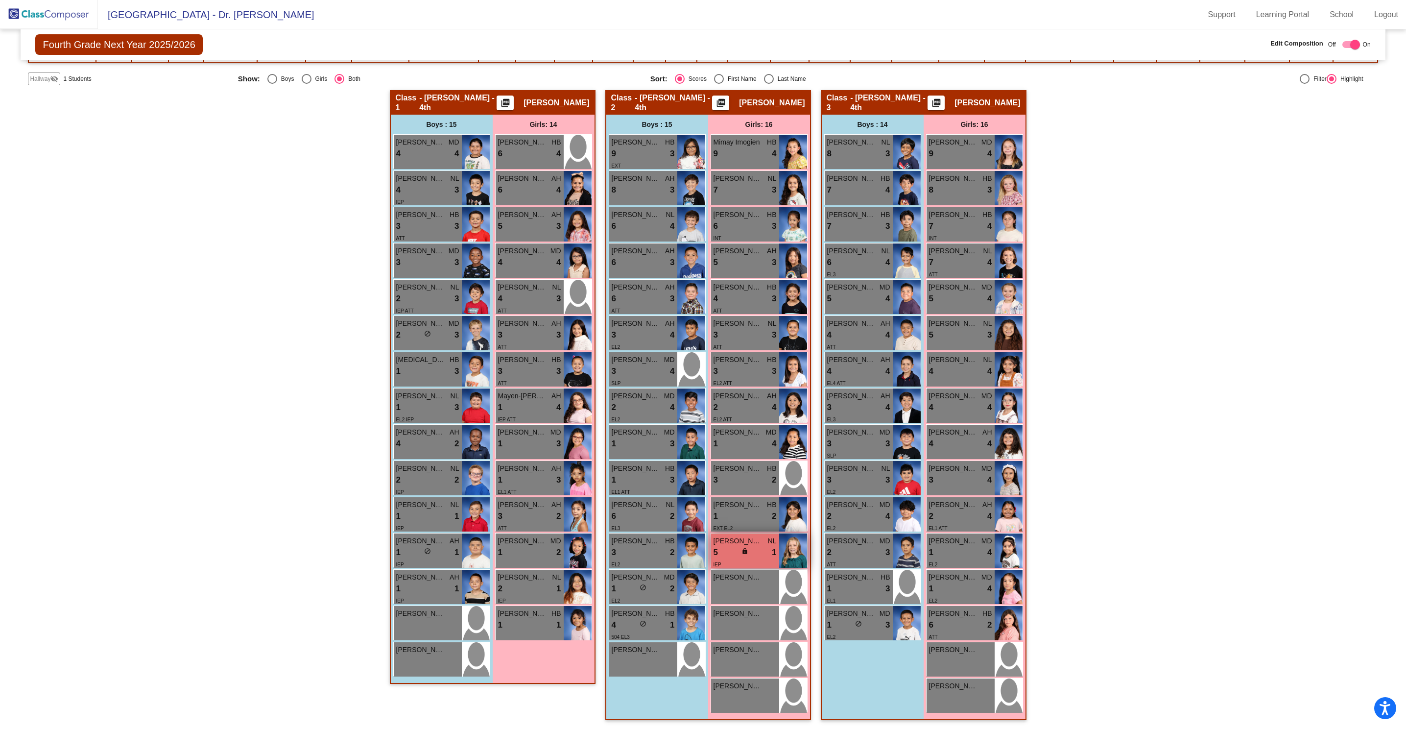
click at [736, 542] on span "Skye Pope" at bounding box center [738, 541] width 49 height 10
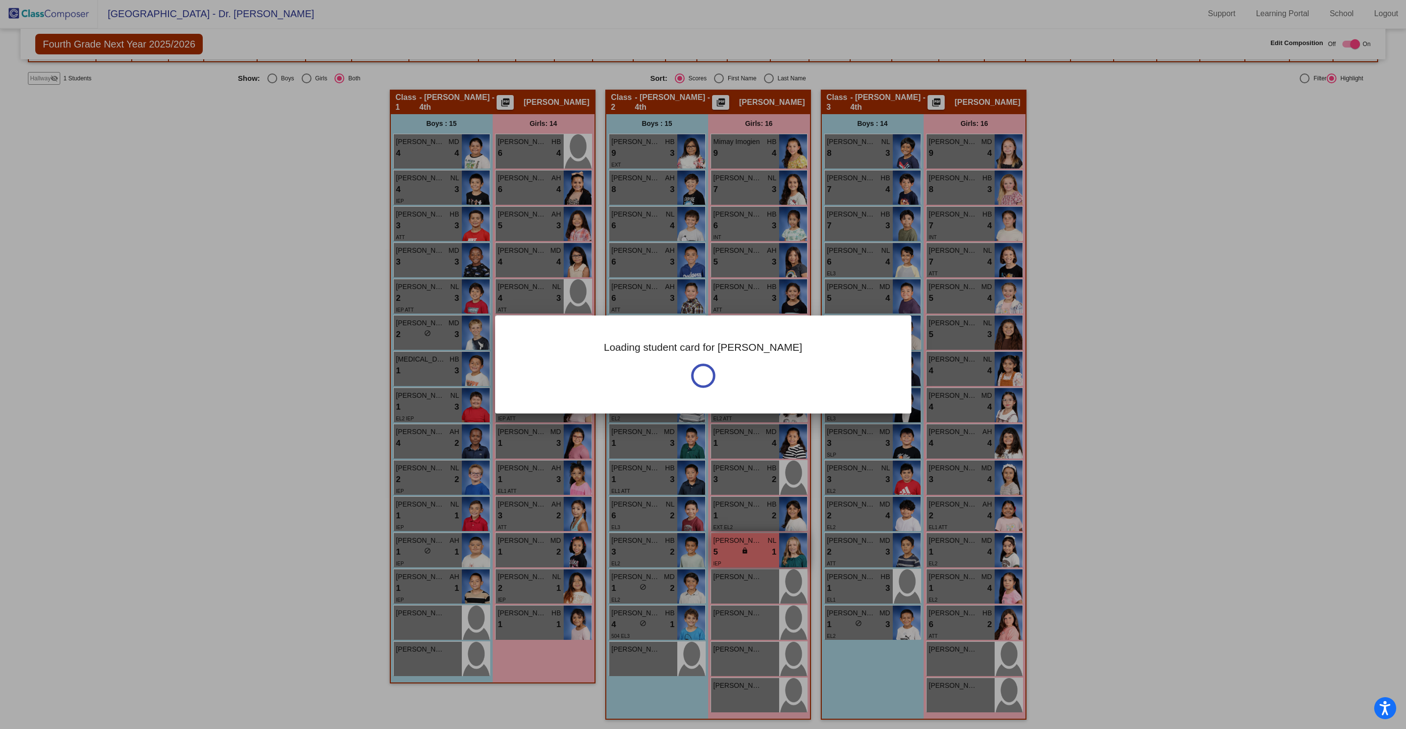
scroll to position [0, 0]
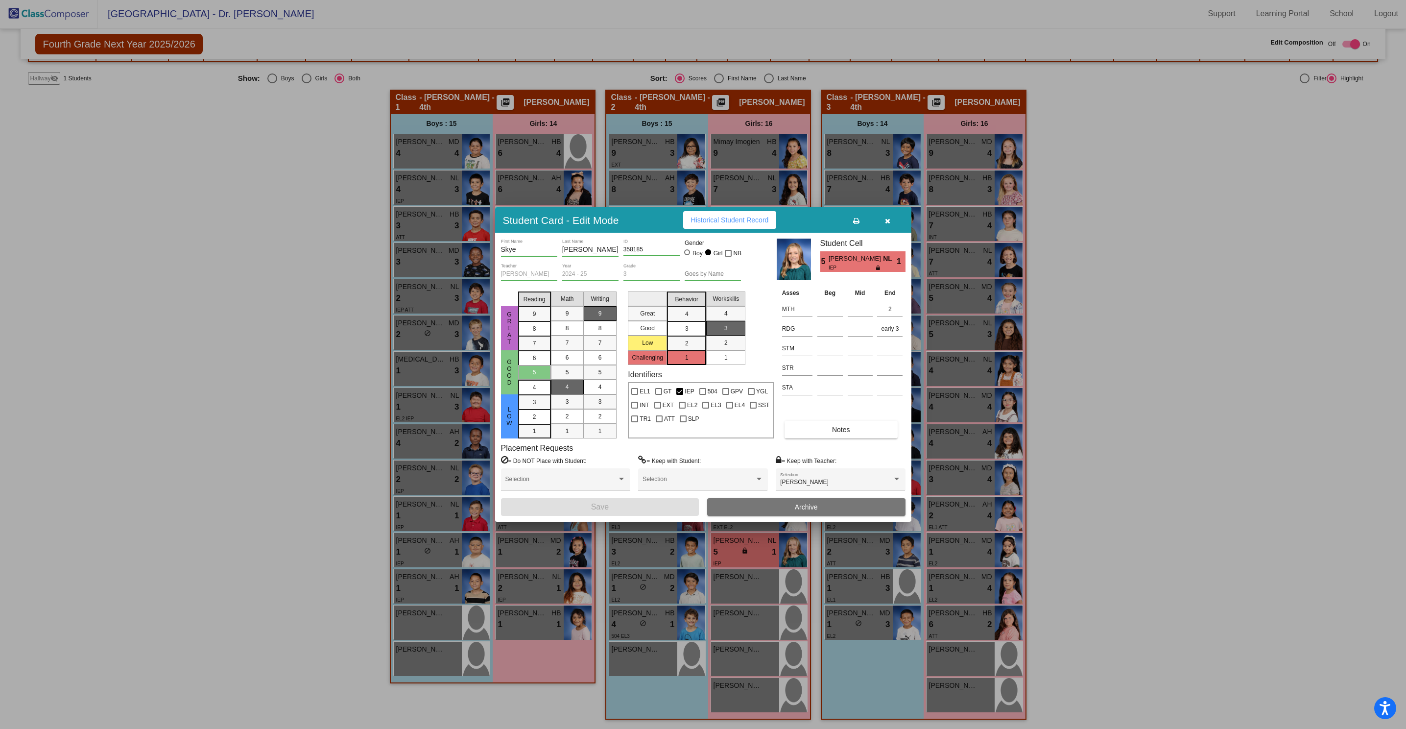
click at [889, 219] on icon "button" at bounding box center [887, 220] width 5 height 7
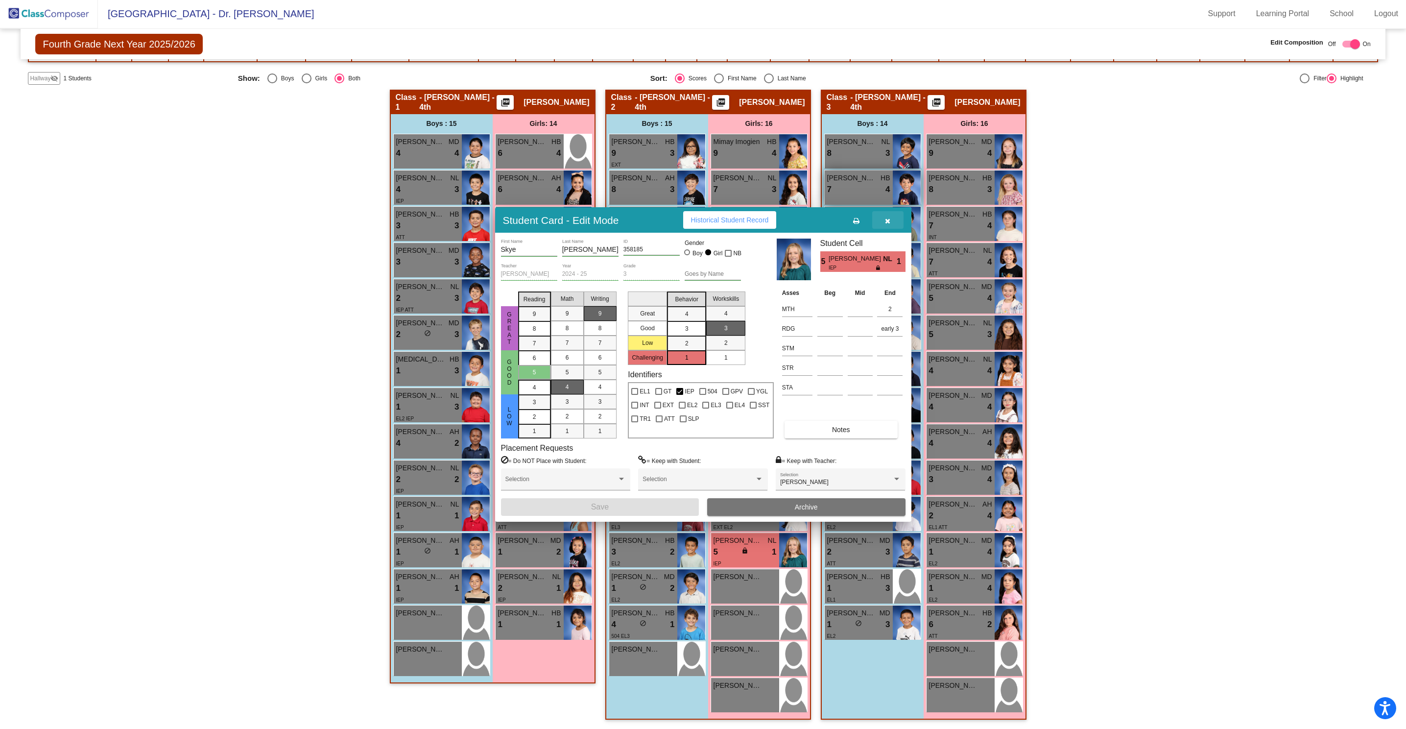
scroll to position [0, 0]
